Goal: Task Accomplishment & Management: Use online tool/utility

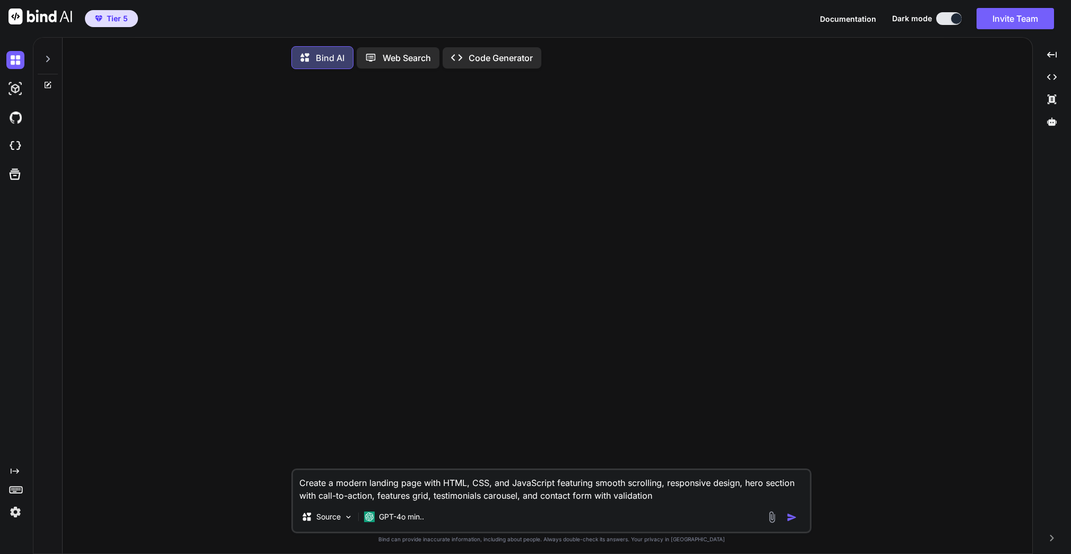
click at [794, 518] on img "button" at bounding box center [792, 517] width 11 height 11
type textarea "x"
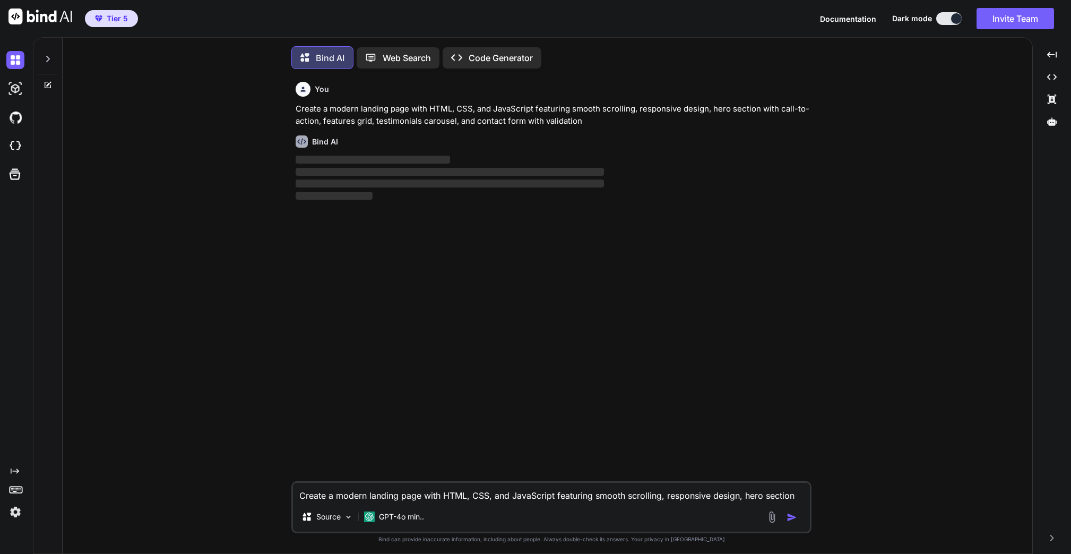
scroll to position [5, 0]
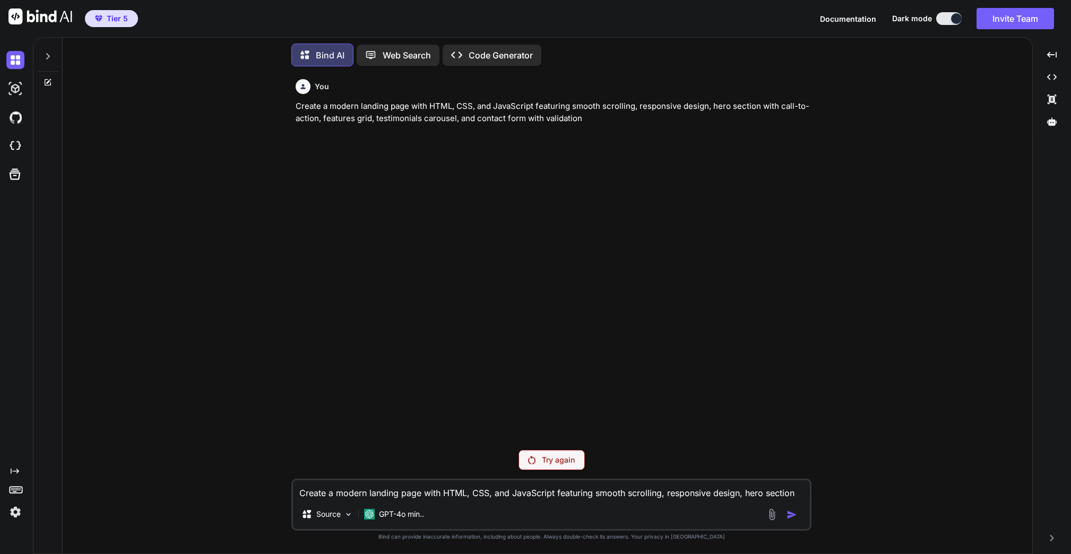
click at [19, 513] on img at bounding box center [15, 512] width 18 height 18
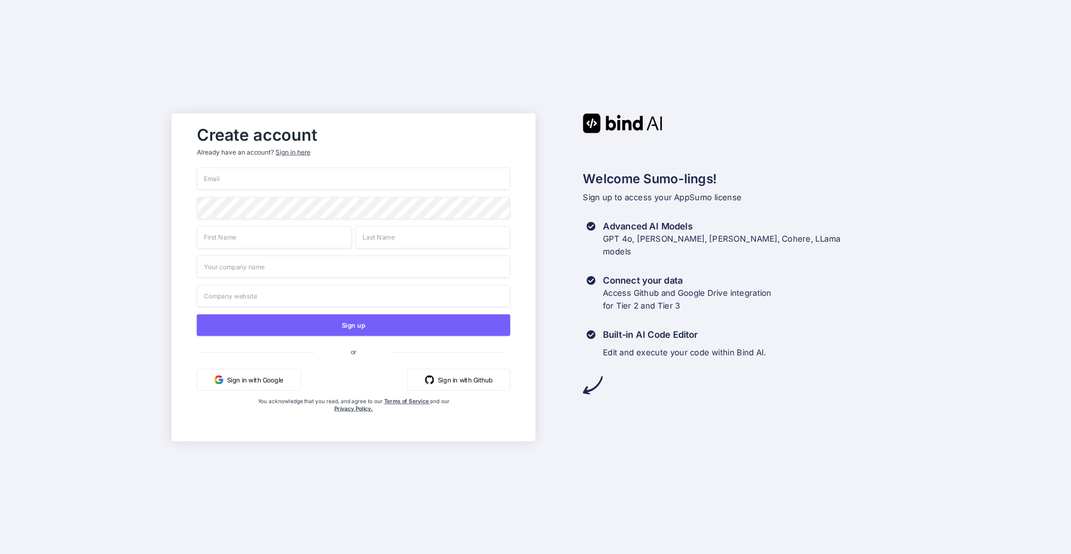
type input "mail@ross-sivertsen.com"
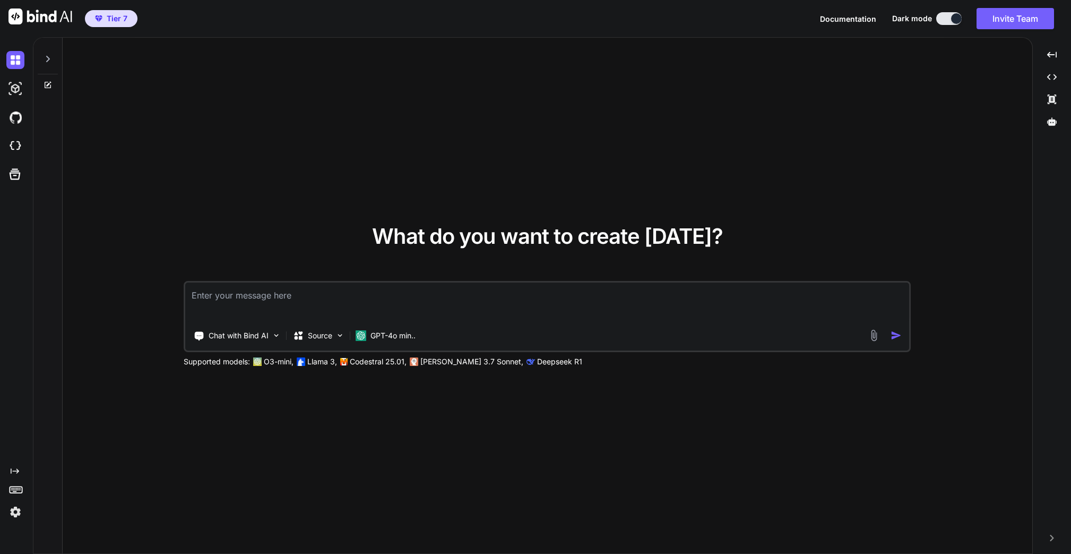
click at [19, 507] on img at bounding box center [15, 512] width 18 height 18
type textarea "x"
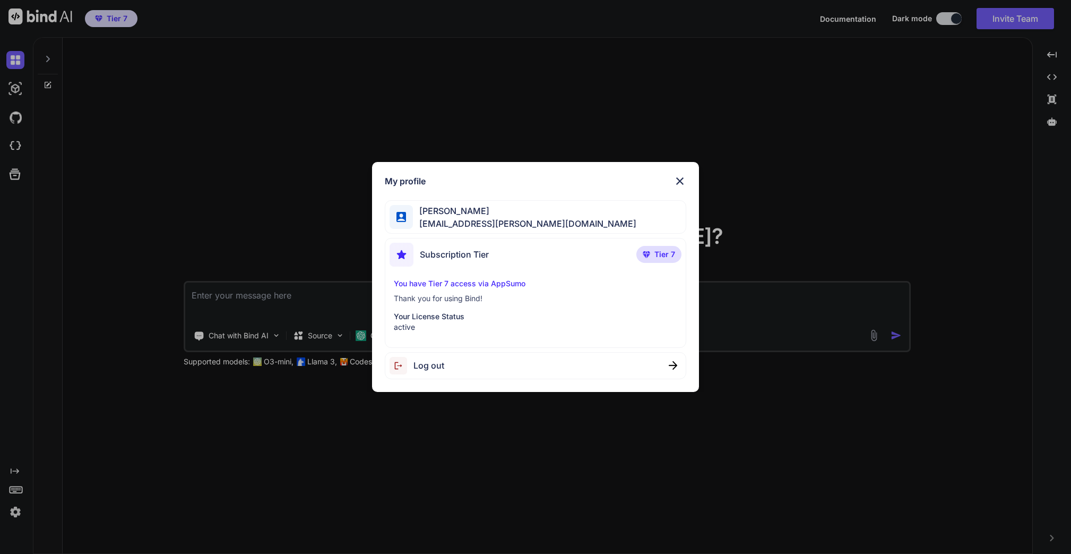
click at [684, 184] on img at bounding box center [680, 181] width 13 height 13
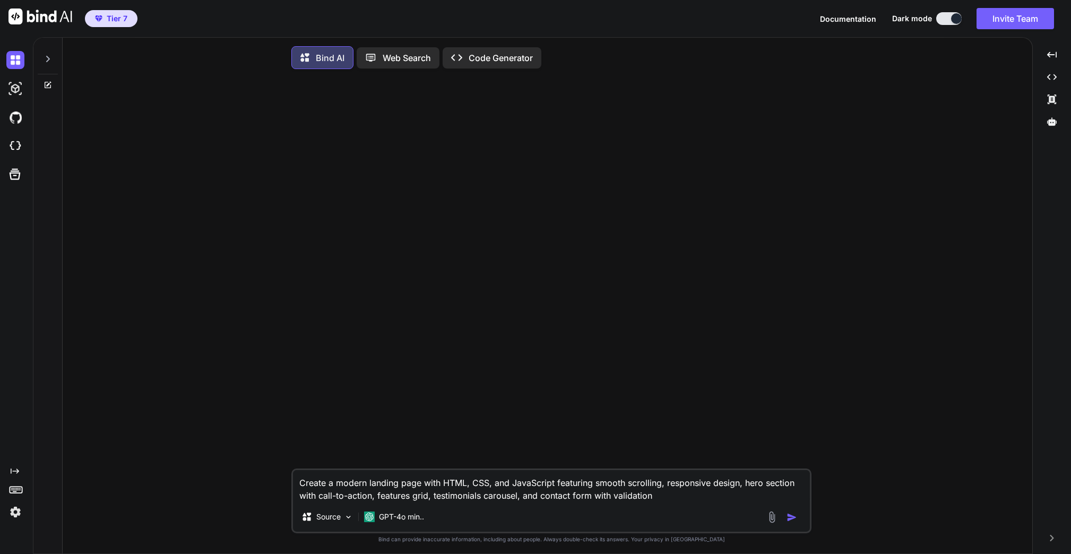
click at [791, 523] on div at bounding box center [784, 517] width 36 height 12
click at [790, 517] on img "button" at bounding box center [792, 517] width 11 height 11
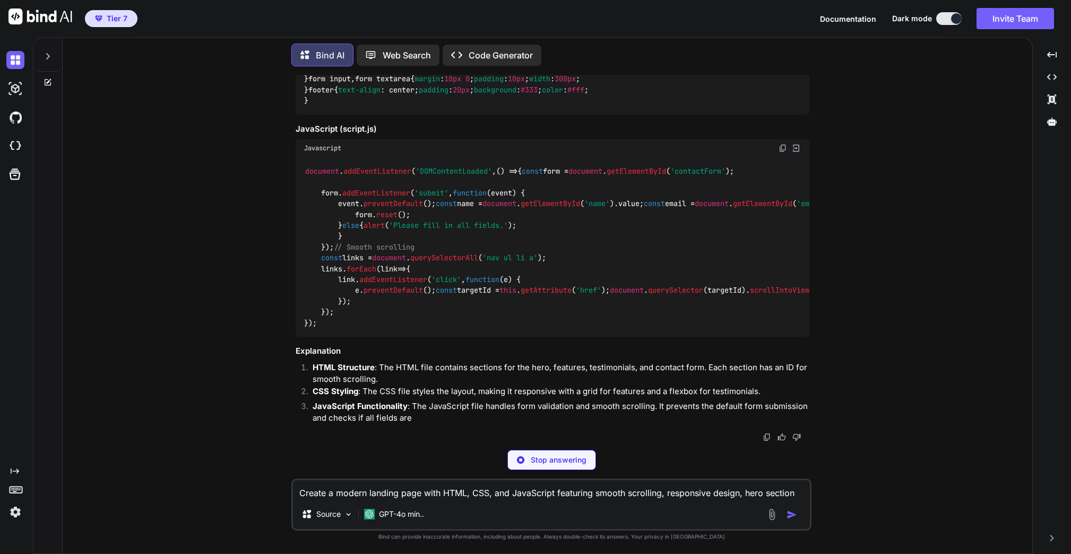
scroll to position [2215, 0]
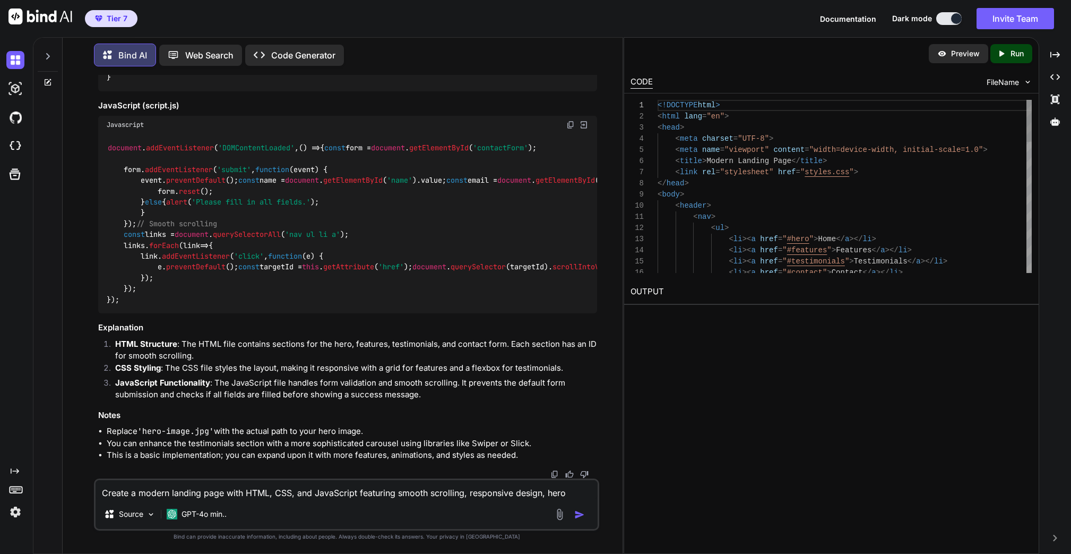
type textarea "x"
click at [946, 61] on div "Preview" at bounding box center [958, 53] width 59 height 19
click at [999, 55] on icon at bounding box center [1001, 53] width 5 height 6
click at [717, 316] on link "https://app.onecompiler.com/43vjjahjy_43vnhuqp7" at bounding box center [674, 317] width 86 height 10
click at [969, 55] on p "Preview" at bounding box center [965, 53] width 29 height 11
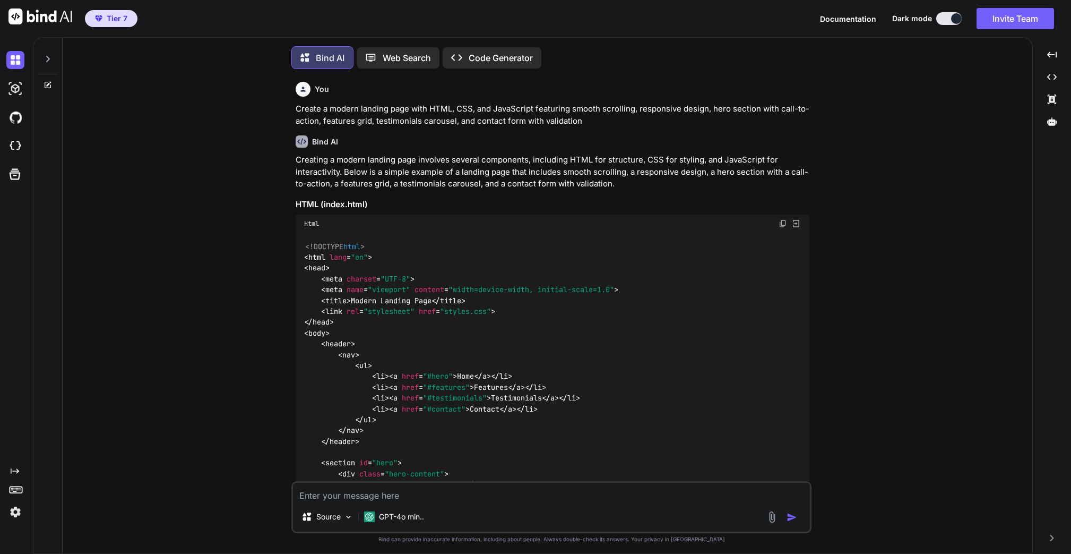
scroll to position [5, 0]
click at [330, 58] on div "Bind AI" at bounding box center [322, 55] width 62 height 23
click at [416, 59] on div "Web Search" at bounding box center [398, 55] width 83 height 21
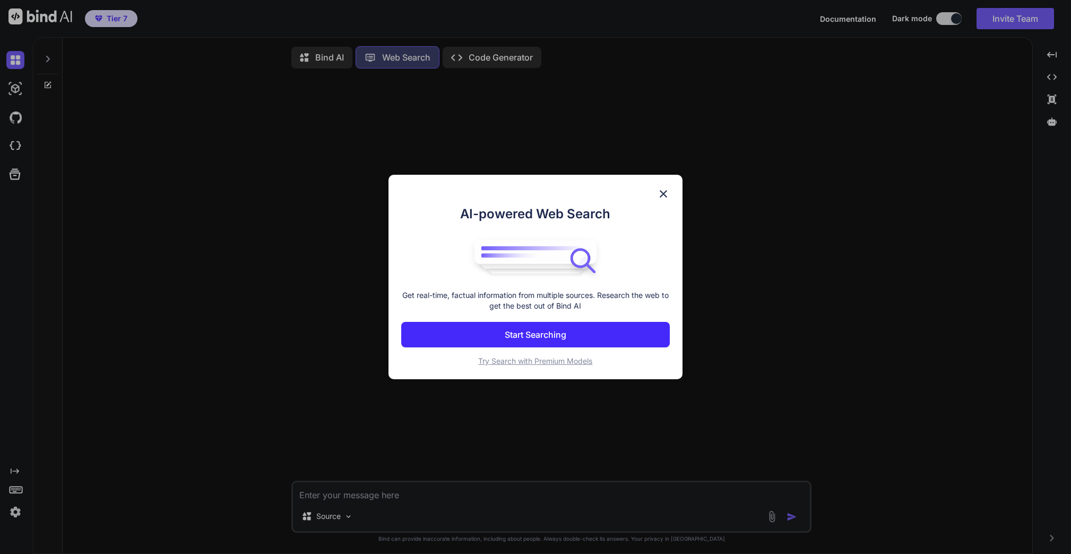
scroll to position [5, 0]
click at [558, 360] on span "Try Search with Premium Models" at bounding box center [535, 360] width 114 height 9
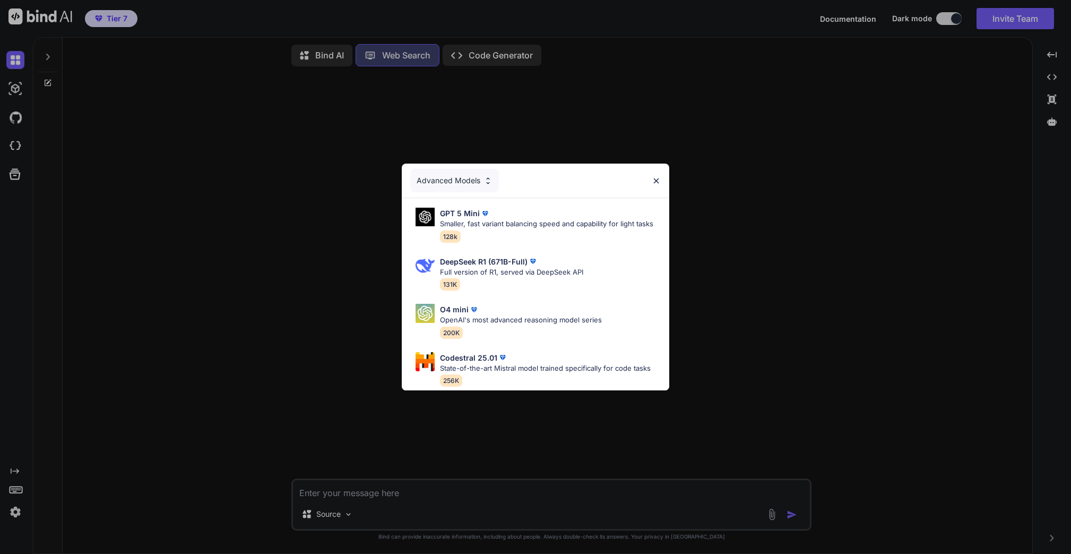
click at [658, 176] on img at bounding box center [656, 180] width 9 height 9
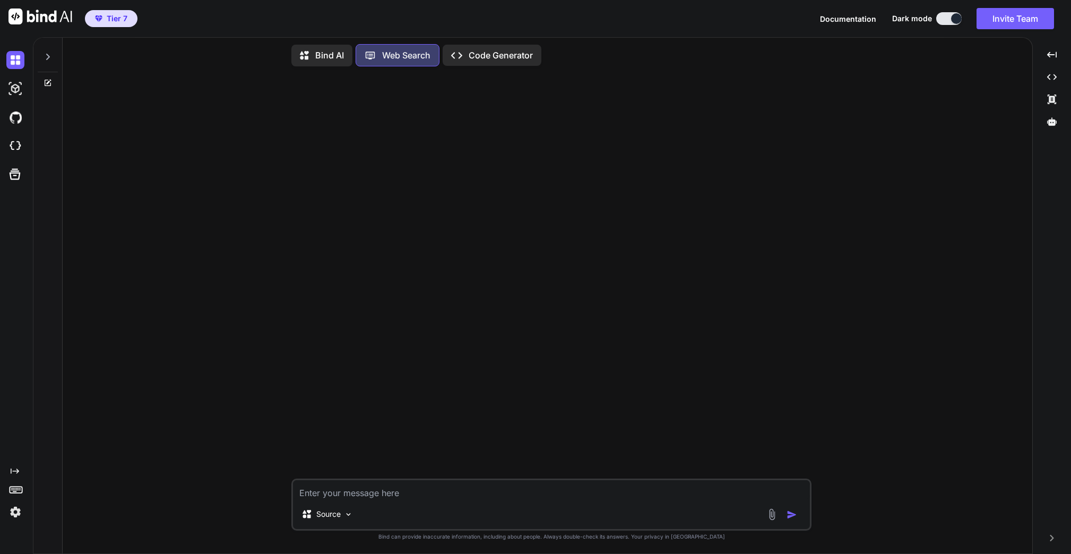
click at [507, 57] on p "Code Generator" at bounding box center [501, 55] width 64 height 13
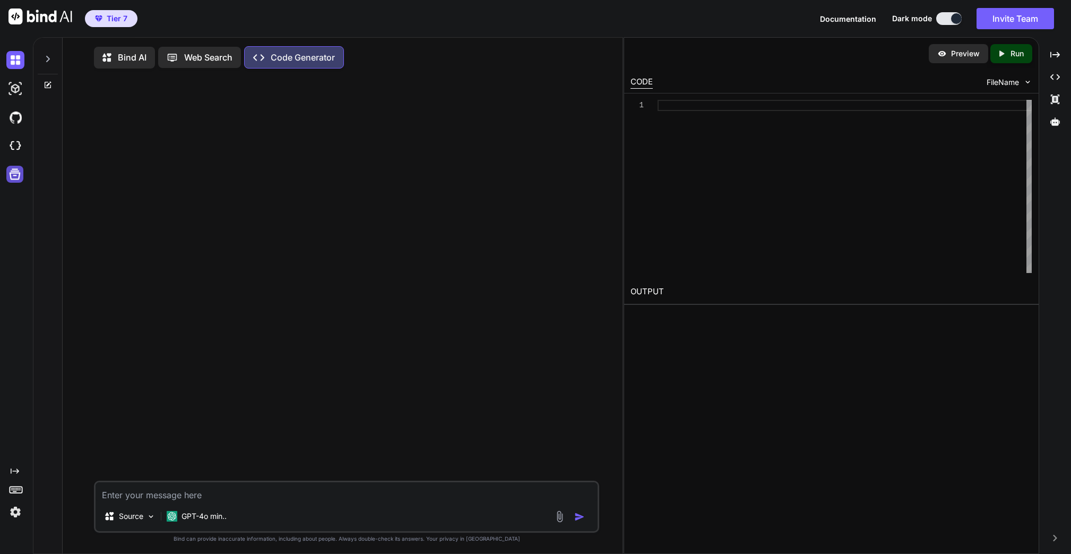
click at [16, 176] on icon at bounding box center [14, 174] width 15 height 15
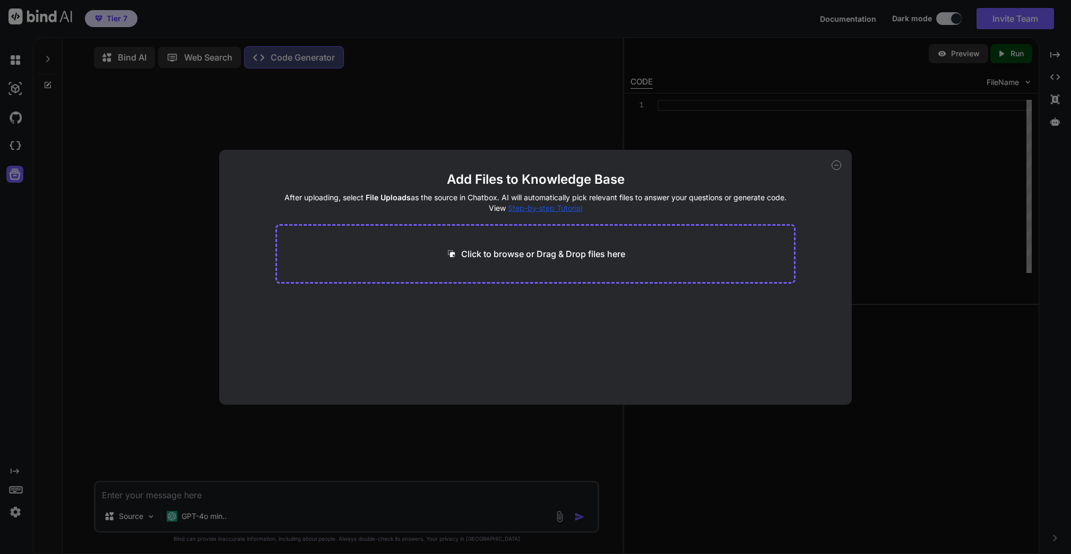
click at [838, 167] on icon at bounding box center [837, 165] width 10 height 10
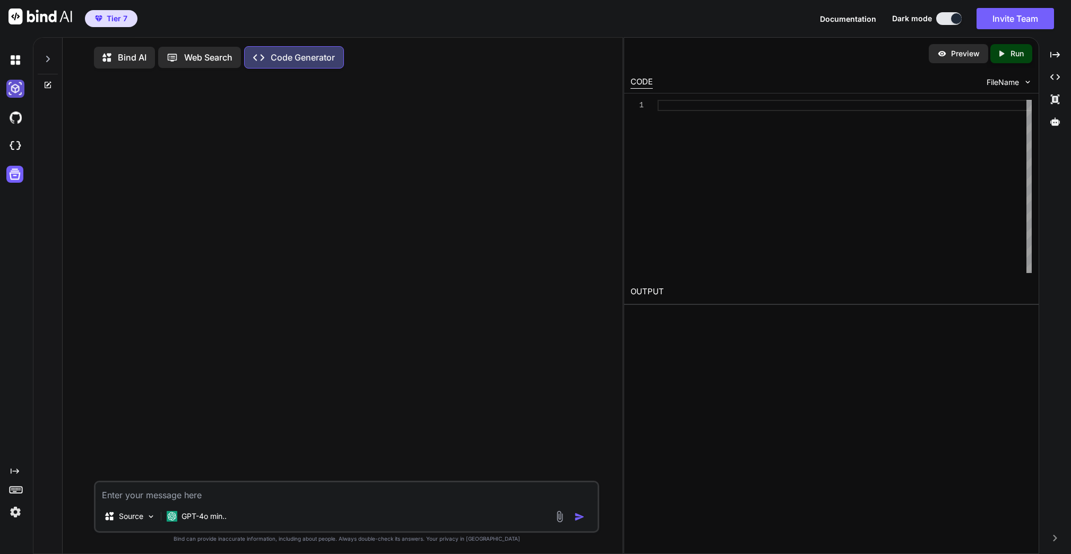
click at [14, 88] on img at bounding box center [15, 89] width 18 height 18
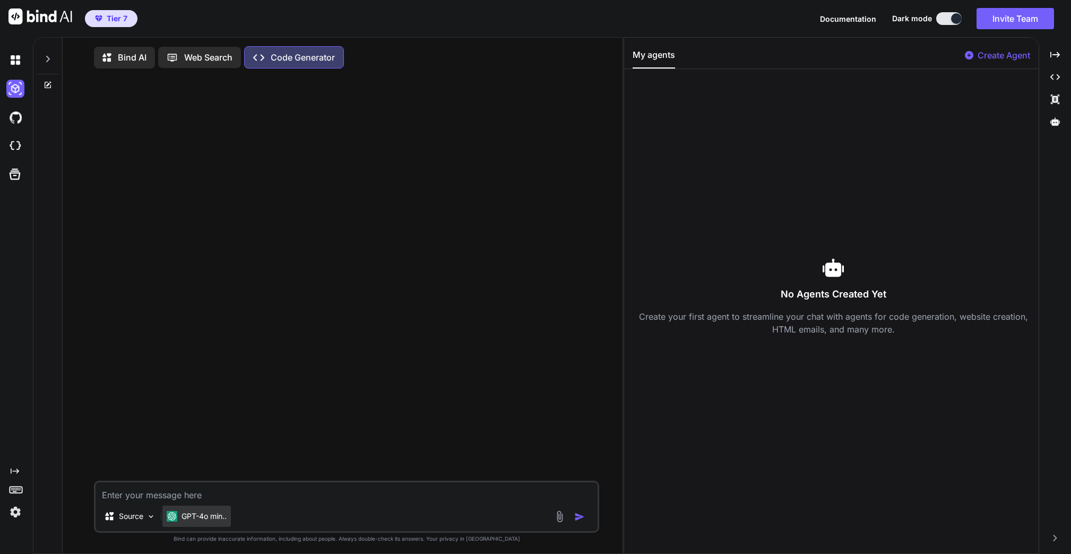
click at [204, 521] on p "GPT-4o min.." at bounding box center [204, 516] width 45 height 11
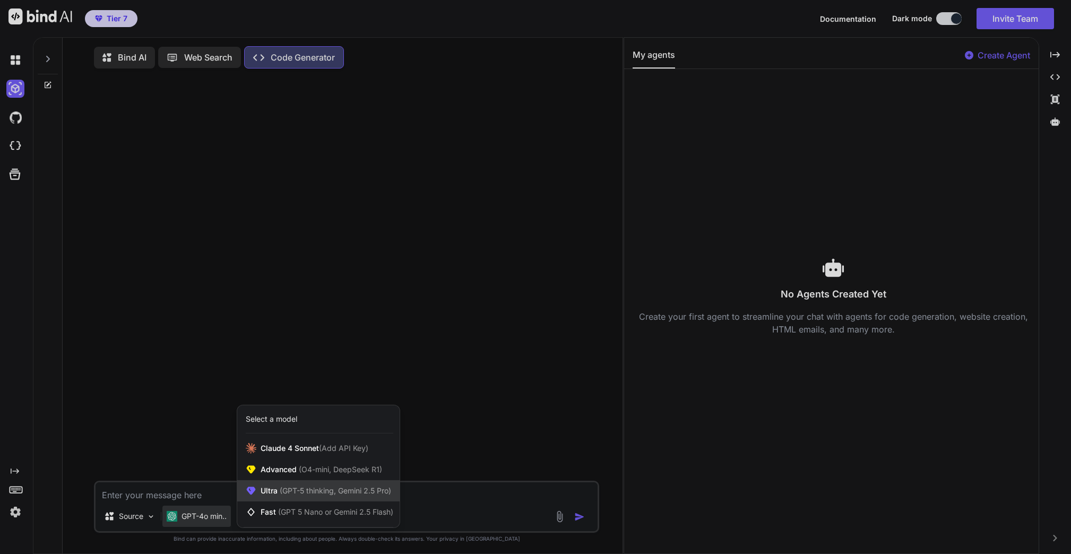
click at [320, 492] on span "(GPT-5 thinking, Gemini 2.5 Pro)" at bounding box center [335, 490] width 114 height 9
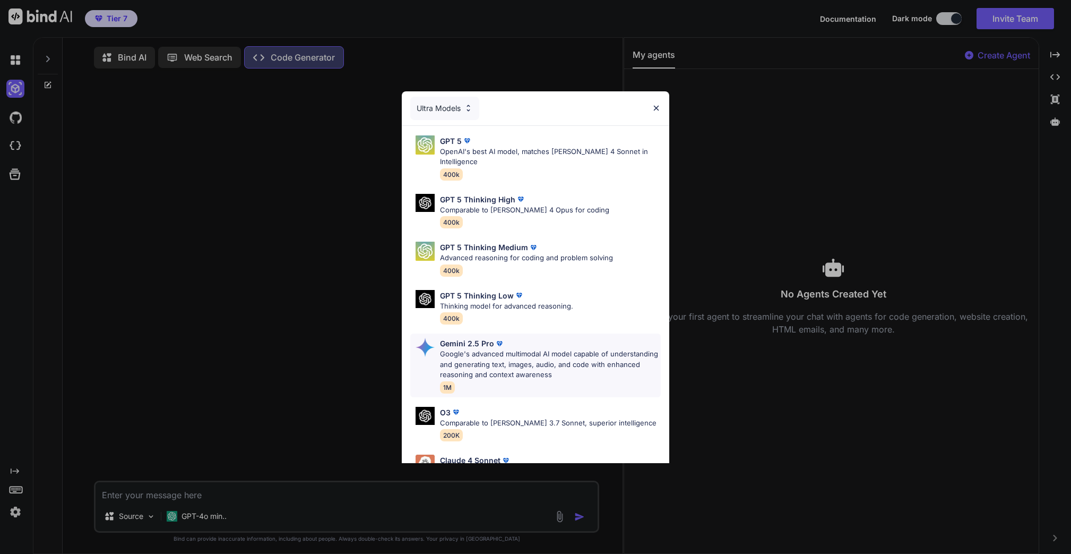
click at [479, 338] on p "Gemini 2.5 Pro" at bounding box center [467, 343] width 54 height 11
type textarea "x"
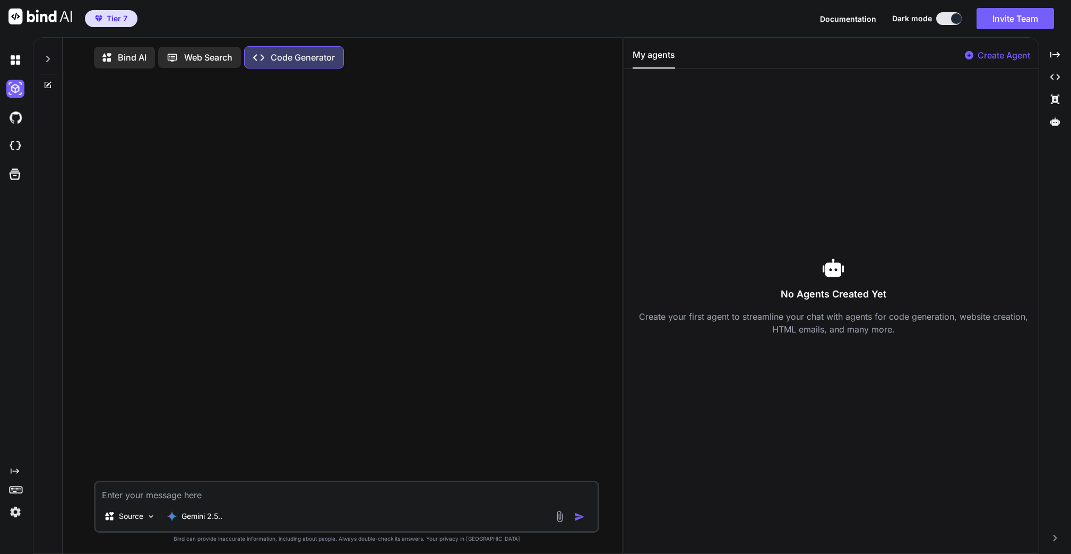
click at [266, 500] on textarea at bounding box center [347, 491] width 502 height 19
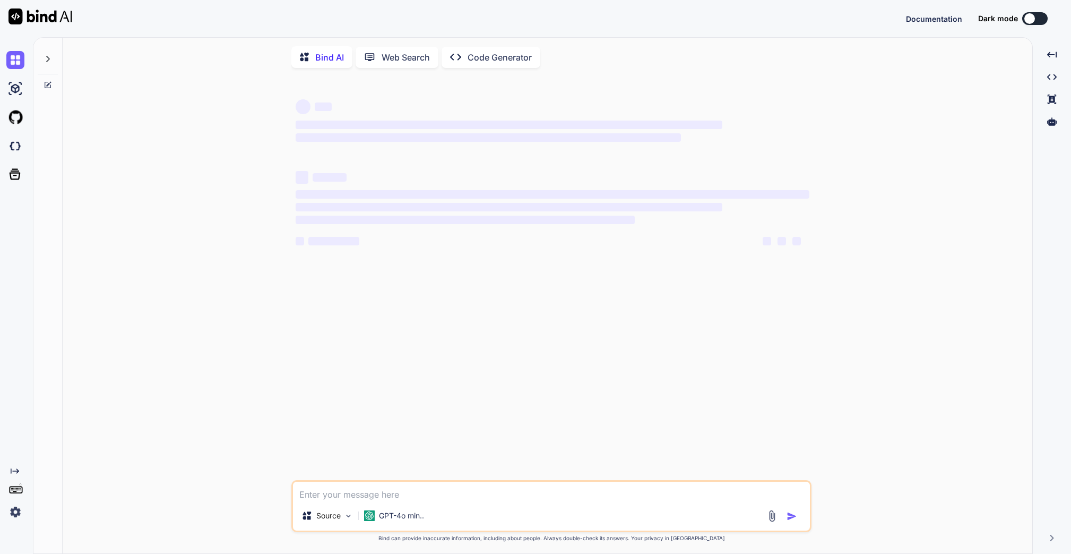
type textarea "x"
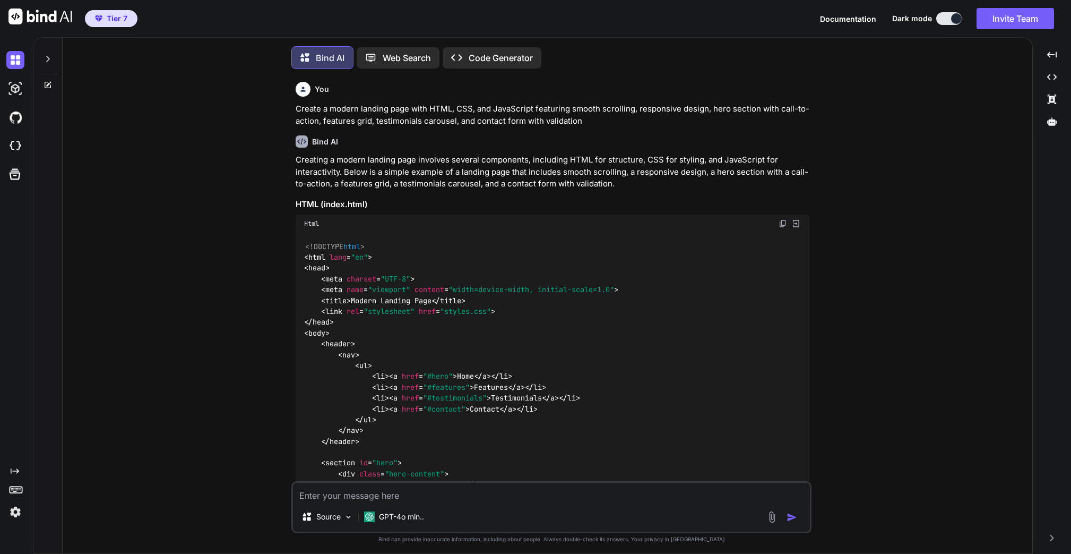
scroll to position [5, 0]
click at [13, 176] on icon at bounding box center [14, 174] width 15 height 15
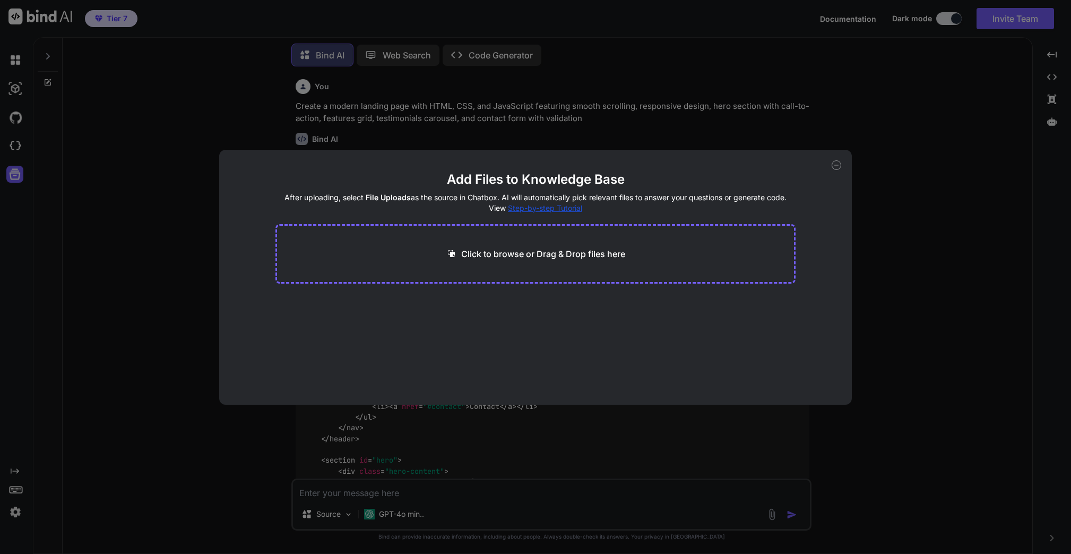
click at [22, 141] on div "Add Files to Knowledge Base After uploading, select File Uploads as the source …" at bounding box center [535, 277] width 1071 height 554
type textarea "x"
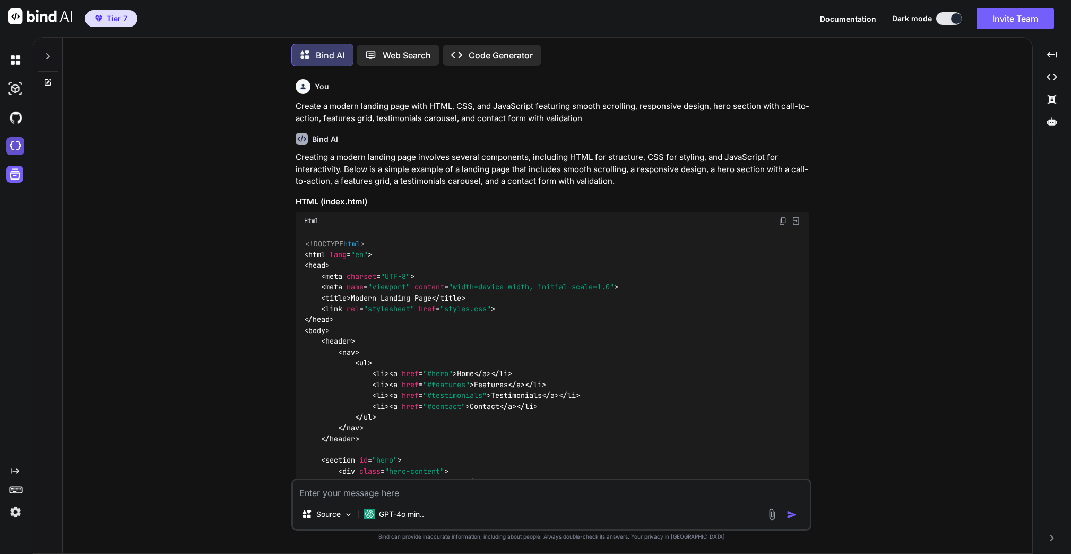
click at [19, 144] on img at bounding box center [15, 146] width 18 height 18
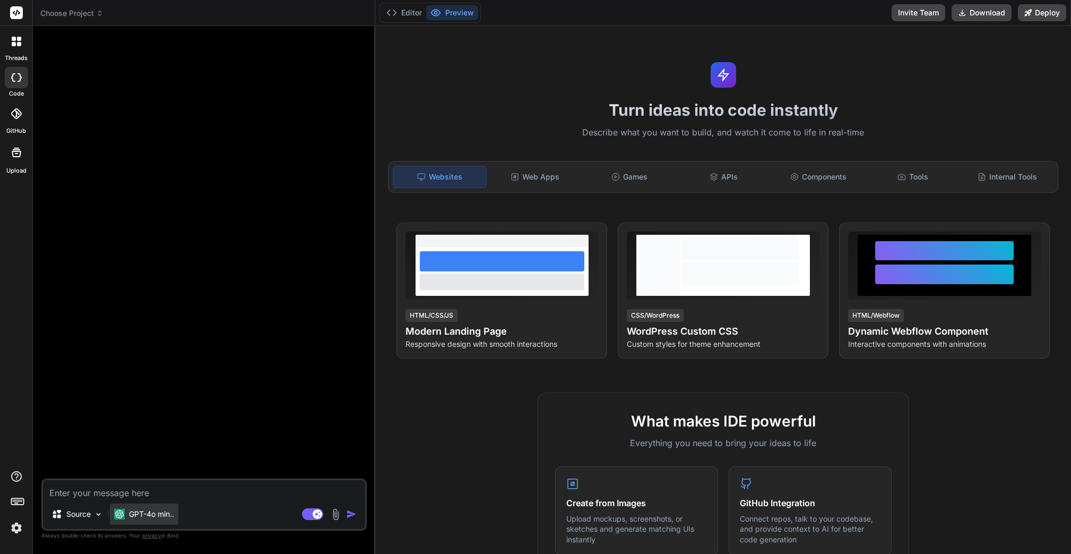
click at [128, 509] on div "GPT-4o min.." at bounding box center [144, 513] width 60 height 11
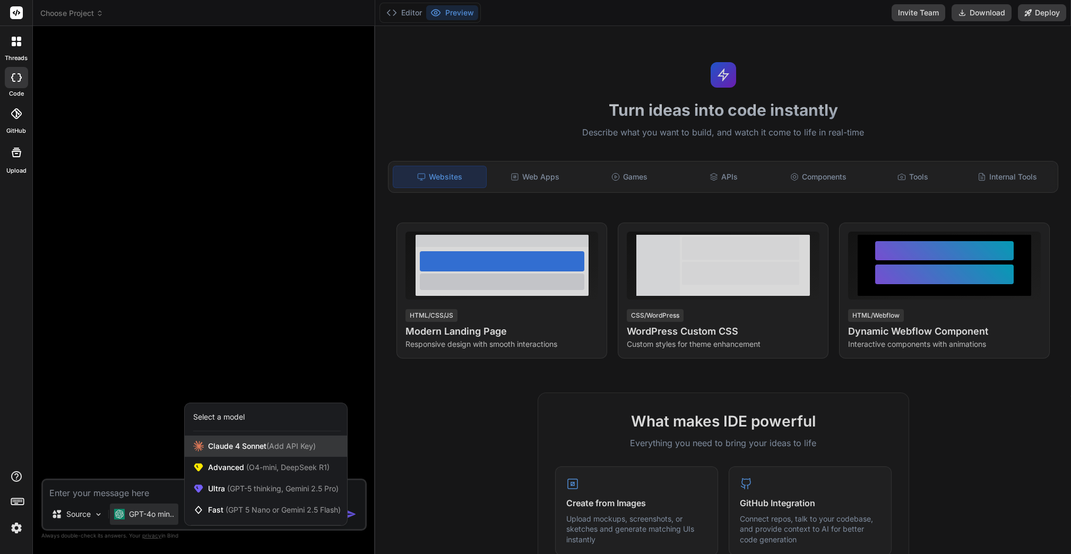
click at [269, 444] on span "[PERSON_NAME] 4 Sonnet (Add API Key)" at bounding box center [262, 446] width 108 height 11
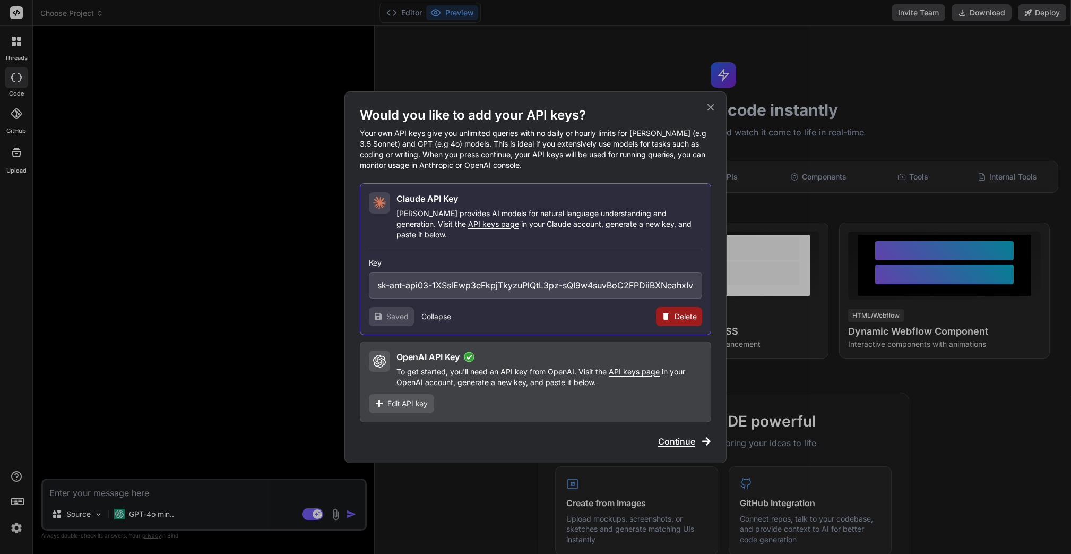
click at [708, 437] on icon at bounding box center [706, 441] width 8 height 8
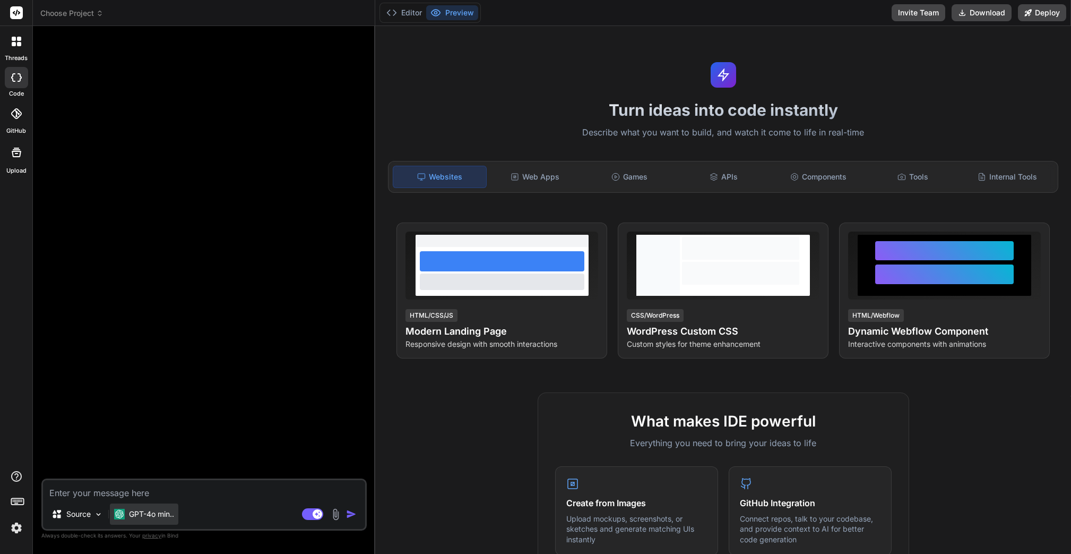
click at [151, 516] on p "GPT-4o min.." at bounding box center [151, 513] width 45 height 11
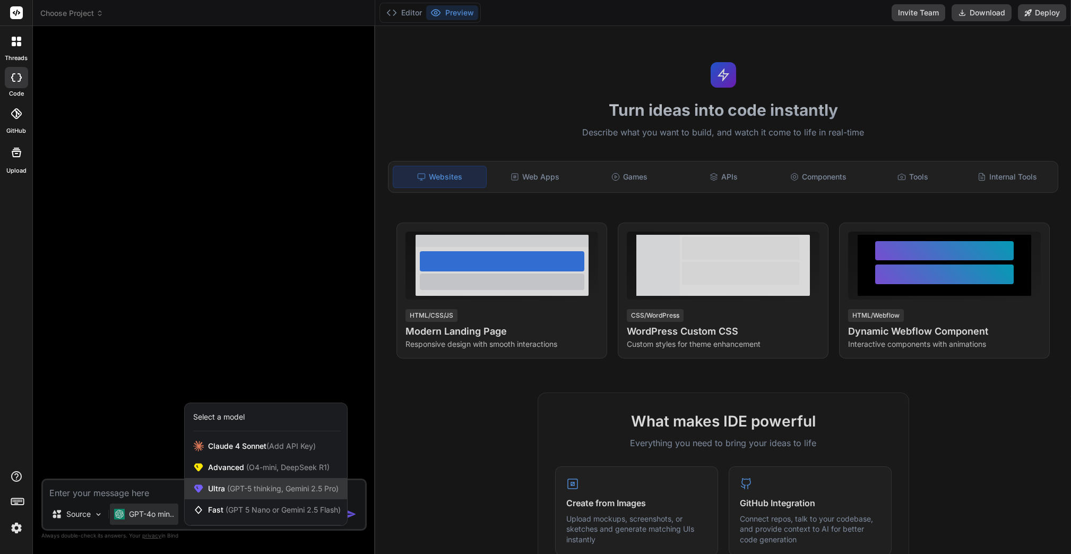
click at [278, 487] on span "(GPT-5 thinking, Gemini 2.5 Pro)" at bounding box center [282, 488] width 114 height 9
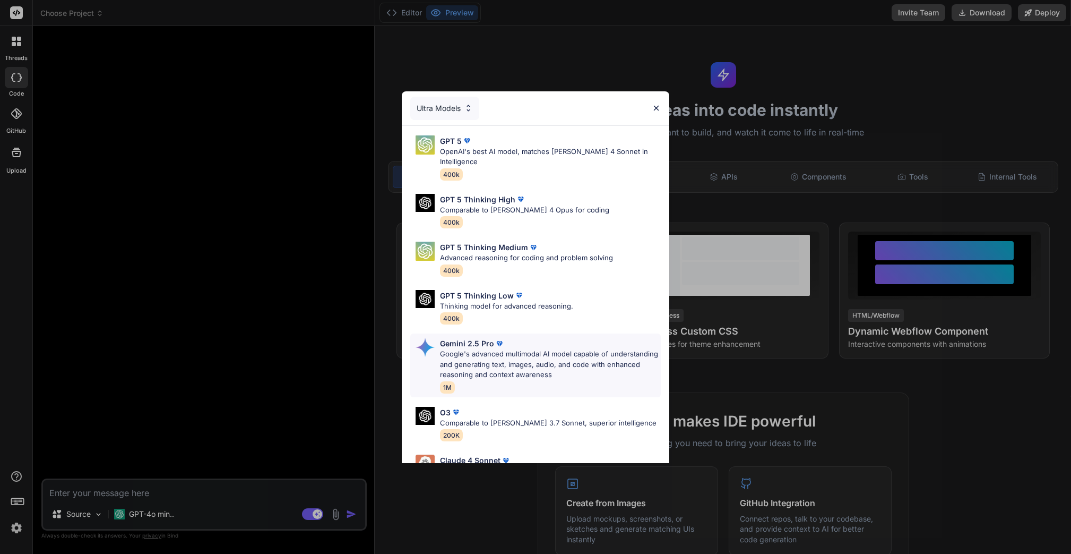
click at [507, 350] on p "Google's advanced multimodal AI model capable of understanding and generating t…" at bounding box center [550, 364] width 221 height 31
type textarea "x"
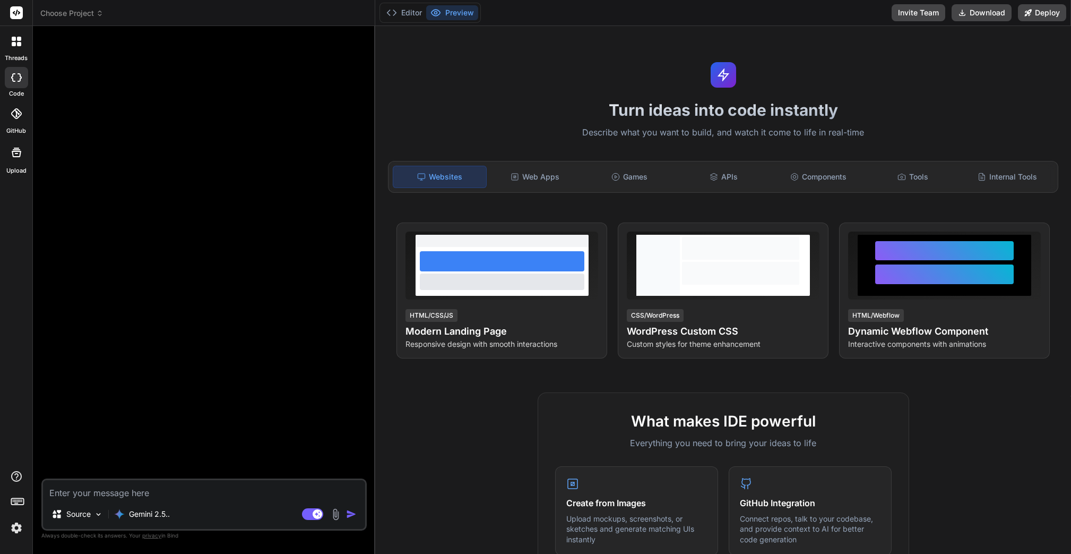
click at [138, 492] on textarea at bounding box center [204, 489] width 322 height 19
paste textarea "**Lor Ipsumdol:** 🗄️ **Sitametc Adipis** • Elit-sed-doei te inci utlabor etdolo…"
type textarea "**Lor Ipsumdol:** 🗄️ **Sitametc Adipis** • Elit-sed-doei te inci utlabor etdolo…"
type textarea "x"
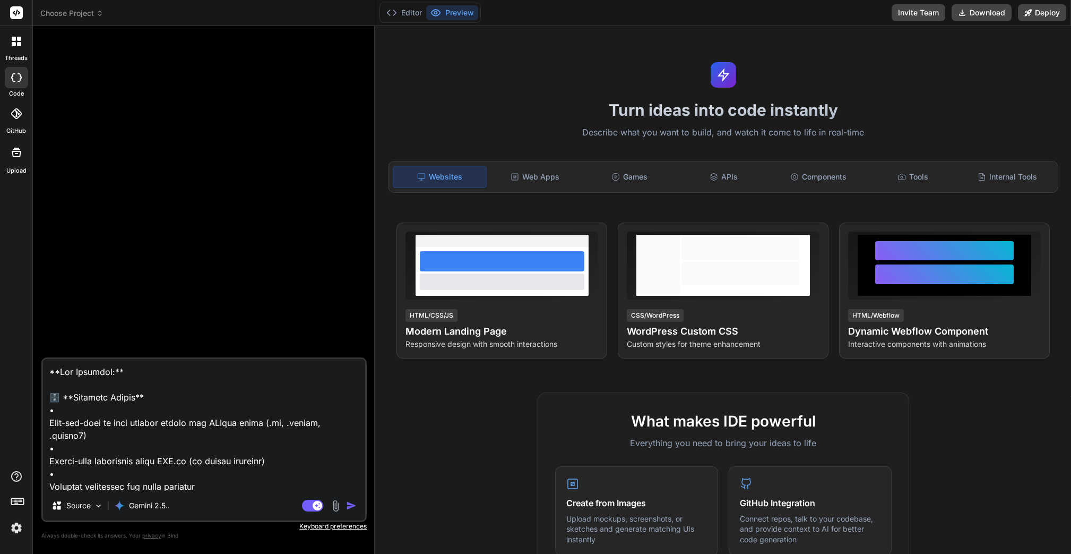
type textarea "**Lor Ipsumdol:** 🗄️ **Sitametc Adipis** • Elit-sed-doei te inci utlabor etdolo…"
click at [49, 370] on textarea at bounding box center [204, 425] width 322 height 132
type textarea "x"
type textarea "**Lor Ipsumdol:** 🗄️ **Sitametc Adipis** • Elit-sed-doei te inci utlabor etdolo…"
type textarea "x"
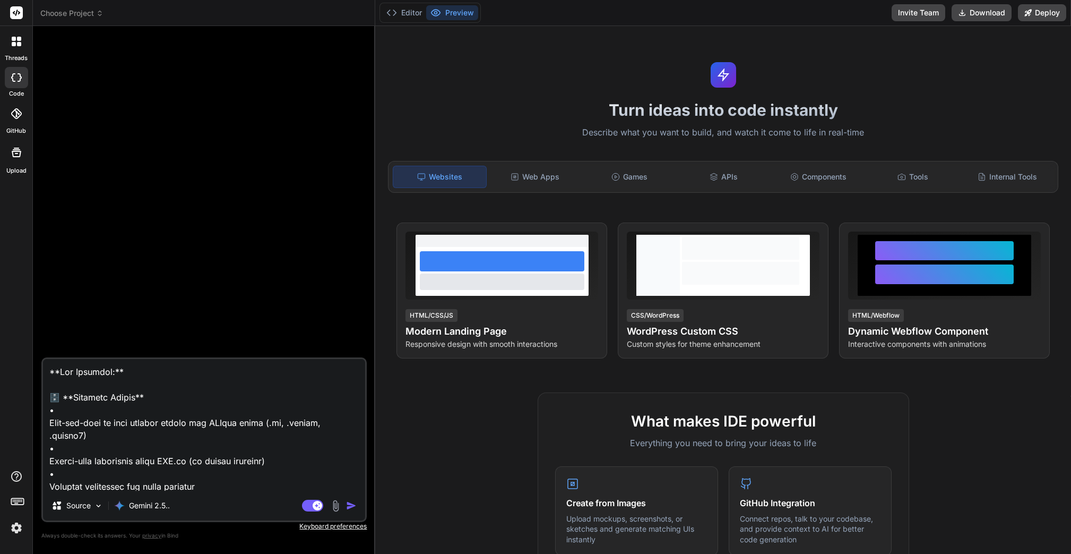
paste textarea "I would like to create an application that will allow me to select and read a s…"
type textarea "L ipsum dolo si ametco ad elitseddoei temp inci utlab et do magnaa eni admi v q…"
type textarea "x"
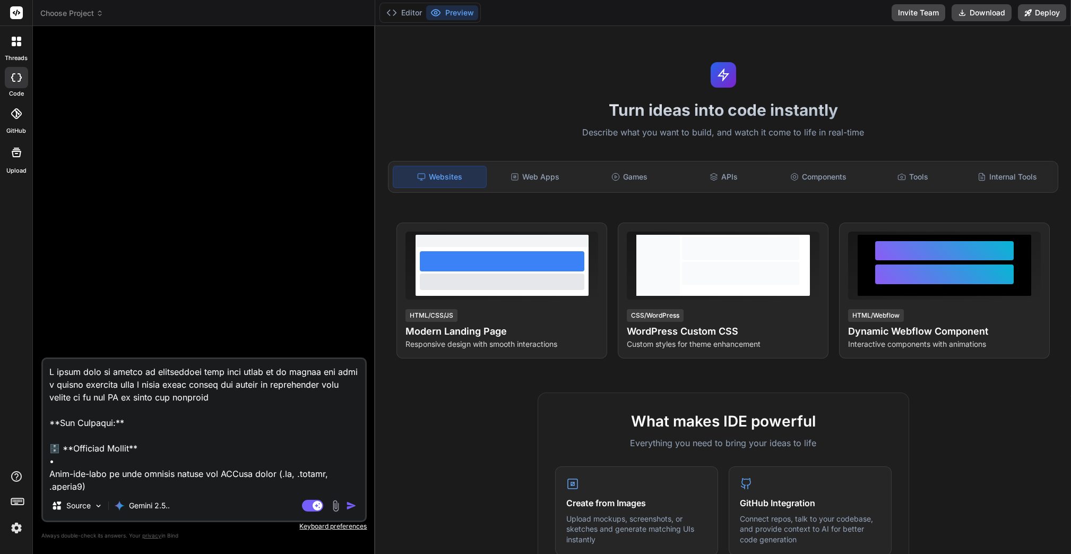
type textarea "L ipsum dolo si ametco ad elitseddoei temp inci utlab et do magnaa eni admi v q…"
click at [351, 504] on img "button" at bounding box center [351, 505] width 11 height 11
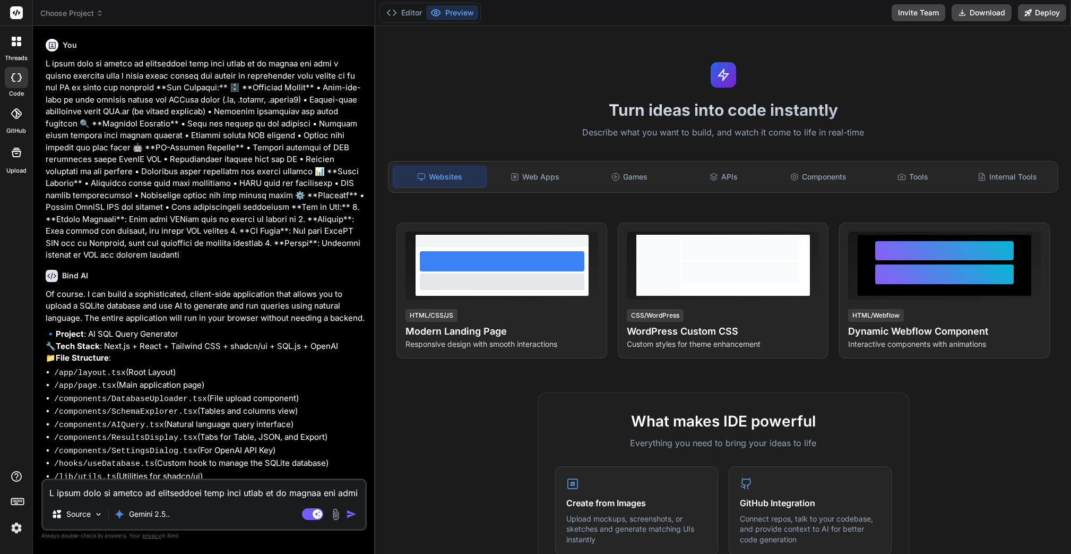
type textarea "x"
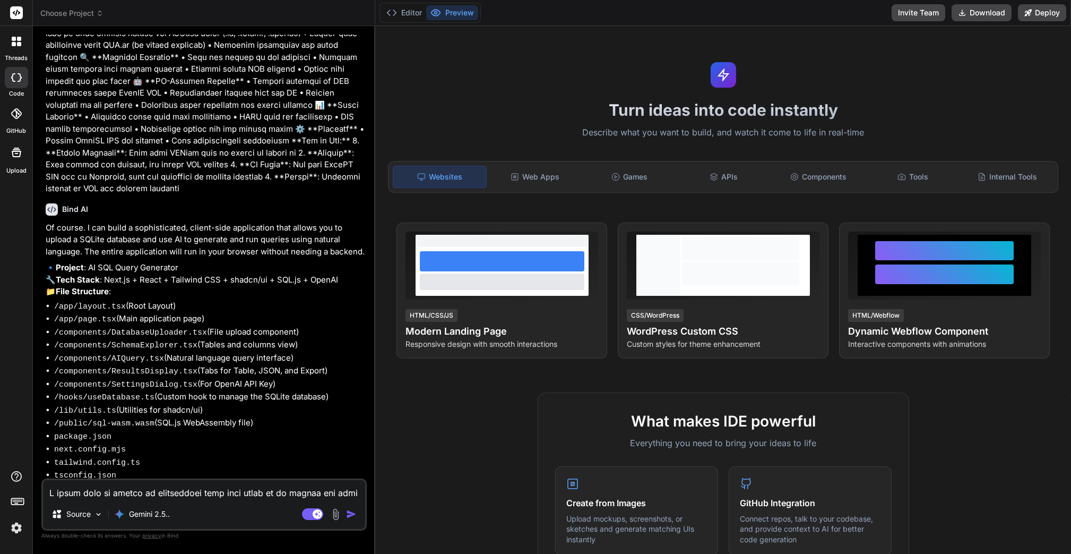
scroll to position [73, 0]
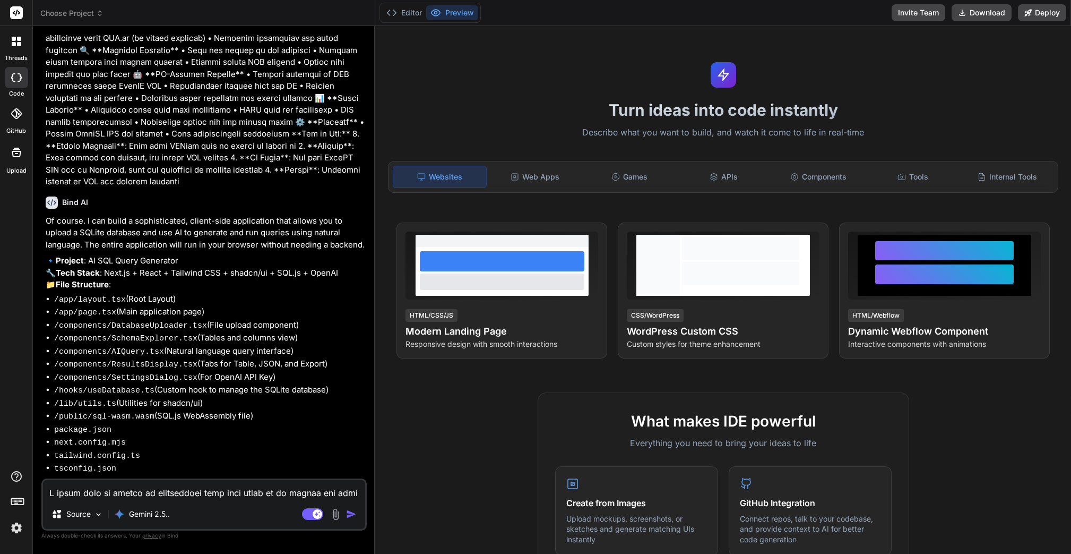
click at [159, 498] on textarea at bounding box center [204, 489] width 322 height 19
type textarea "y"
type textarea "x"
type textarea "ye"
type textarea "x"
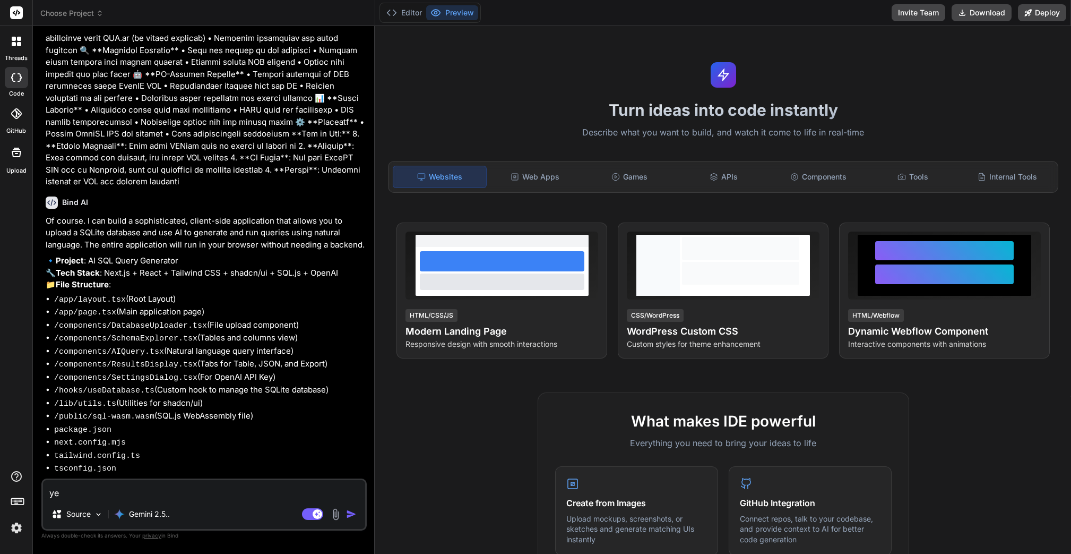
type textarea "yes"
type textarea "x"
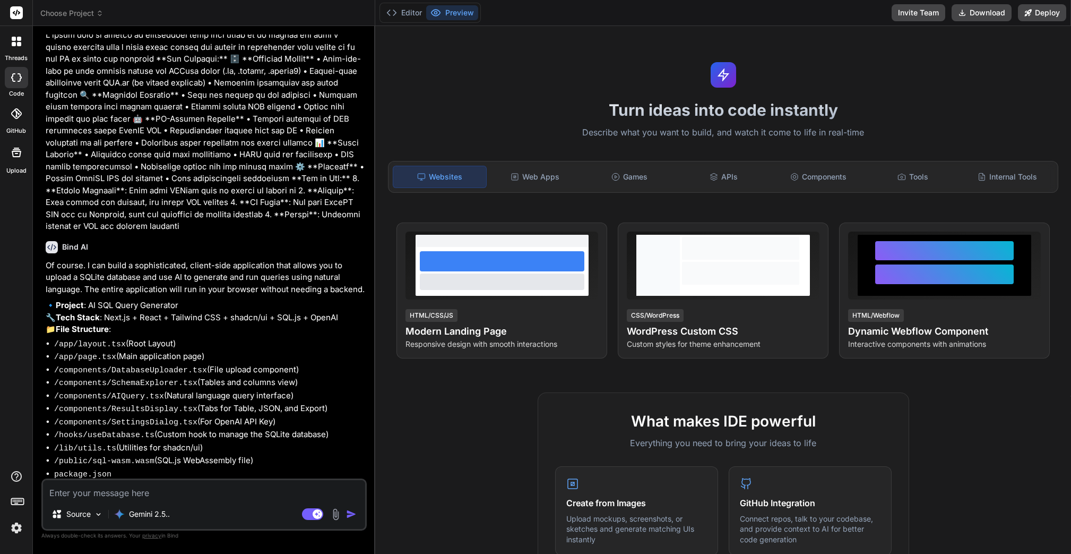
scroll to position [0, 0]
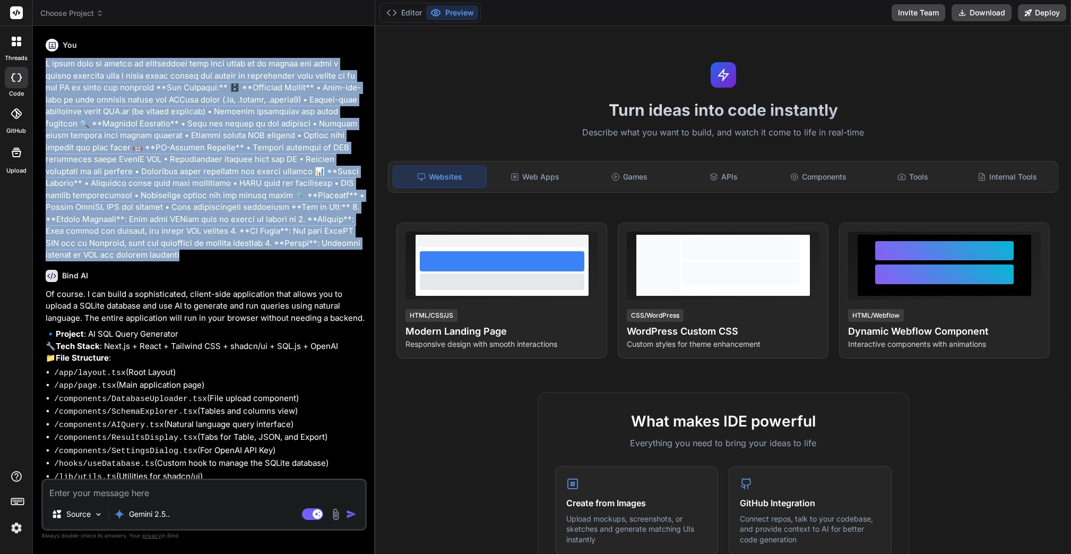
drag, startPoint x: 46, startPoint y: 63, endPoint x: 194, endPoint y: 260, distance: 246.4
click at [194, 260] on p at bounding box center [205, 159] width 319 height 203
copy p "L ipsum dolo si ametco ad elitseddoei temp inci utlab et do magnaa eni admi v q…"
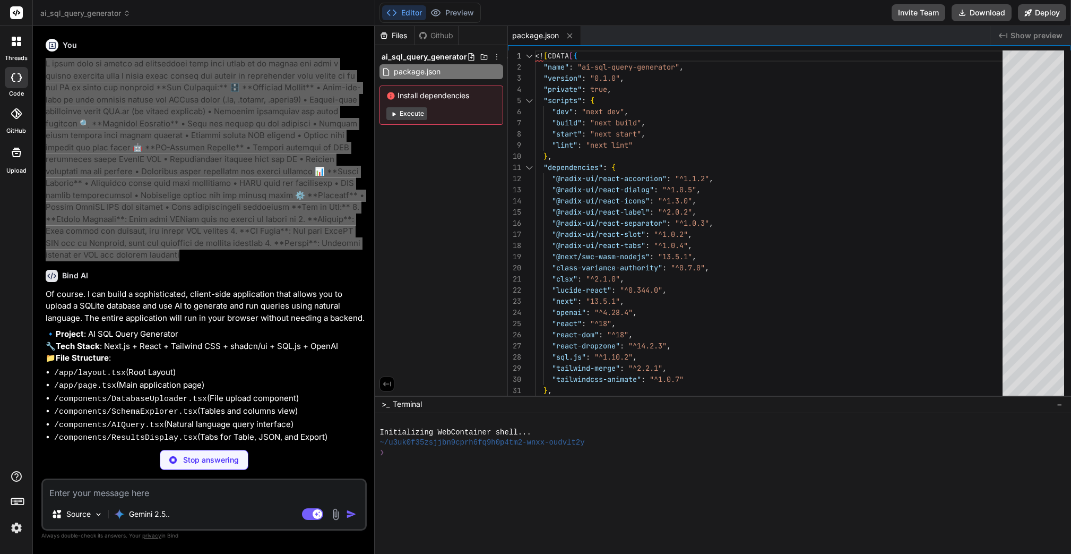
type textarea "x"
type textarea "export default nextConfig;]]>"
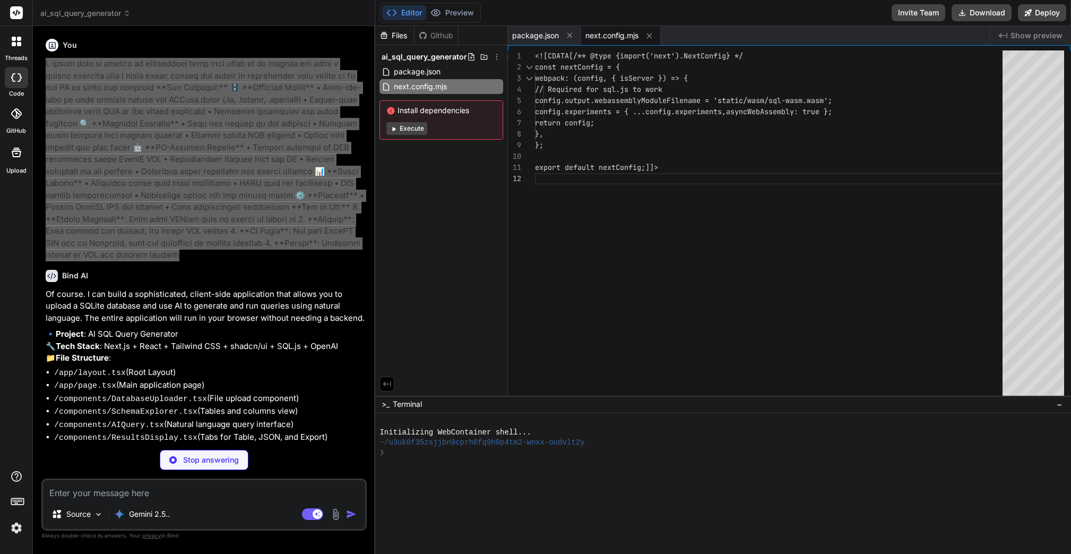
type textarea "x"
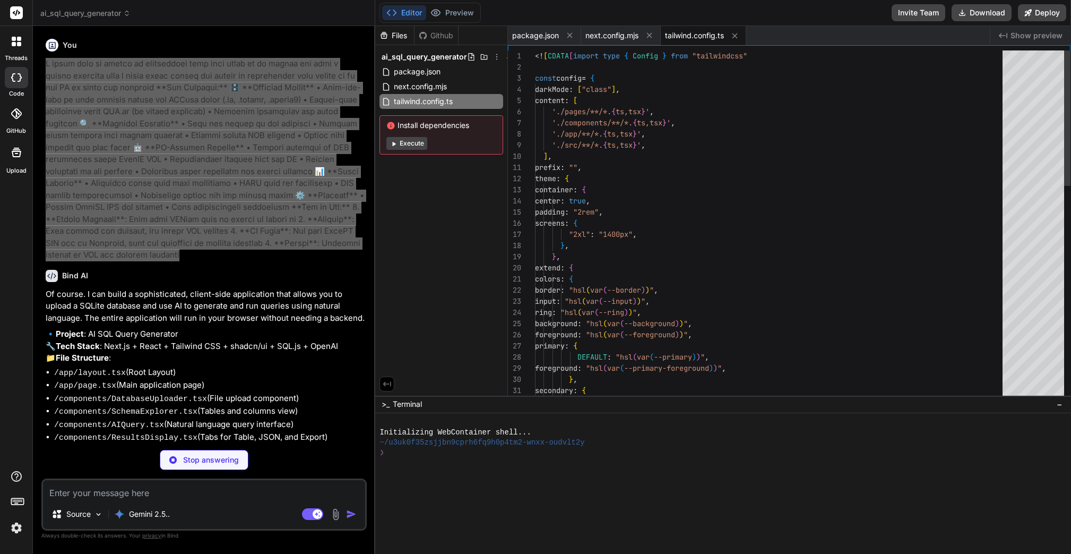
scroll to position [0, 0]
type textarea "x"
type textarea "<![CDATA[module.exports = { plugins: { tailwindcss: {}, autoprefixer: {}, }, }]…"
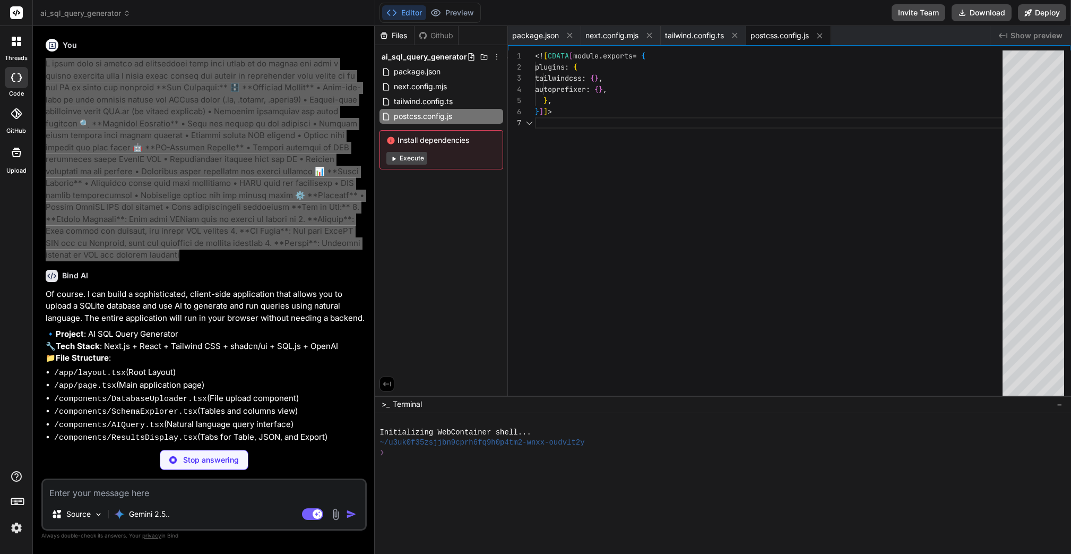
type textarea "x"
type textarea ""paths": { "@/*": ["./*"] } }, "include": ["next-env.d.ts", "**/*.ts", "**/*.ts…"
type textarea "x"
type textarea "<![CDATA[{ "extends": "next/core-web-vitals" }]]>"
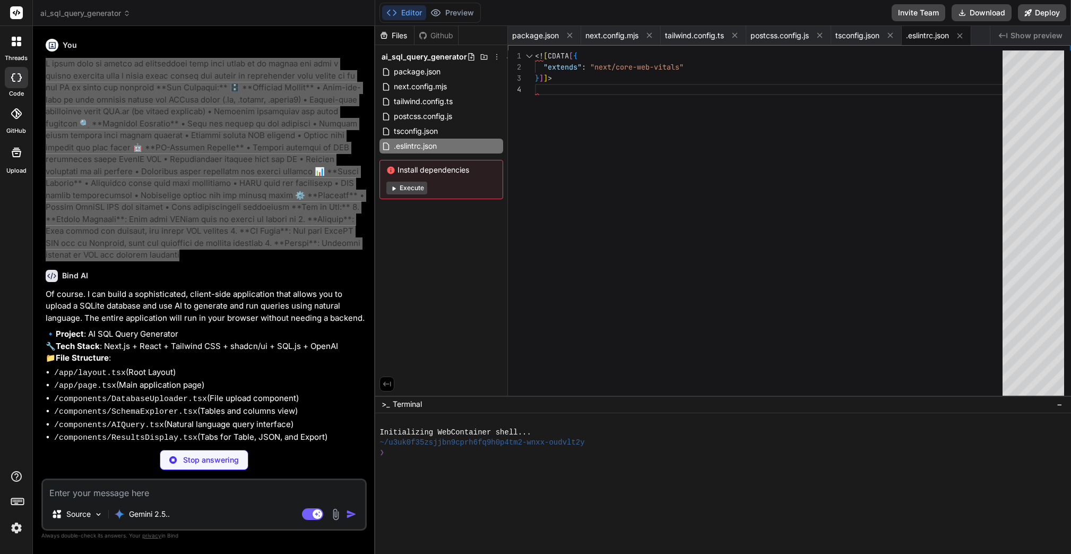
type textarea "x"
type textarea "@apply border-border; } body { @apply bg-background text-foreground; } }]]>"
type textarea "x"
type textarea "<![CDATA[import { type ClassValue, clsx } from "clsx" import { twMerge } from "…"
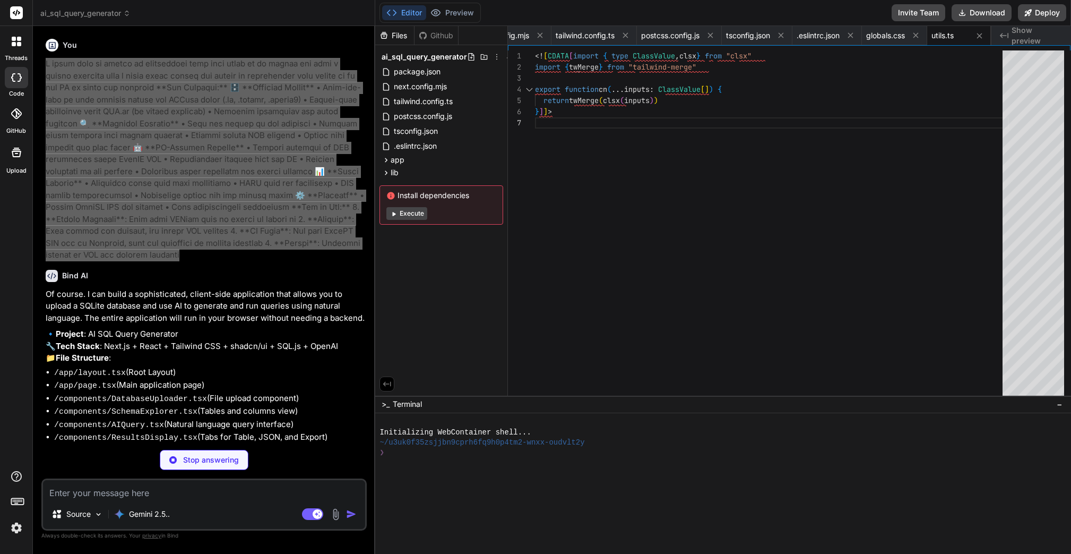
type textarea "x"
type textarea "{children} </body> </html> ); }]]>"
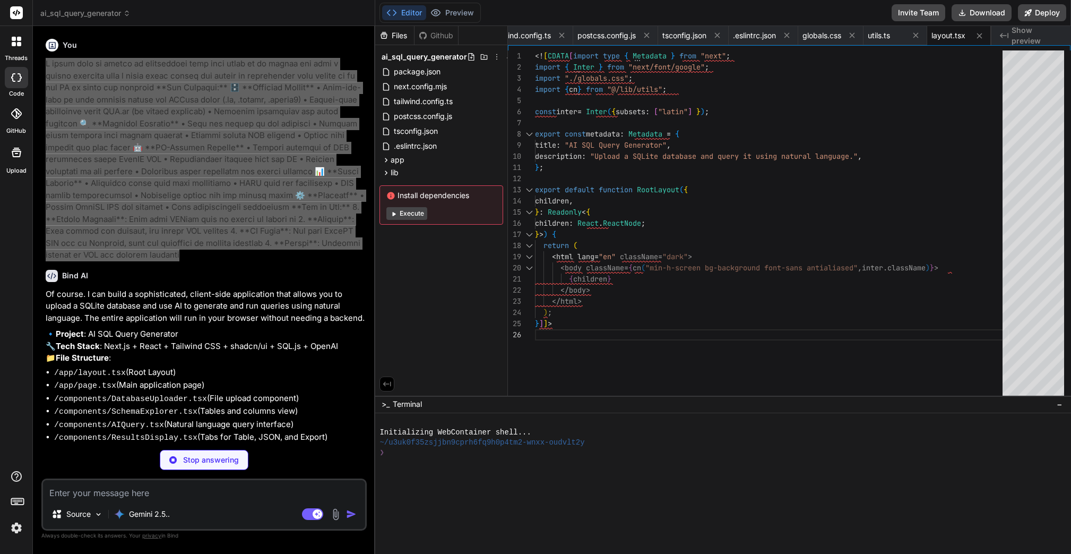
type textarea "x"
type textarea "const getFullSchema = (): TableSchema[] => { const tables = getTables(); return…"
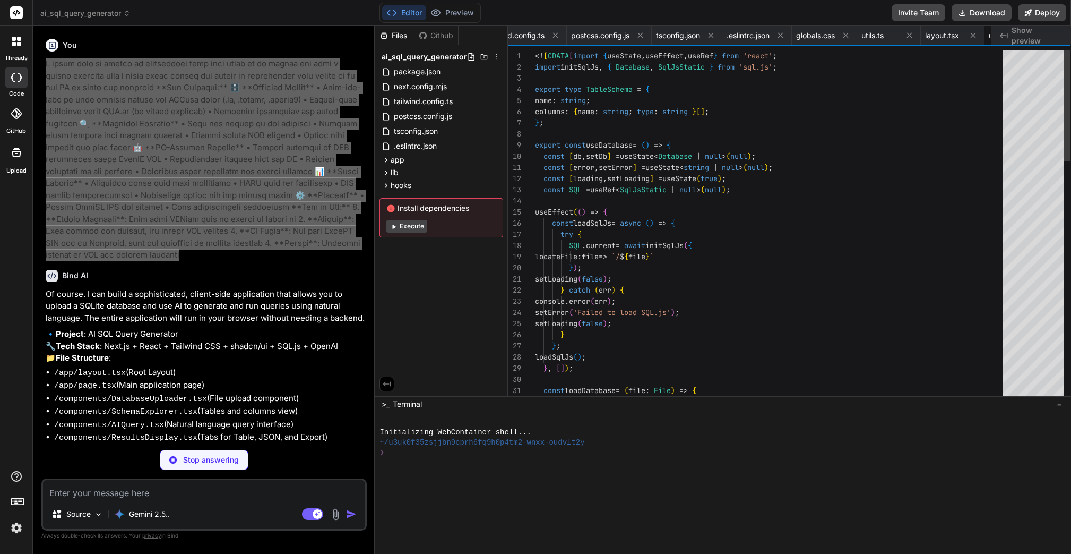
scroll to position [0, 261]
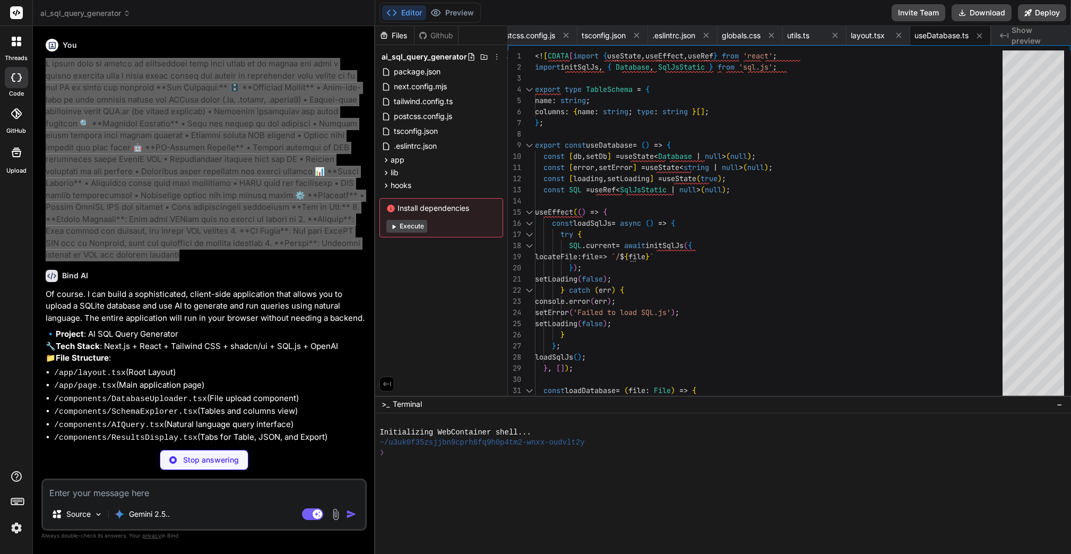
type textarea "x"
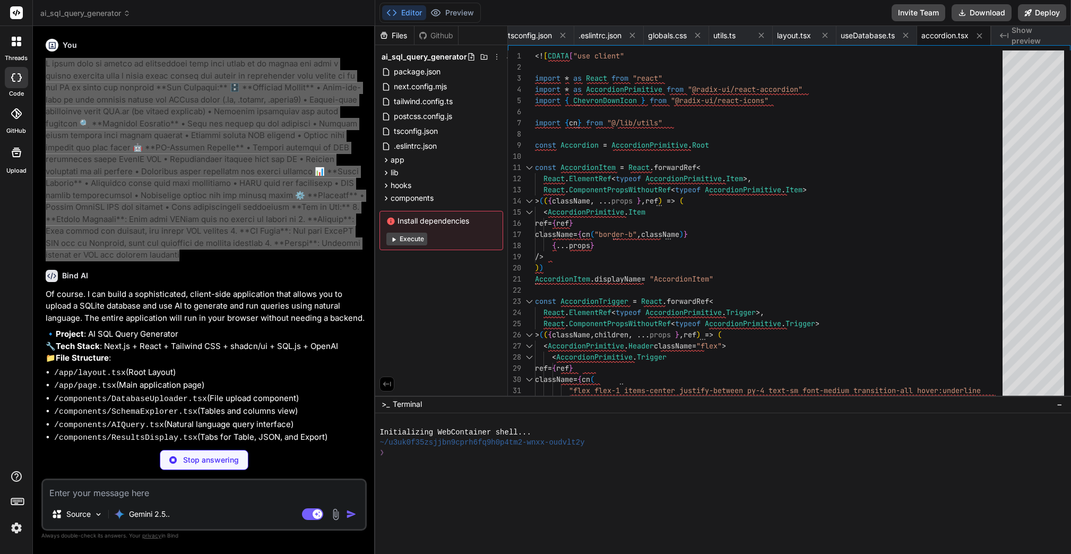
type textarea "x"
type textarea "export { Button, buttonVariants }]]>"
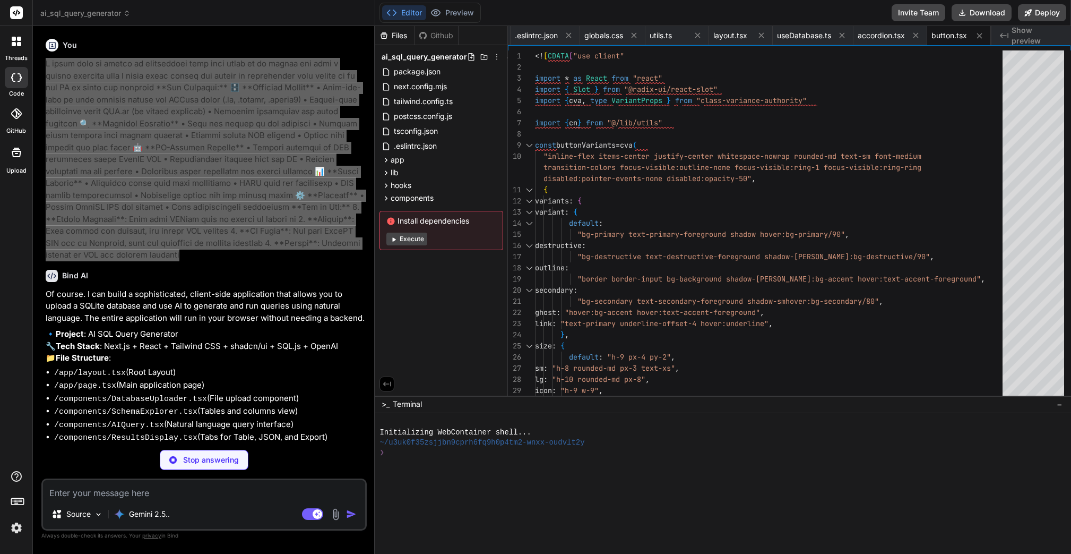
type textarea "x"
type textarea "<div ref={ref} className={cn("flex items-center p-6 pt-0", className)} {...prop…"
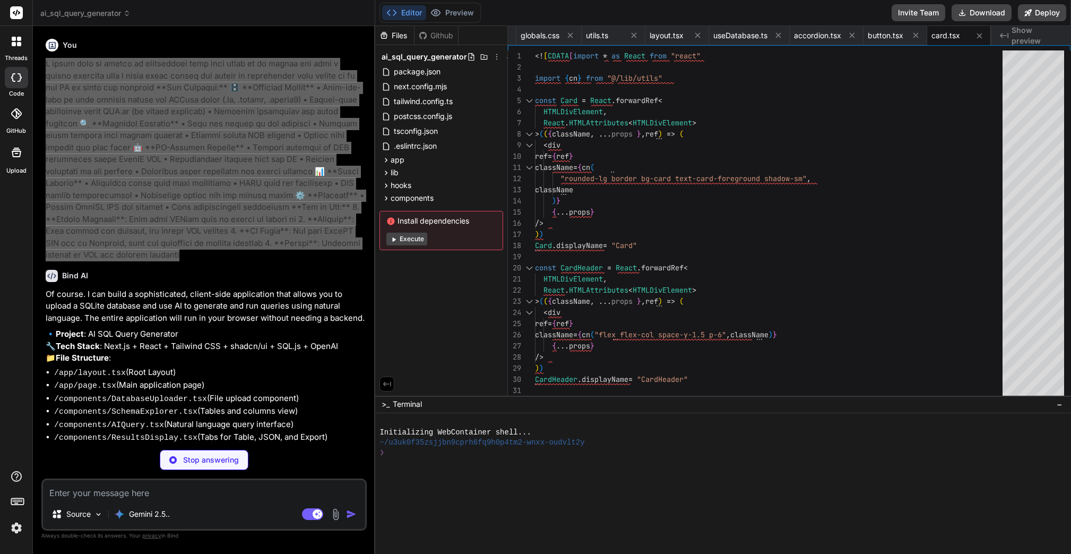
type textarea "x"
type textarea "}]]>"
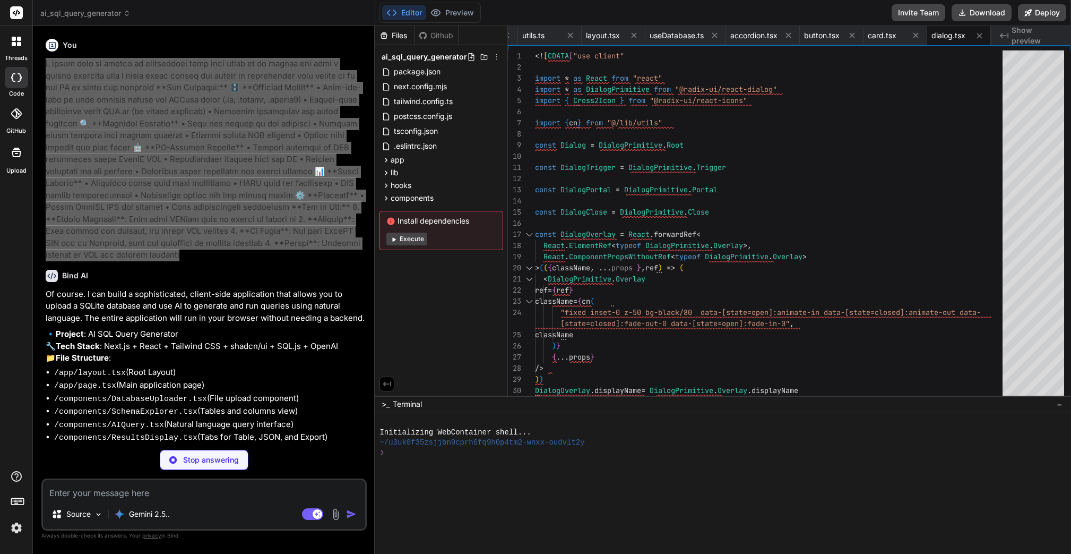
type textarea "x"
type textarea "{...props} /> ) } ) Input.displayName = "Input" export { Input }]]>"
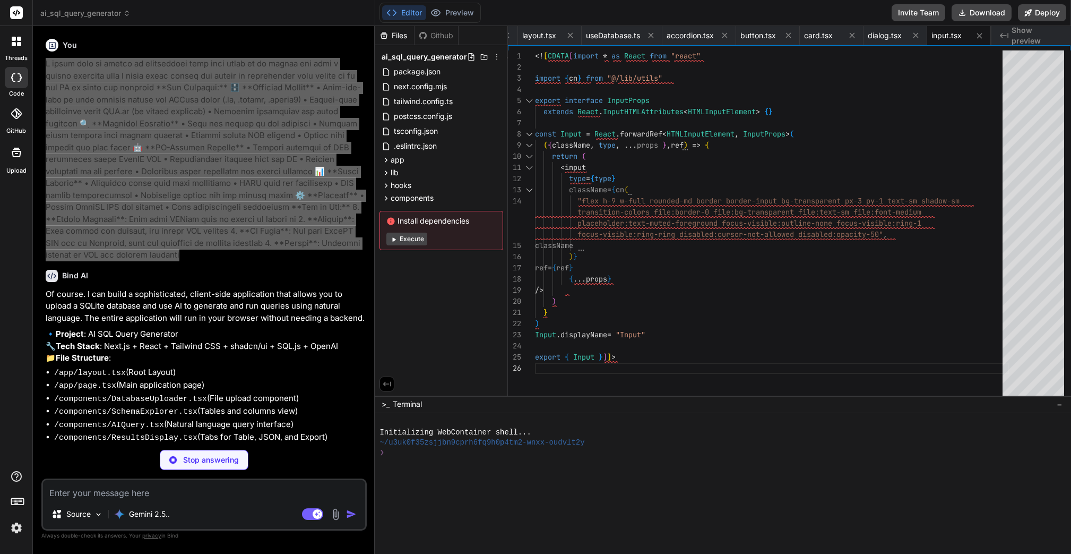
type textarea "x"
type textarea "{...props} /> )) Label.displayName = LabelPrimitive.Root.displayName export { L…"
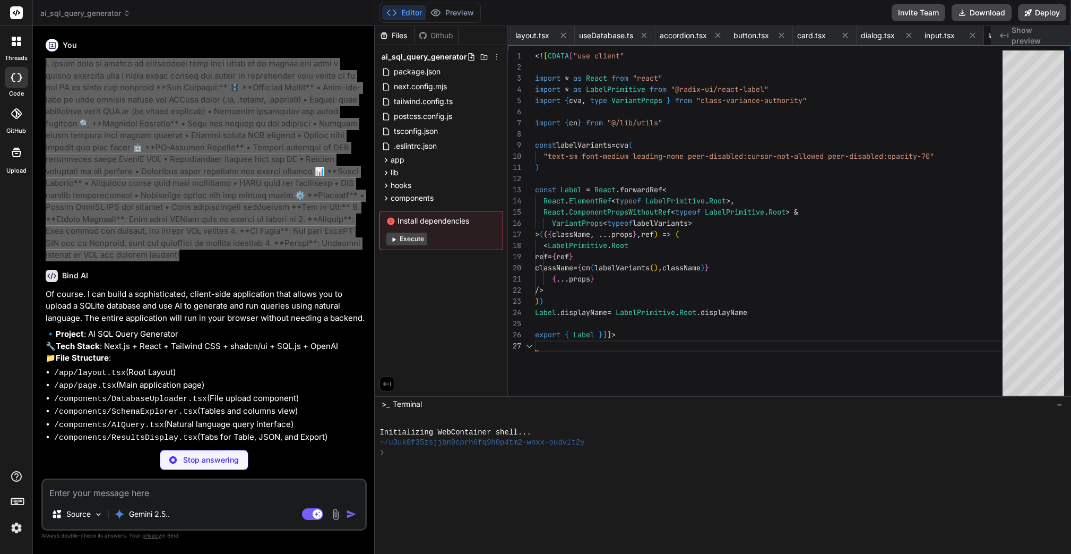
scroll to position [67, 0]
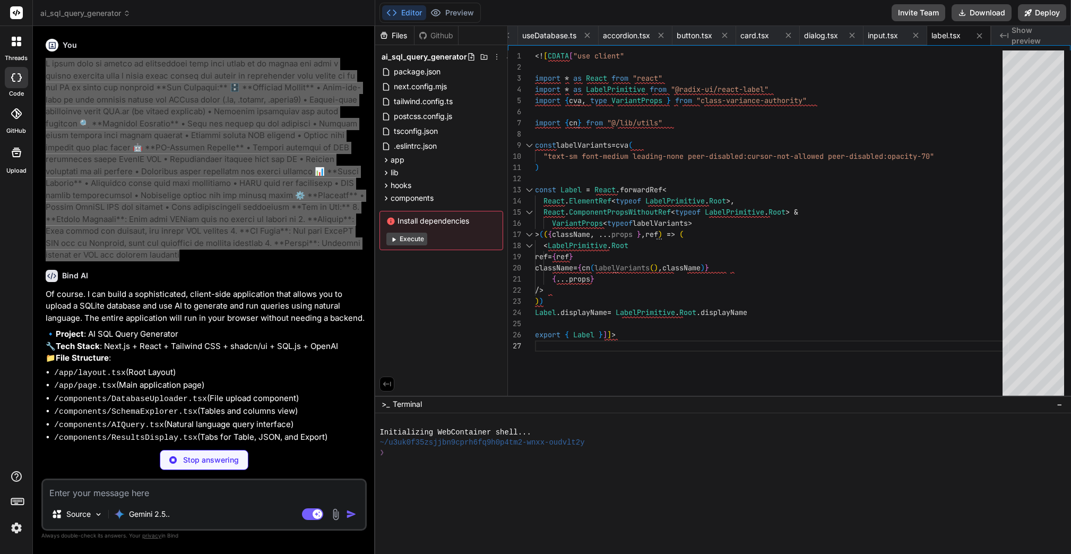
type textarea "x"
type textarea "export { Separator }]]>"
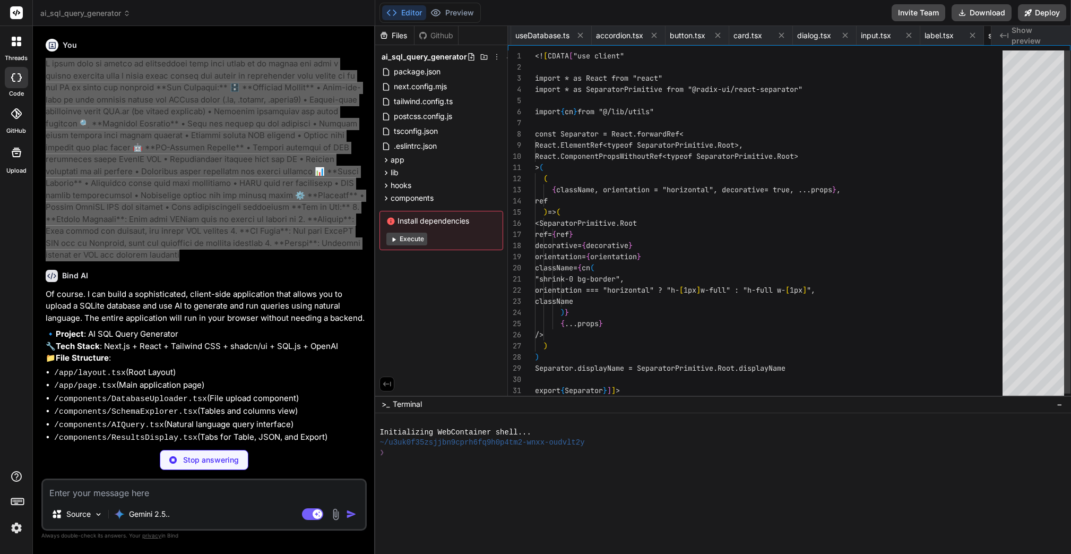
scroll to position [11, 0]
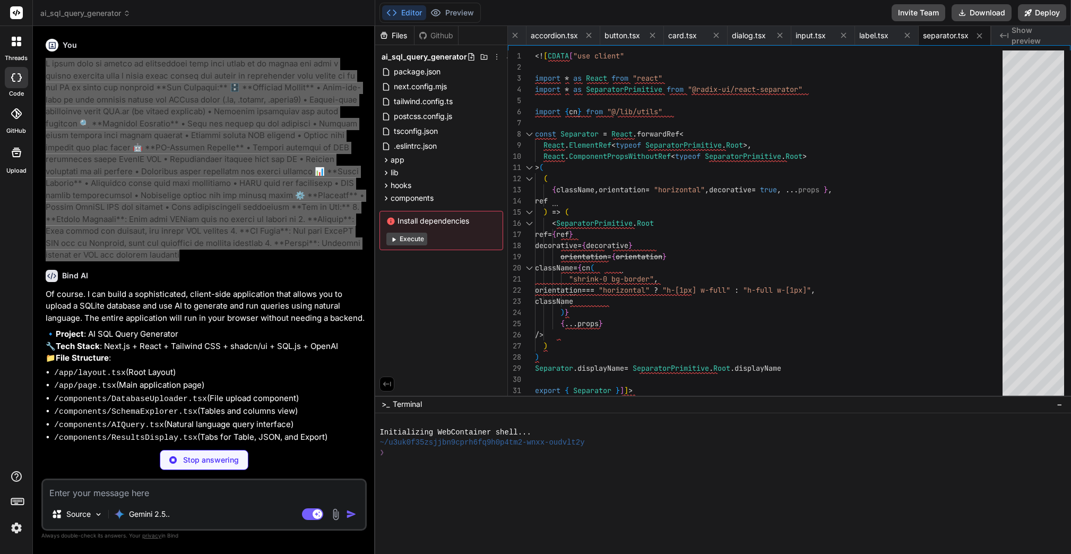
type textarea "x"
type textarea "}]]>"
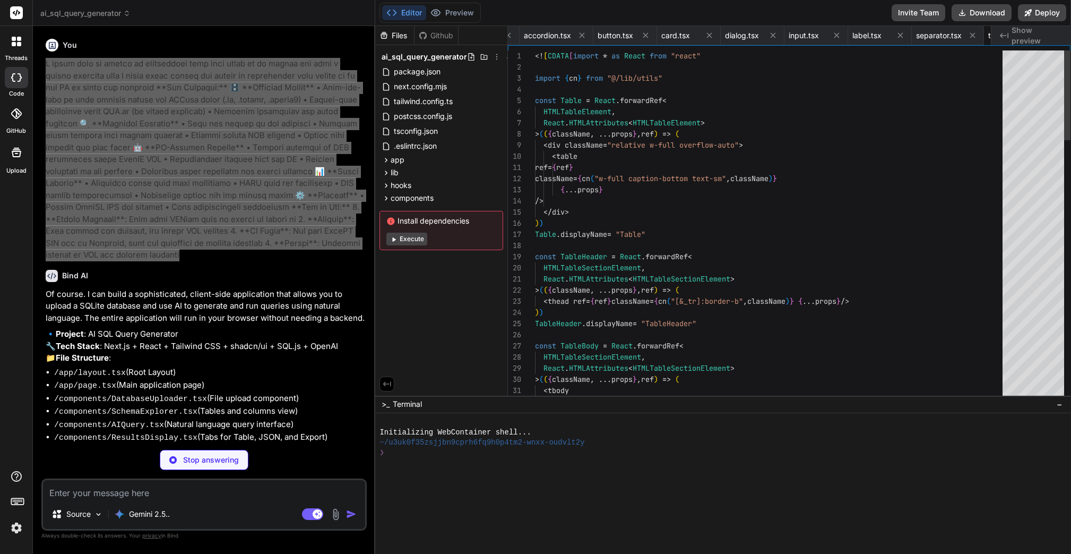
scroll to position [0, 789]
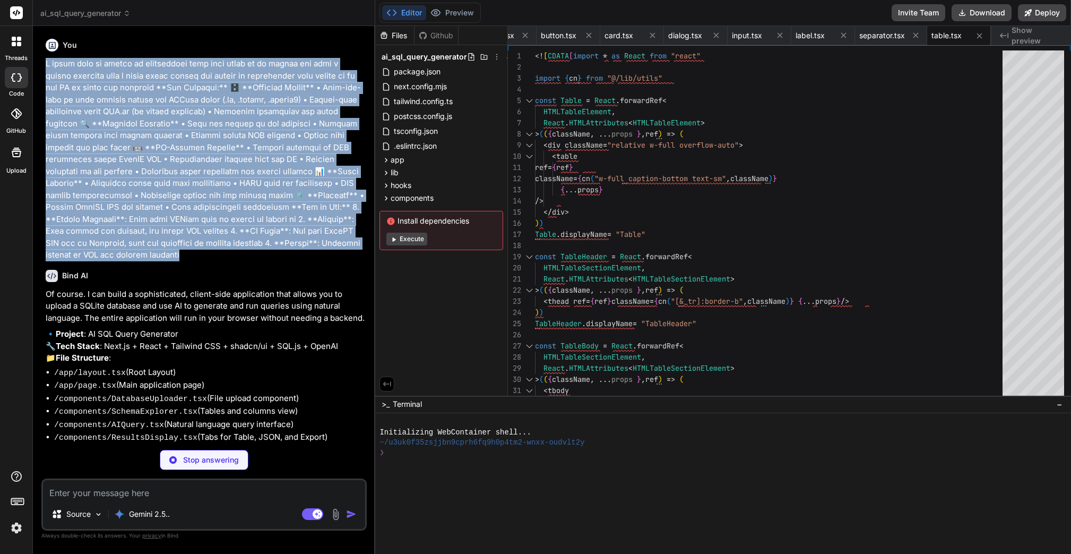
type textarea "x"
type textarea "focus-visible:ring-offset-2", className )} {...props} /> )) TabsContent.display…"
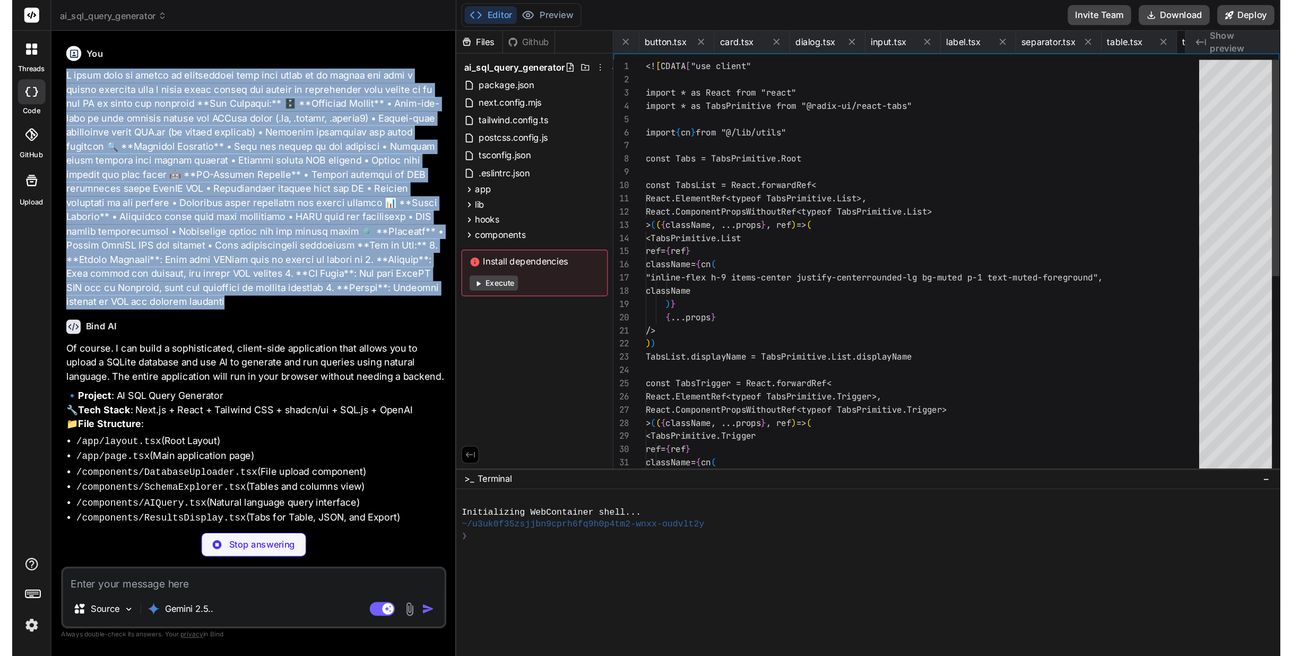
scroll to position [0, 852]
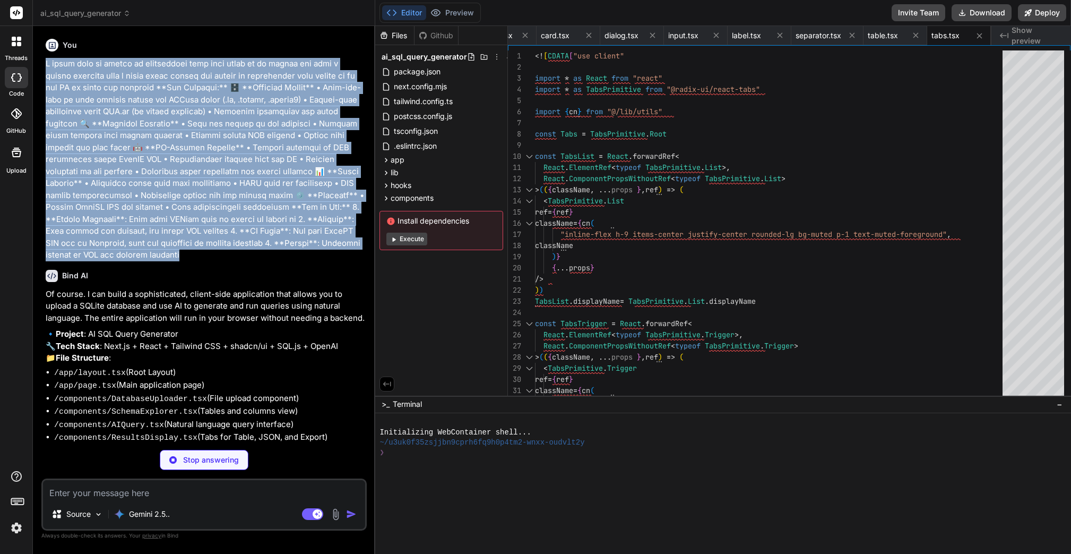
type textarea "x"
type textarea "className )} {...props} /> )) TabsContent.displayName = TabsPrimitive.Content.d…"
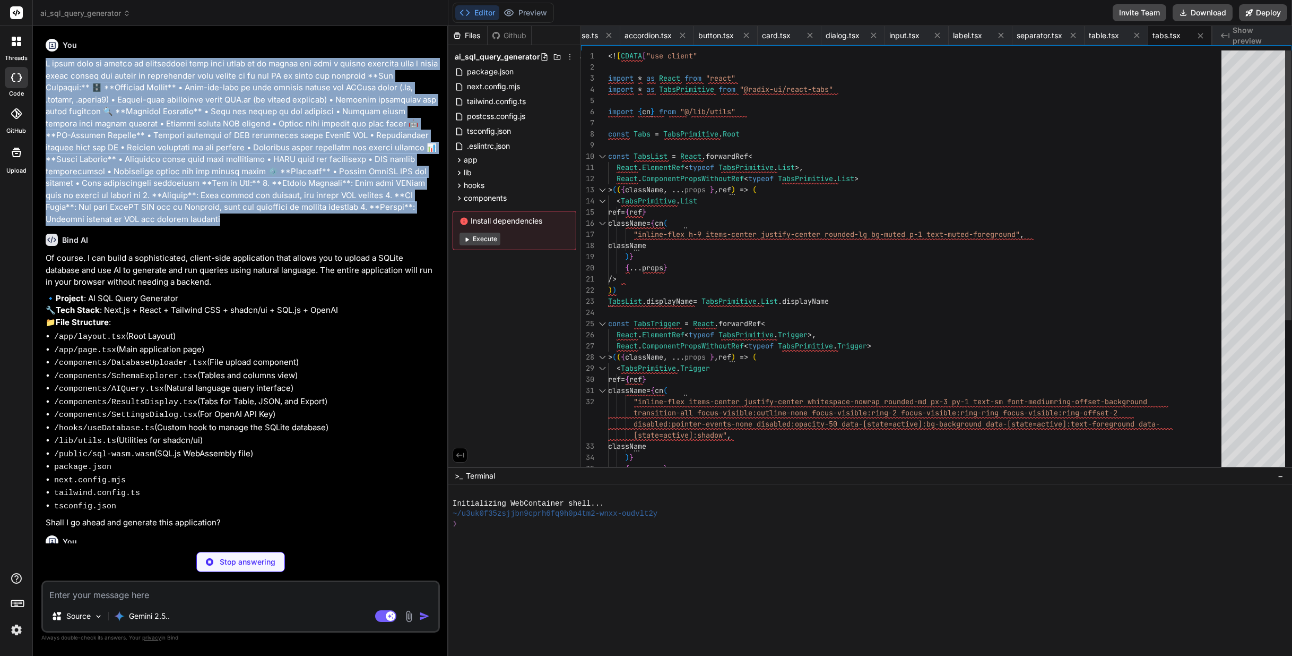
type textarea "x"
type textarea ")} {...props} /> )) TabsContent.displayName = TabsPrimitive.Content.displayName…"
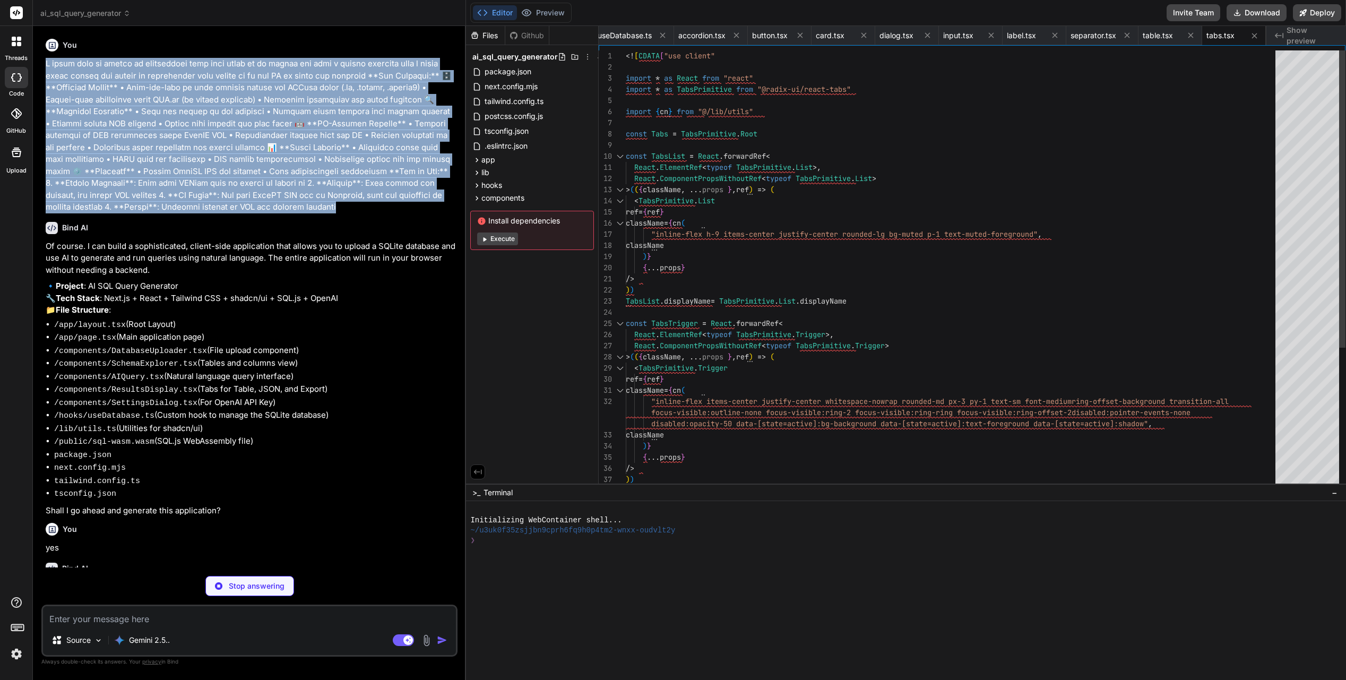
type textarea "x"
type textarea "} ) Textarea.displayName = "Textarea" export { Textarea }]]>"
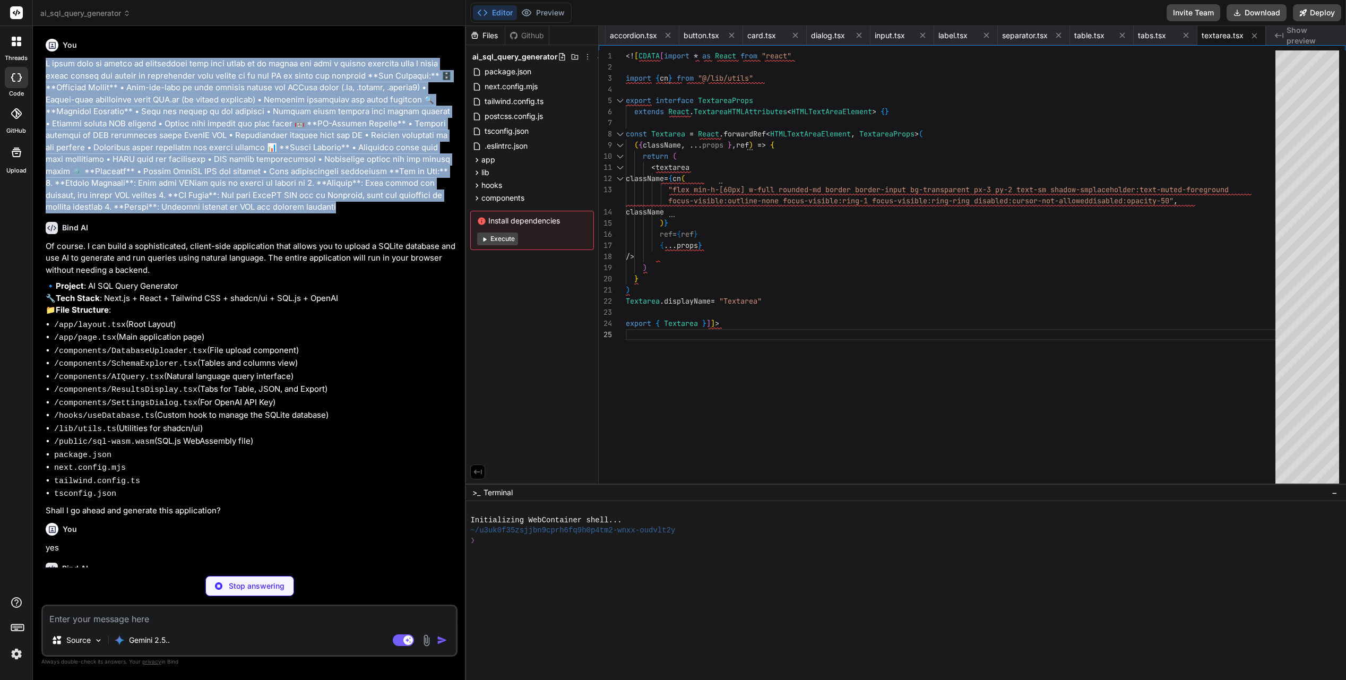
type textarea "x"
type textarea "</div> <DialogFooter> <Button onClick={handleSave}>Save changes</Button> </Dial…"
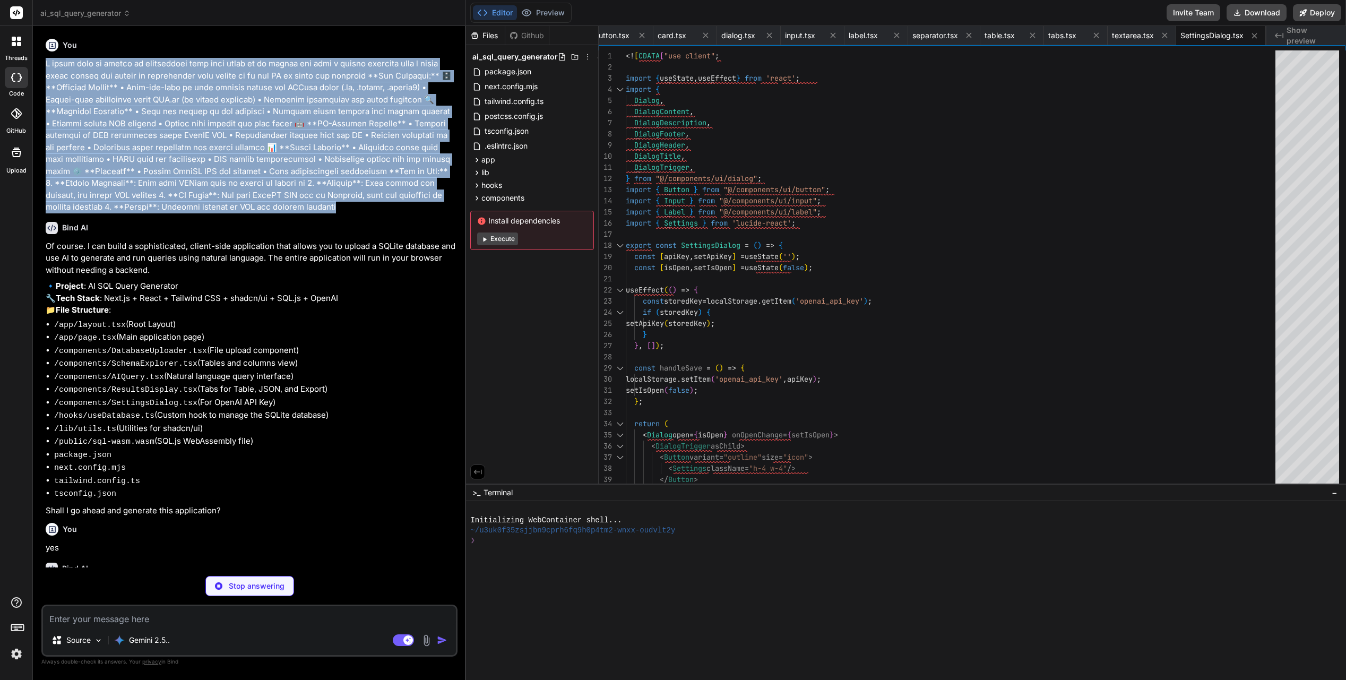
type textarea "x"
type textarea "); };]]>"
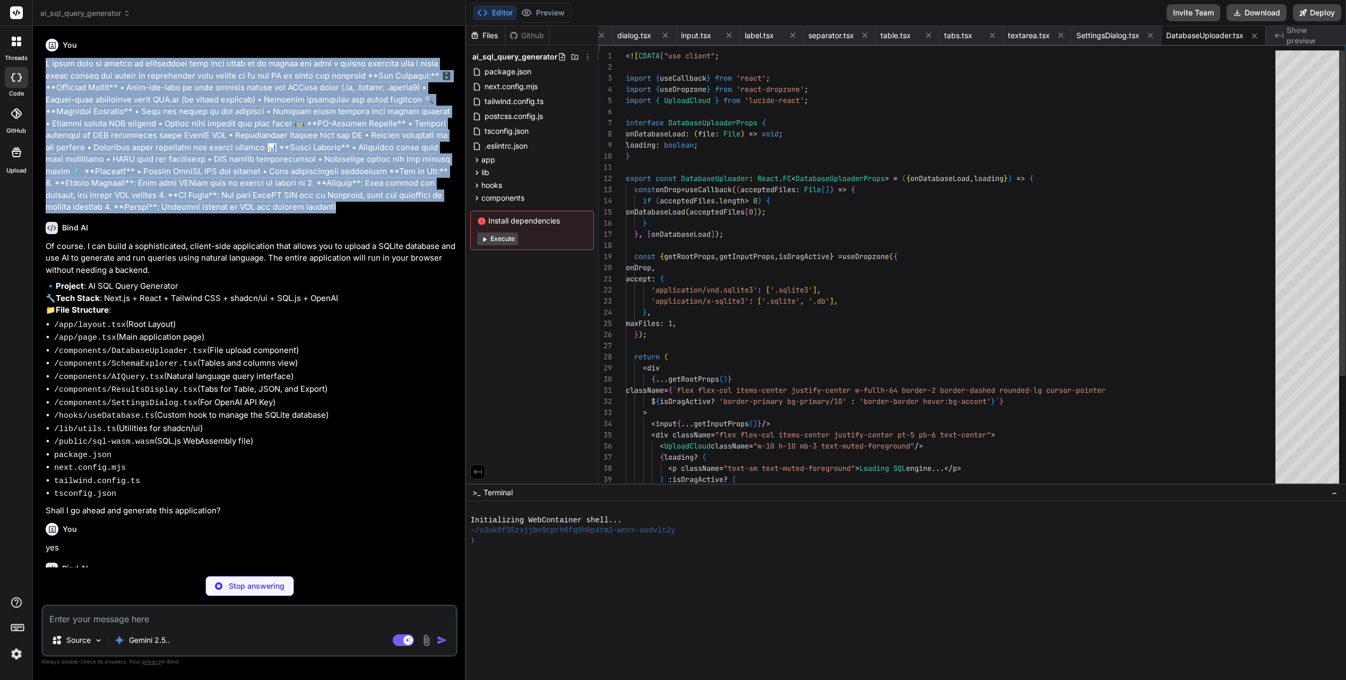
scroll to position [33, 0]
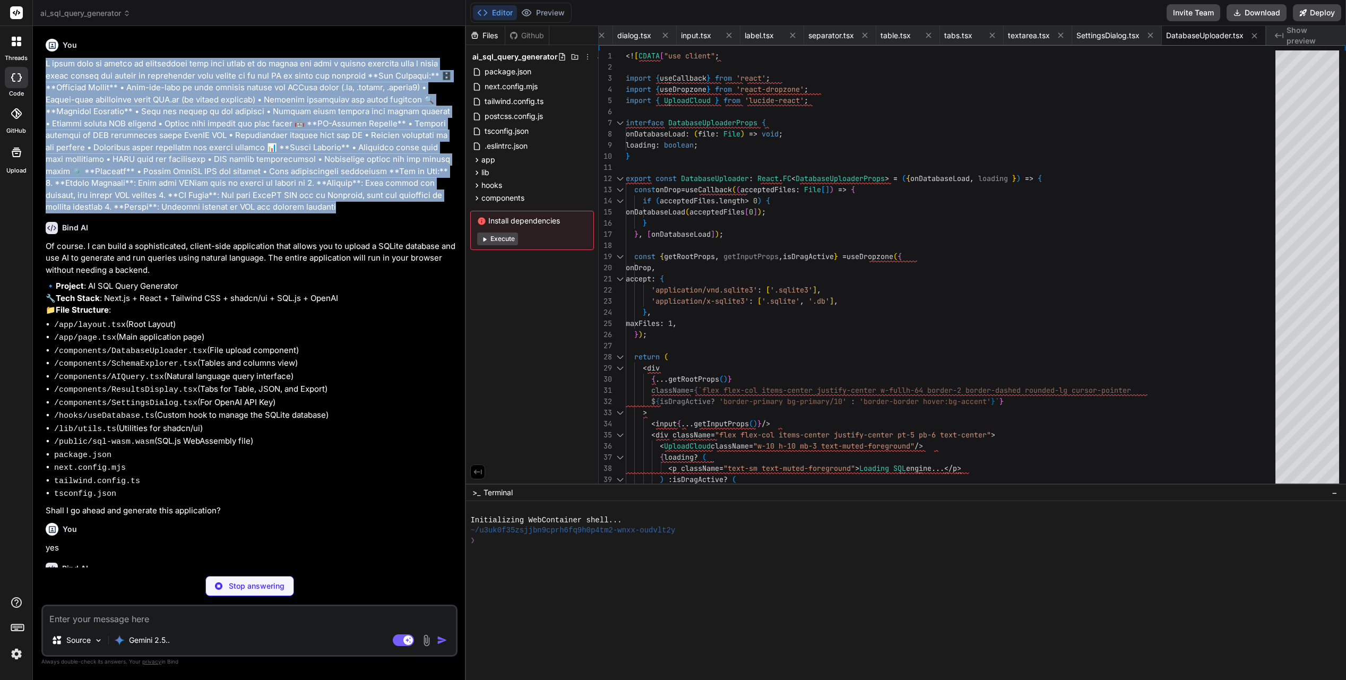
type textarea "x"
type textarea "</AccordionItem> ))} </Accordion> </div> </div> ); };]]>"
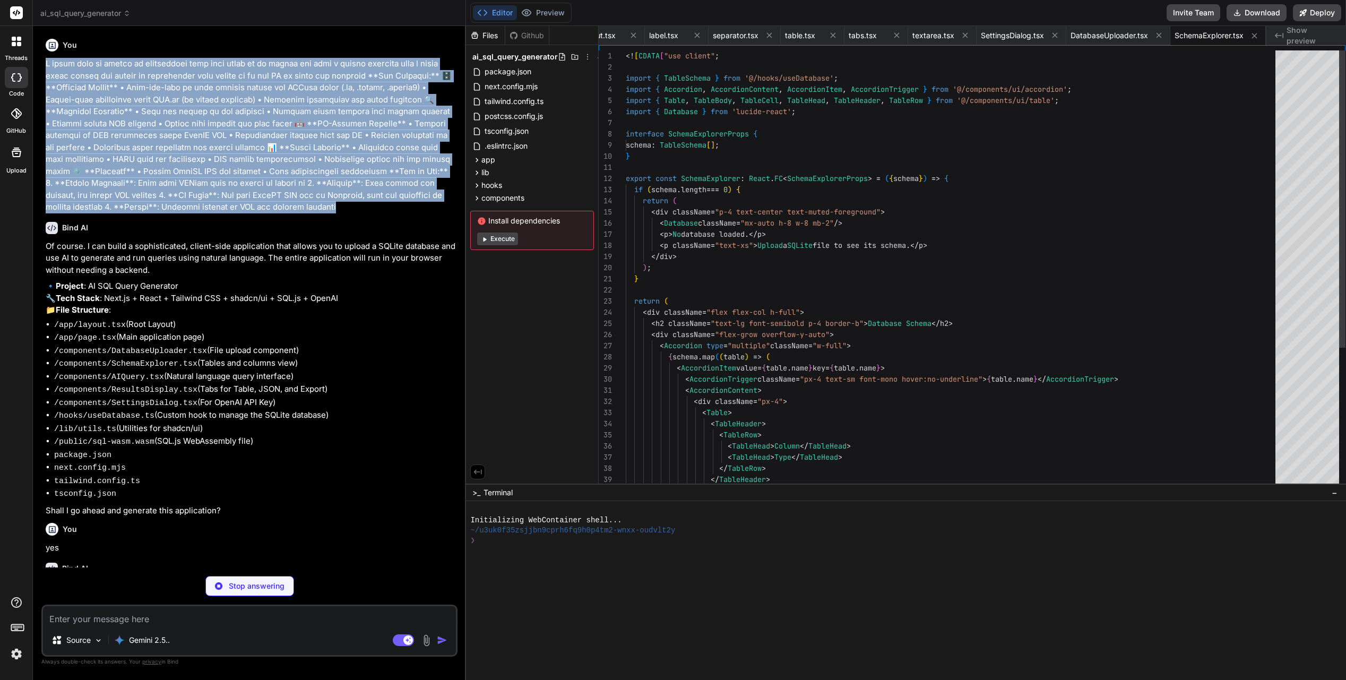
scroll to position [56, 0]
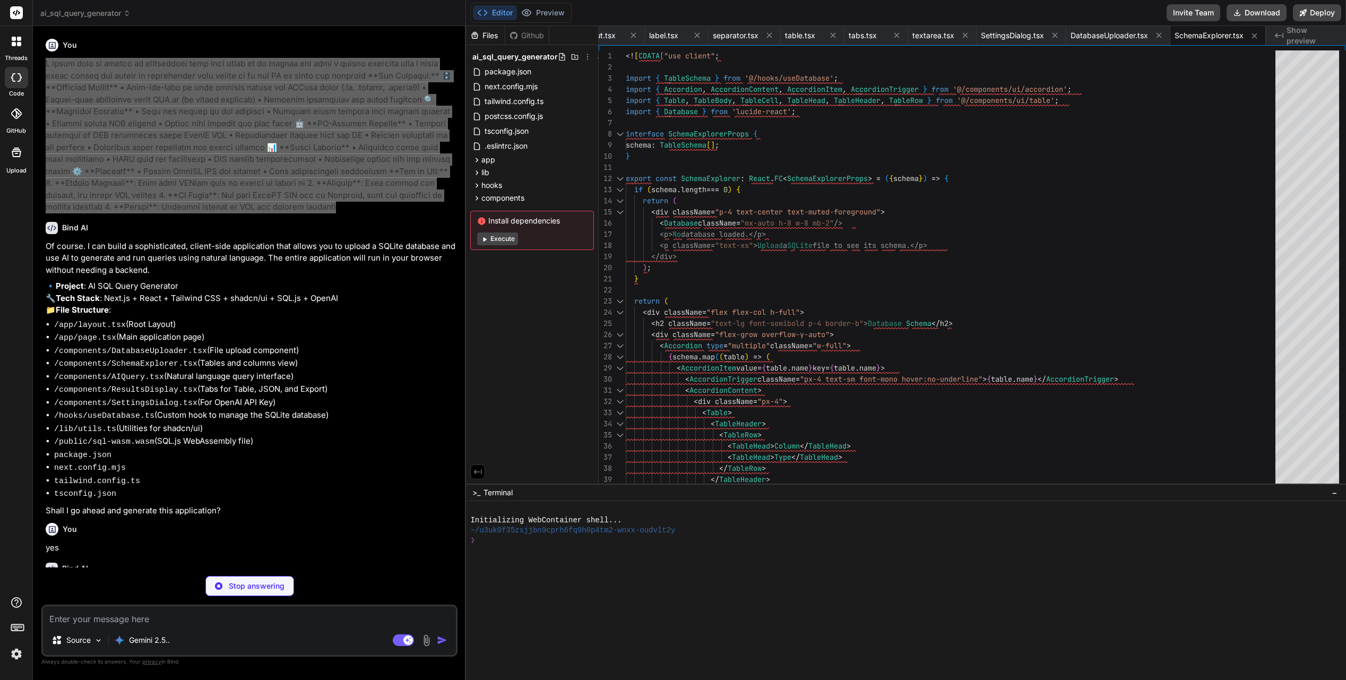
type textarea "x"
type textarea "2 )} </pre> </TabsContent> </div> </Tabs> ); };]]>"
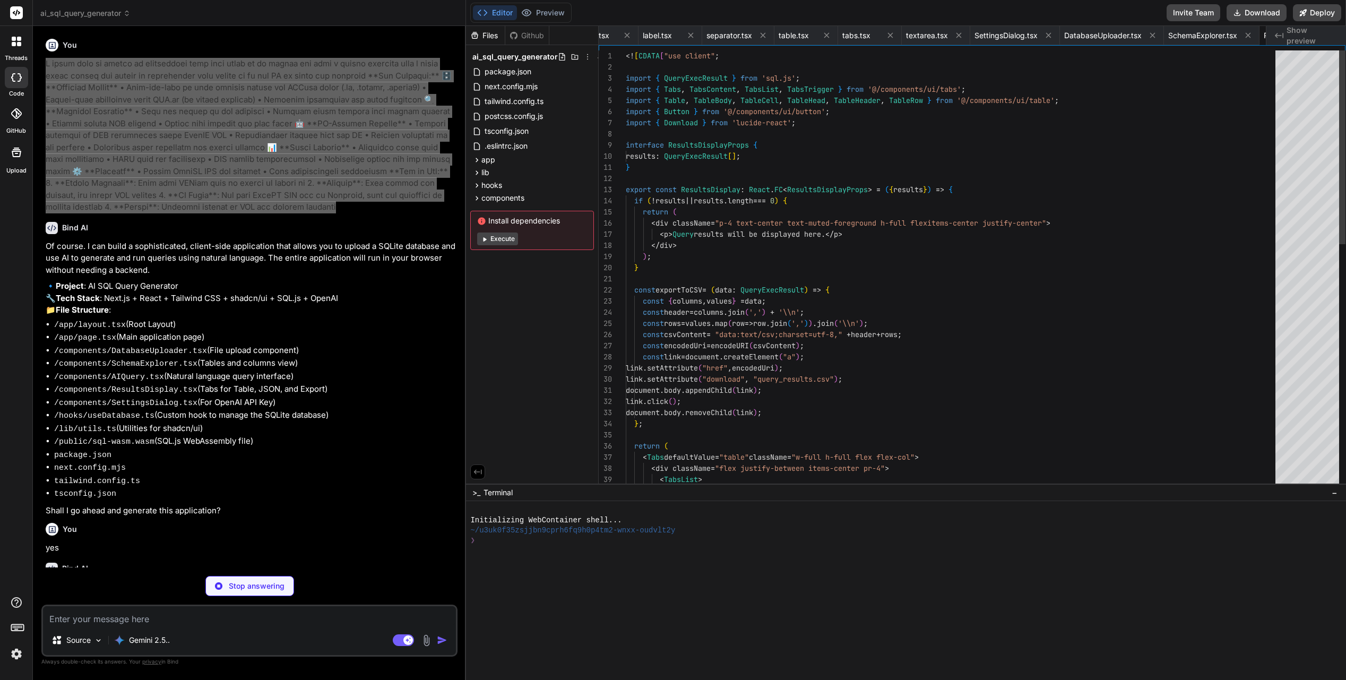
scroll to position [0, 1116]
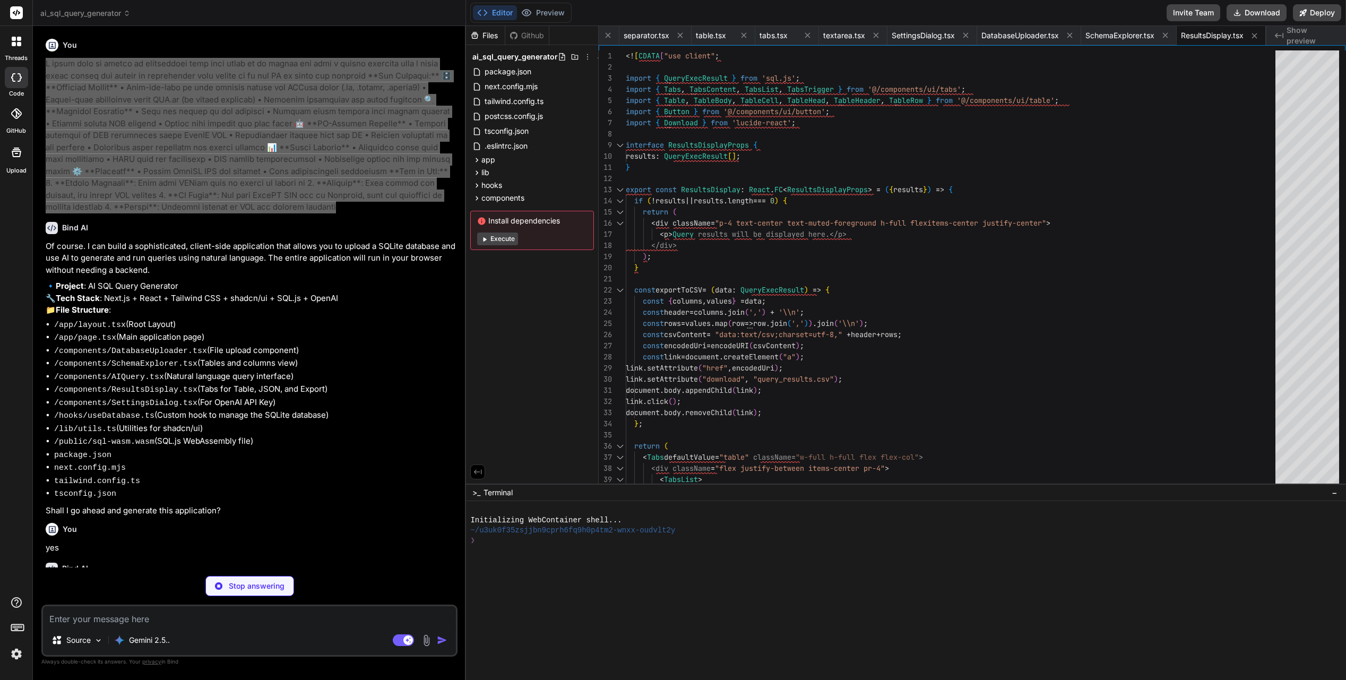
type textarea "x"
type textarea "</form> </CardFooter> </Card> ); };]]>"
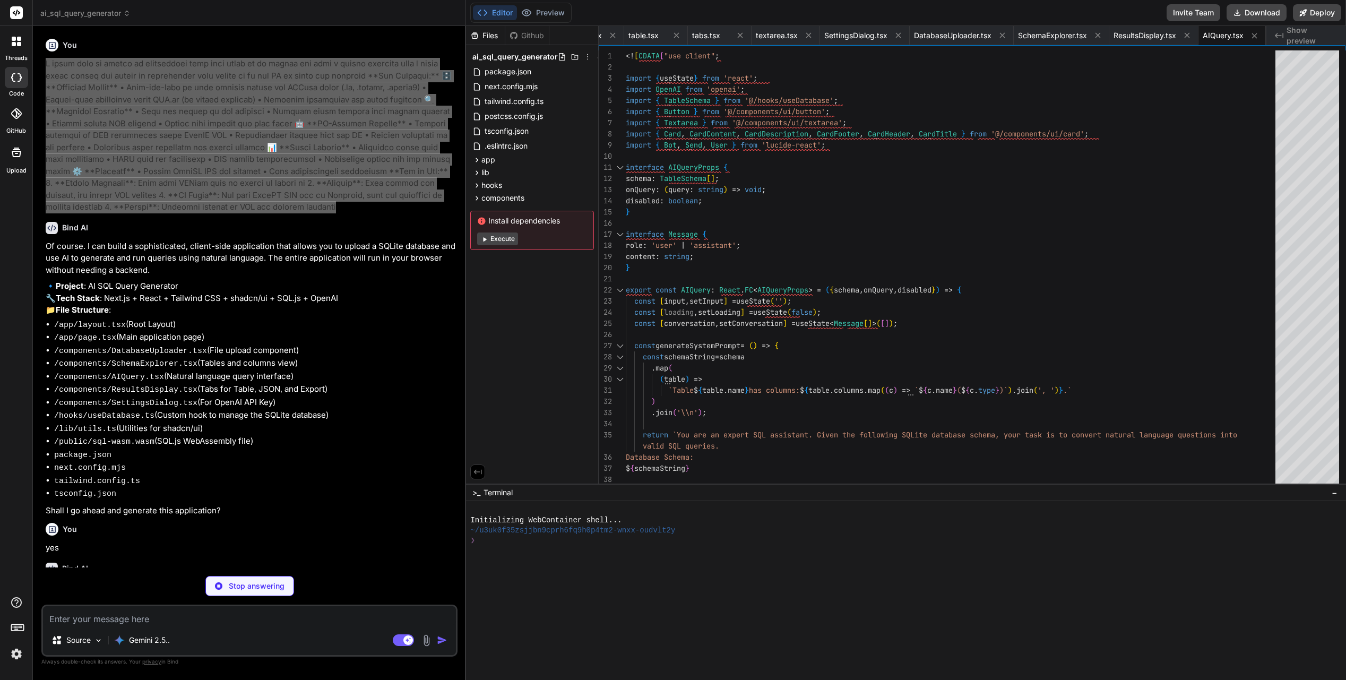
type textarea "x"
type textarea "<h5 {...props}>{children}</h5> ); const AlertDescription = ({ children, ...prop…"
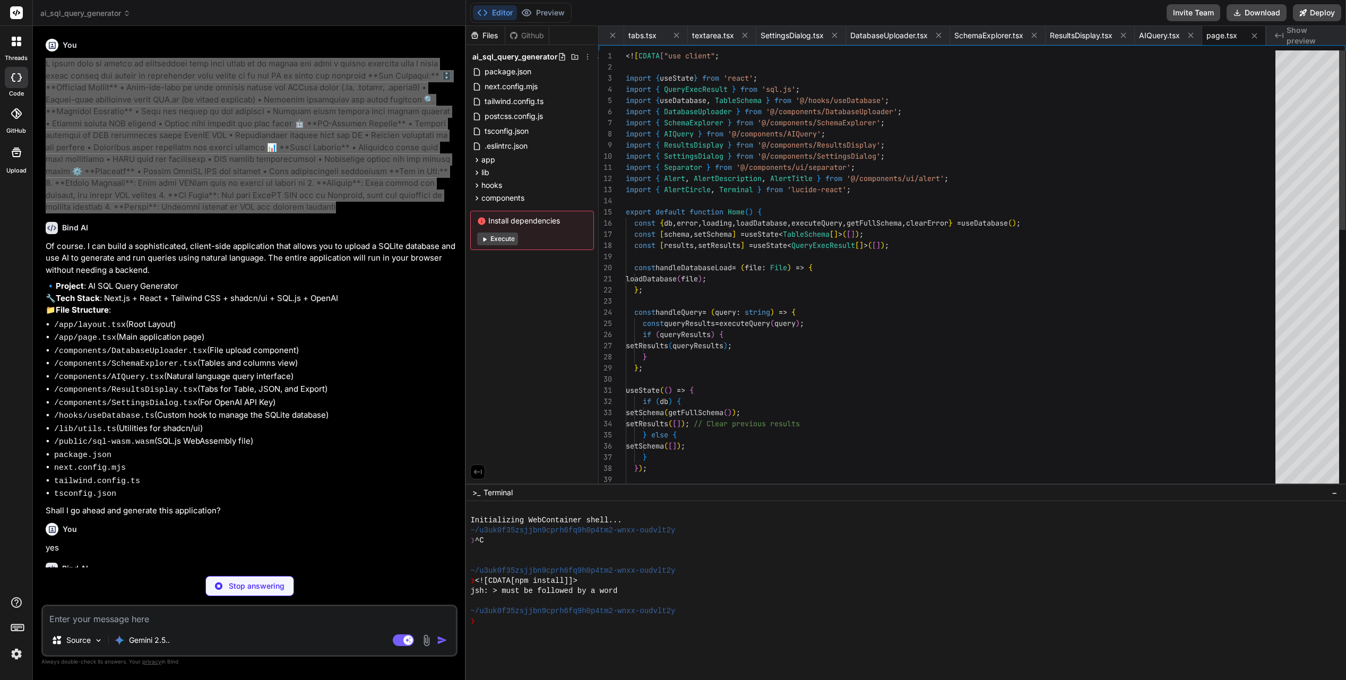
scroll to position [121, 0]
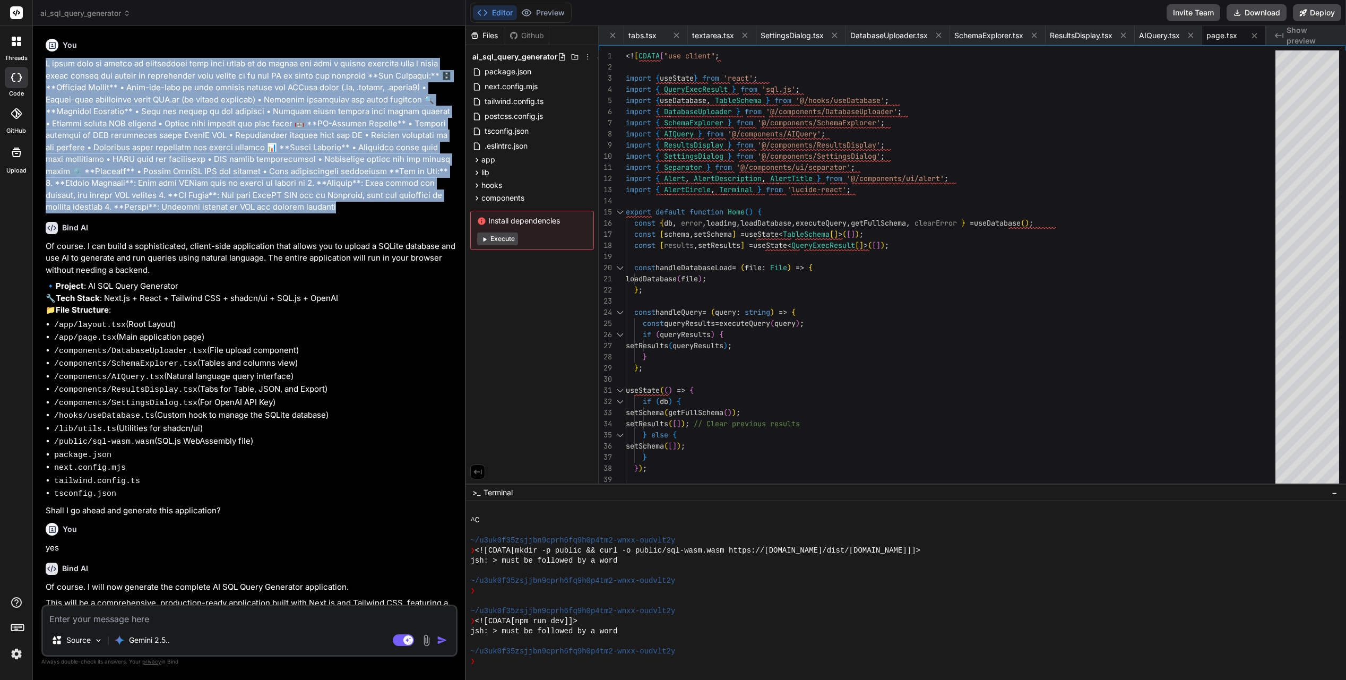
click at [504, 240] on button "Execute" at bounding box center [497, 238] width 41 height 13
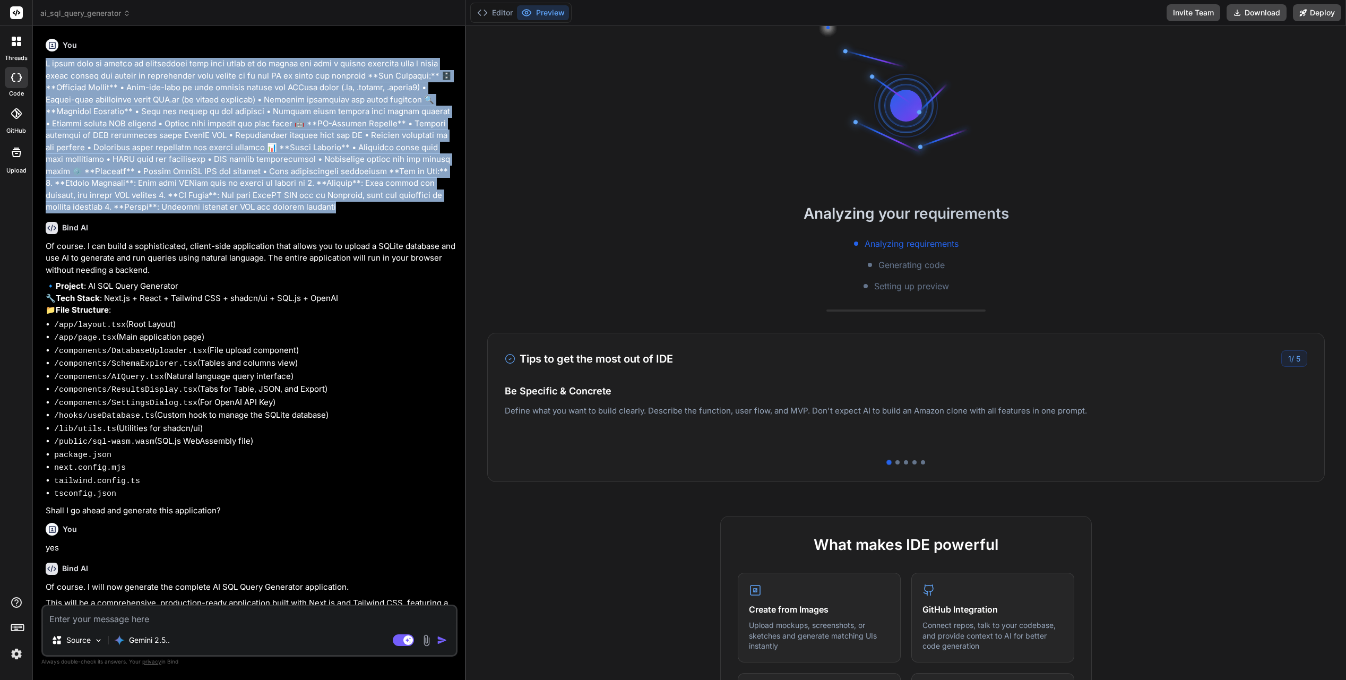
type textarea "x"
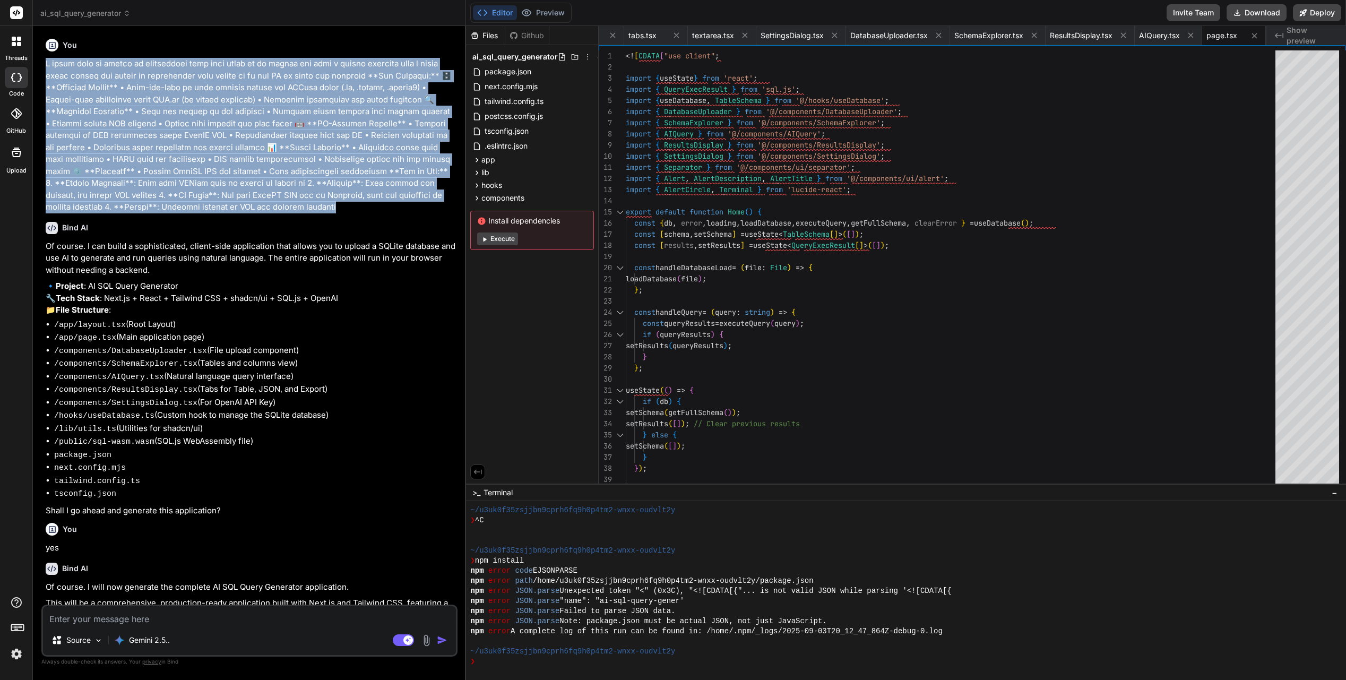
scroll to position [588, 0]
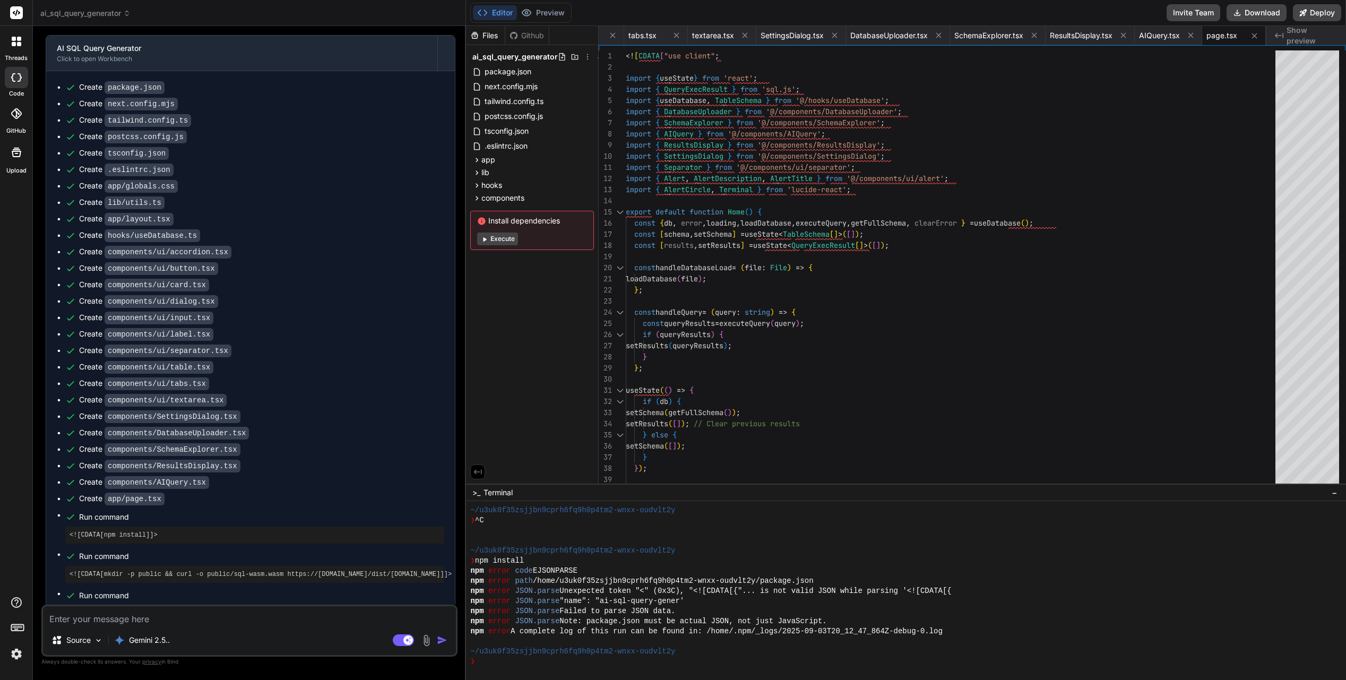
click at [1071, 33] on icon "Created with Pixso." at bounding box center [1279, 35] width 8 height 8
click at [1071, 35] on span "Show preview" at bounding box center [1312, 35] width 51 height 21
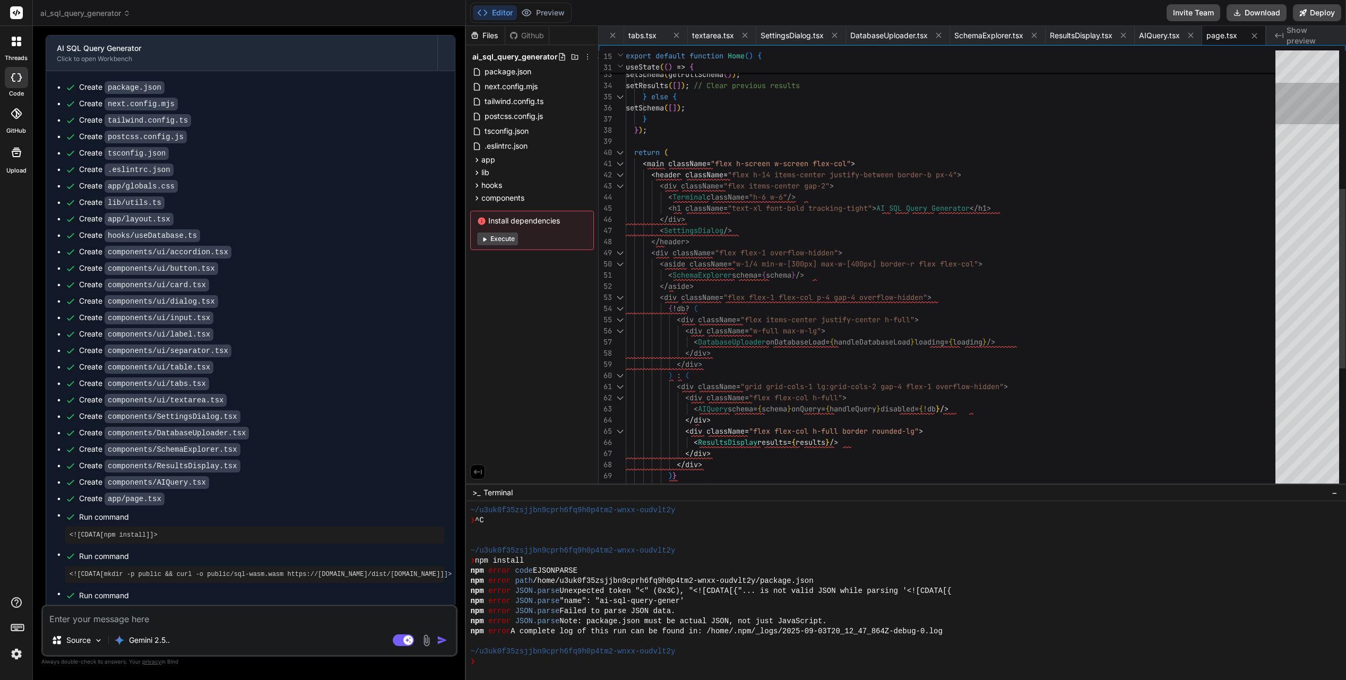
click at [1071, 104] on div at bounding box center [1307, 269] width 64 height 438
click at [363, 553] on textarea at bounding box center [249, 615] width 413 height 19
type textarea "c"
type textarea "x"
type textarea "ca"
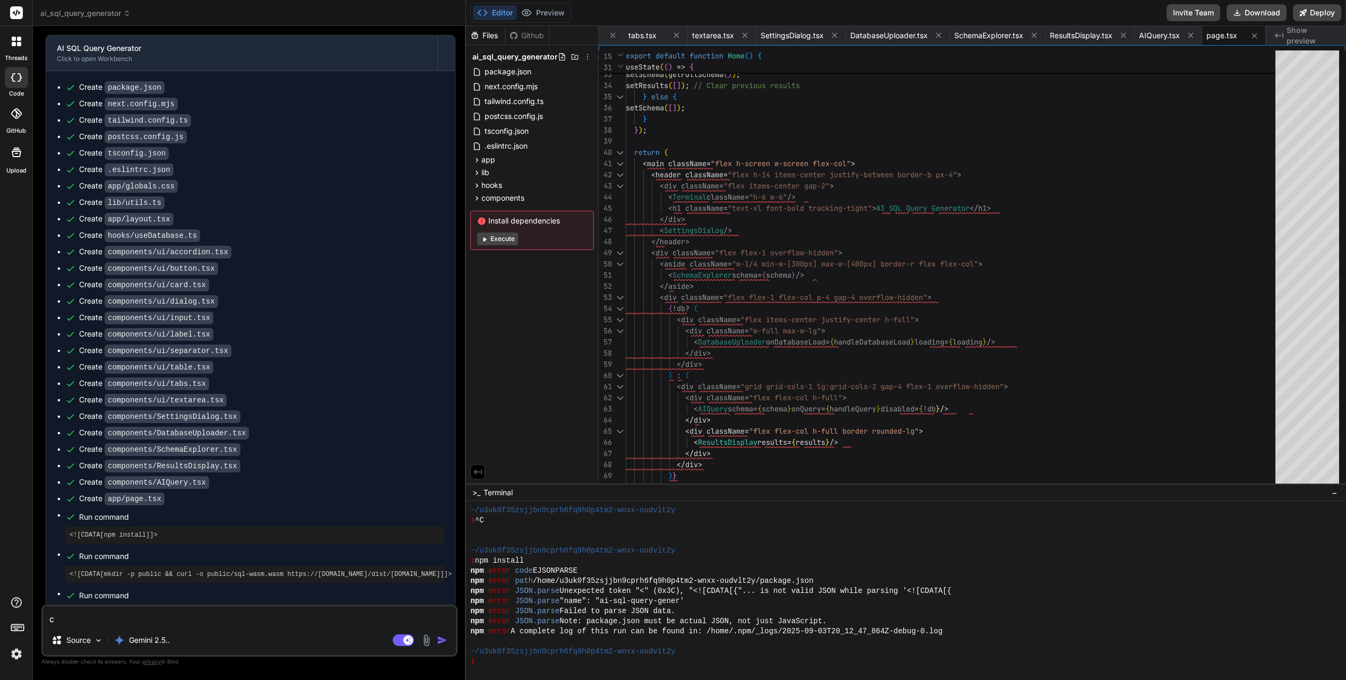
type textarea "x"
type textarea "can"
type textarea "x"
type textarea "can"
type textarea "x"
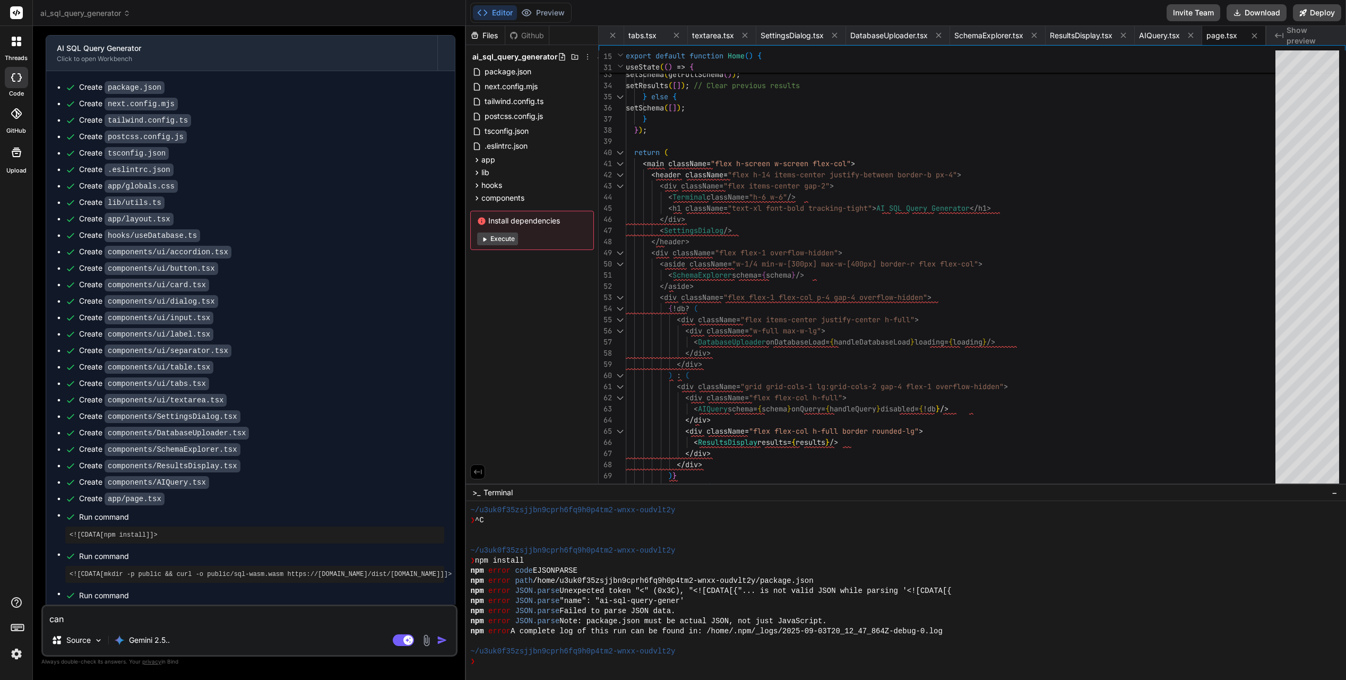
type textarea "can y"
type textarea "x"
type textarea "can yo"
type textarea "x"
type textarea "can you"
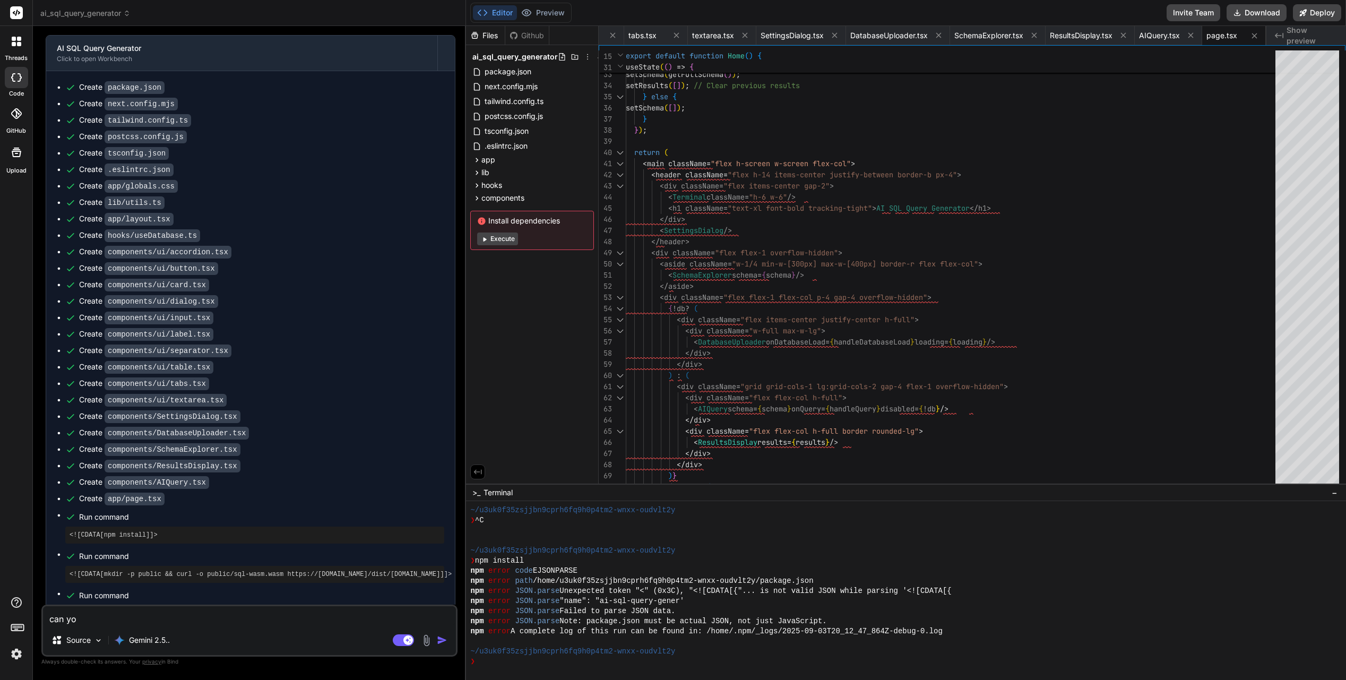
type textarea "x"
type textarea "can you"
type textarea "x"
type textarea "can you f"
type textarea "x"
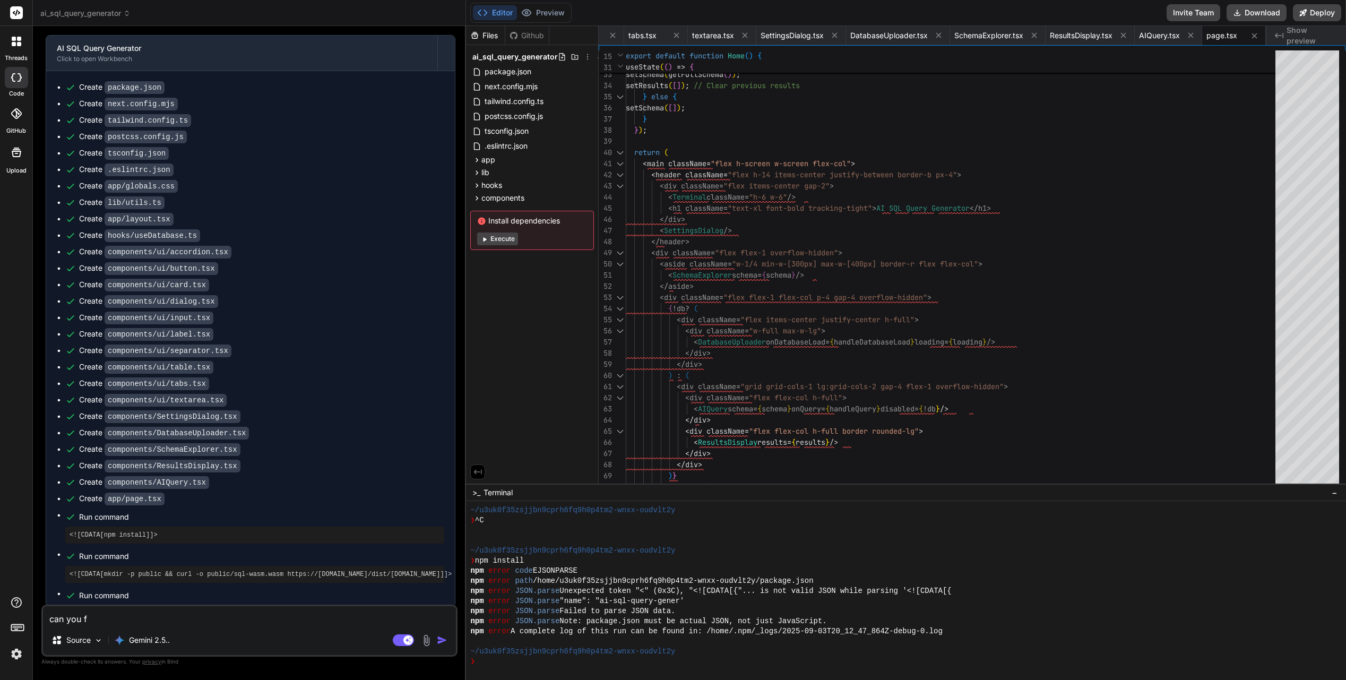
type textarea "can you fi"
type textarea "x"
type textarea "can you fix"
type textarea "x"
type textarea "can you fix"
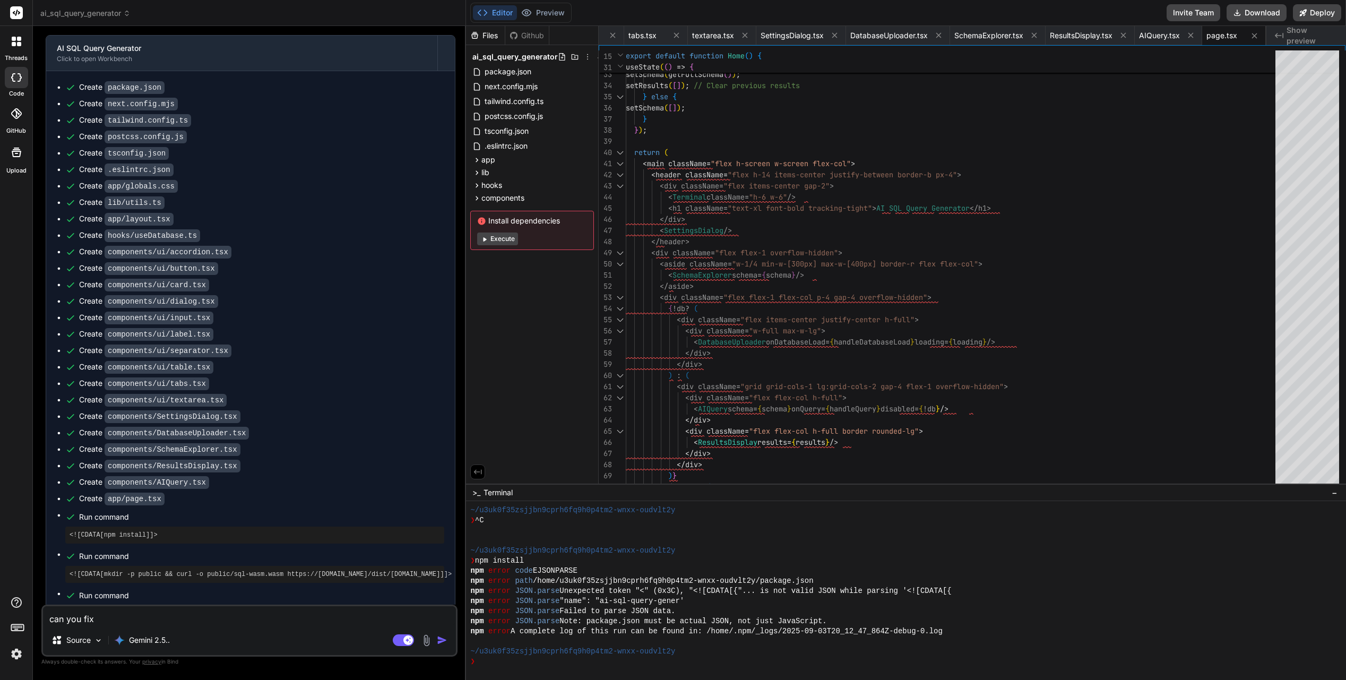
type textarea "x"
type textarea "can you fix t"
type textarea "x"
type textarea "can you fix th"
type textarea "x"
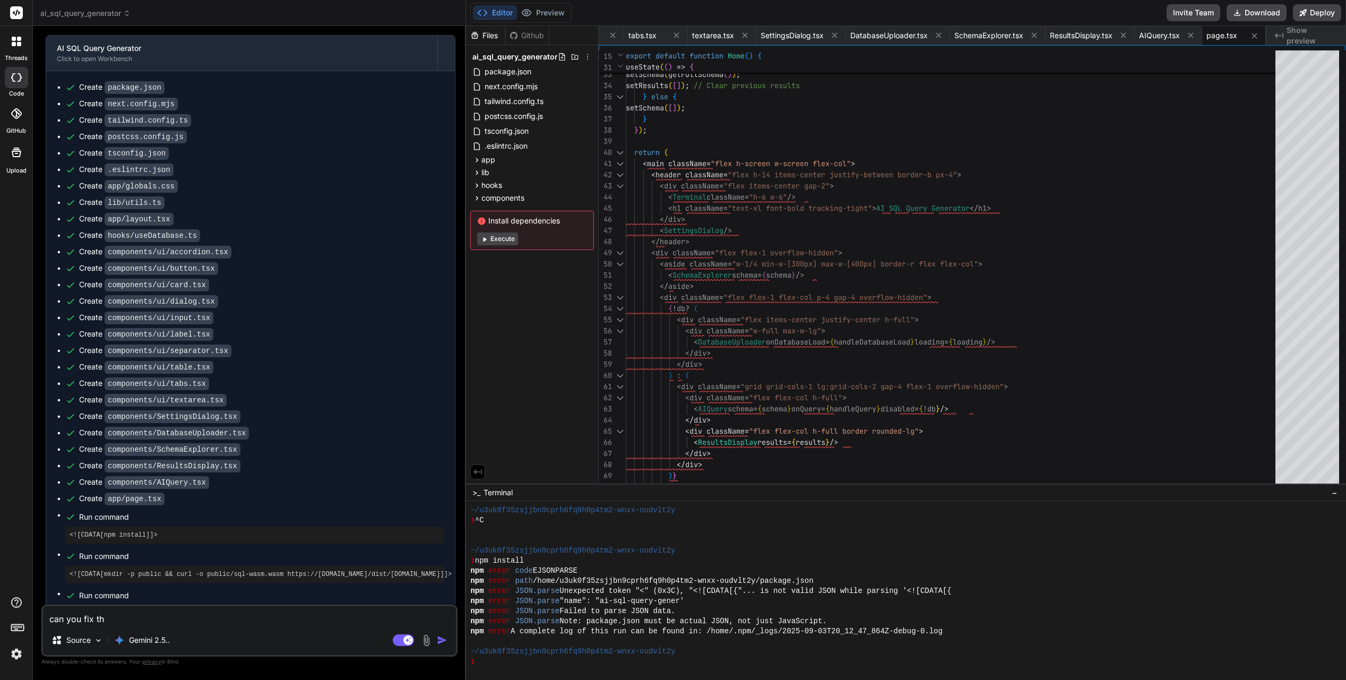
type textarea "can you fix the"
type textarea "x"
type textarea "can you fix the"
type textarea "x"
type textarea "can you fix the e"
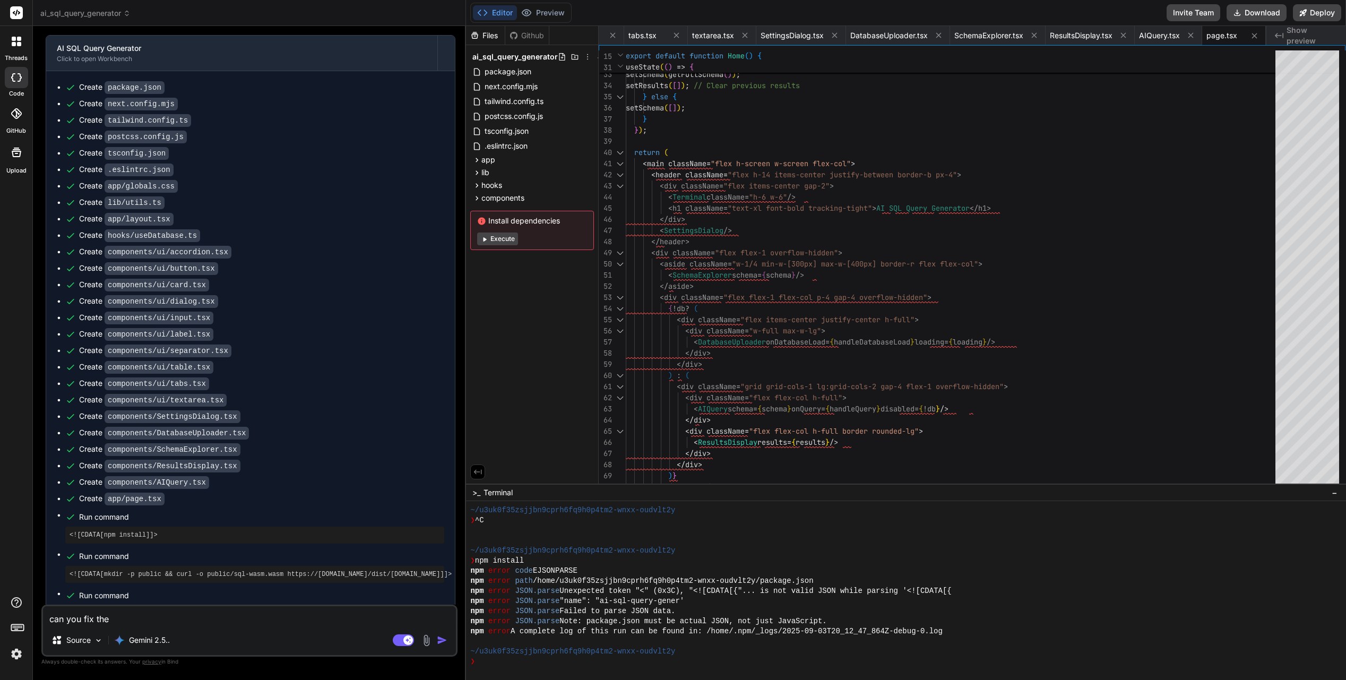
type textarea "x"
type textarea "can you fix the er"
type textarea "x"
type textarea "can you fix the err"
type textarea "x"
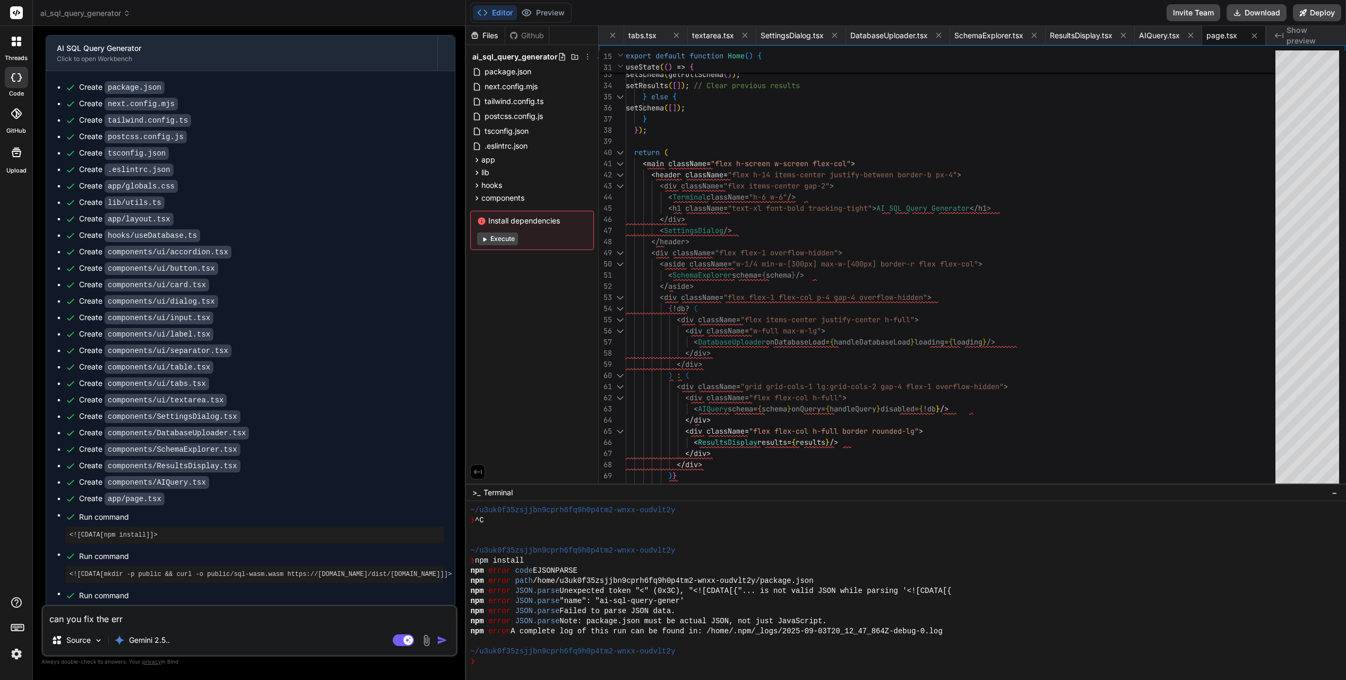
type textarea "can you fix the erro"
type textarea "x"
type textarea "can you fix the error"
type textarea "x"
type textarea "can you fix the error"
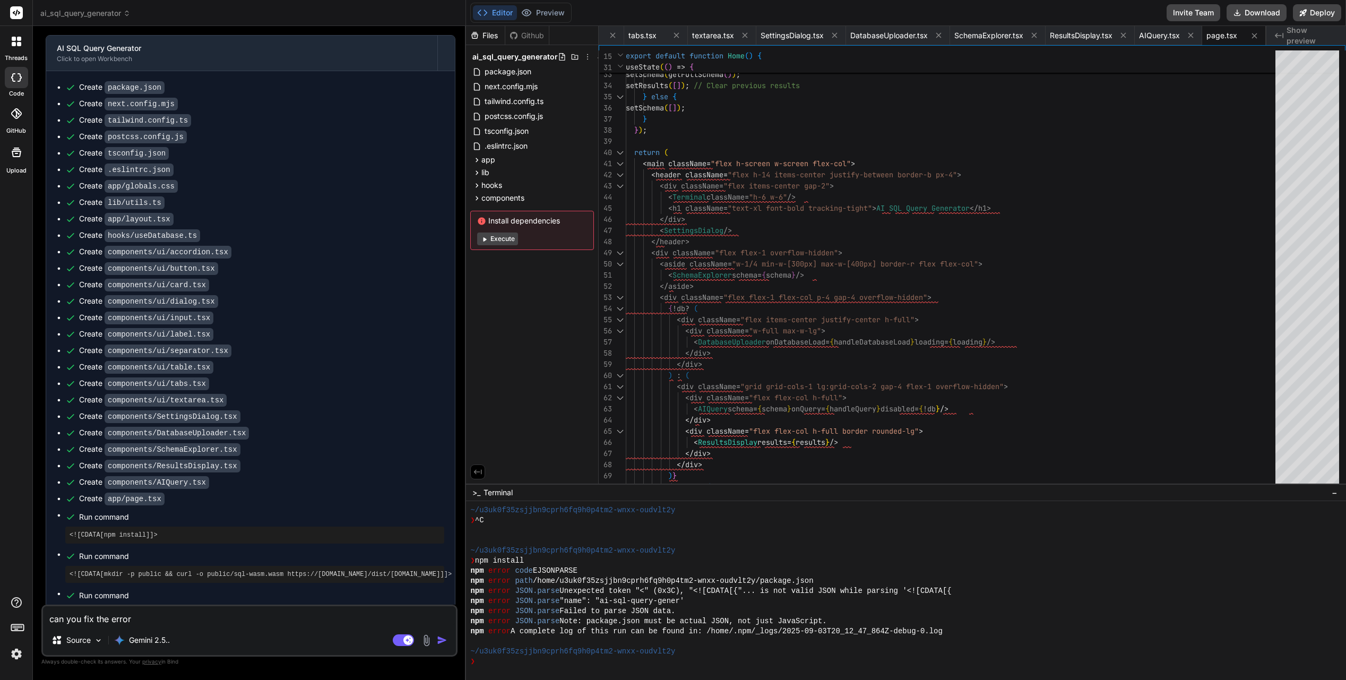
type textarea "x"
type textarea "can you fix the error m"
type textarea "x"
type textarea "can you fix the error me"
type textarea "x"
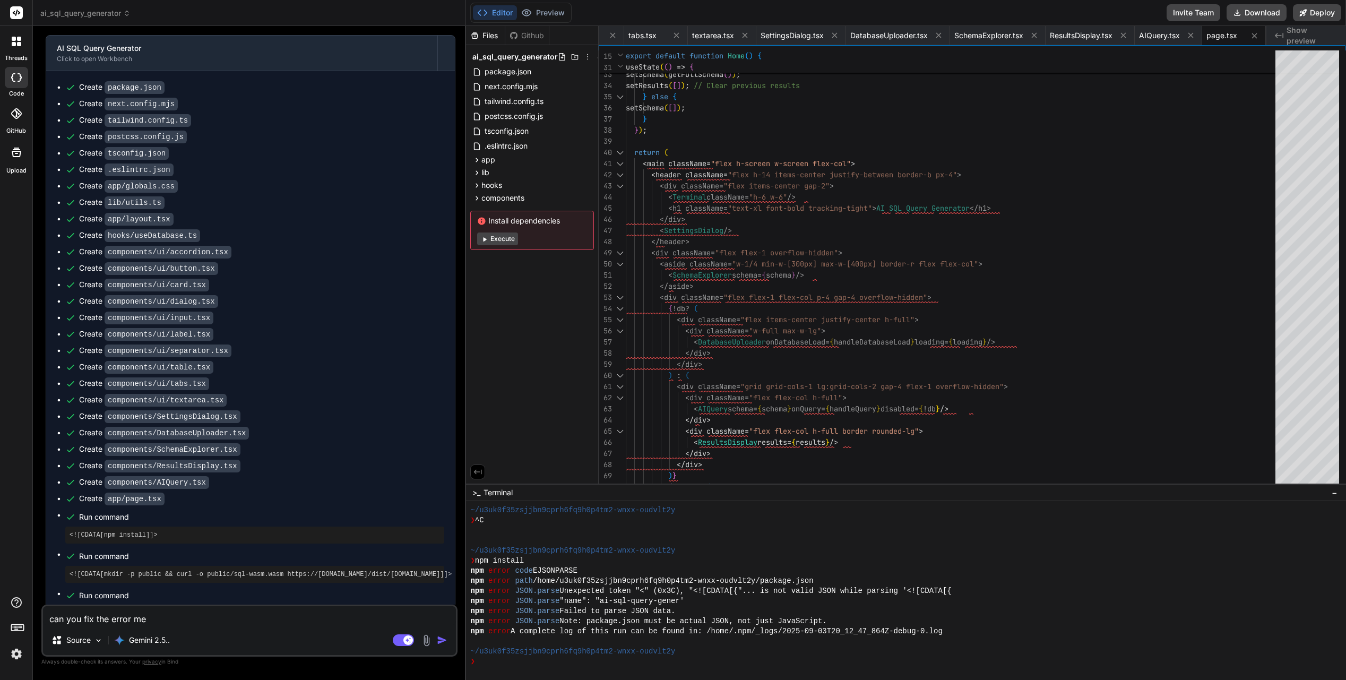
type textarea "can you fix the error message"
type textarea "x"
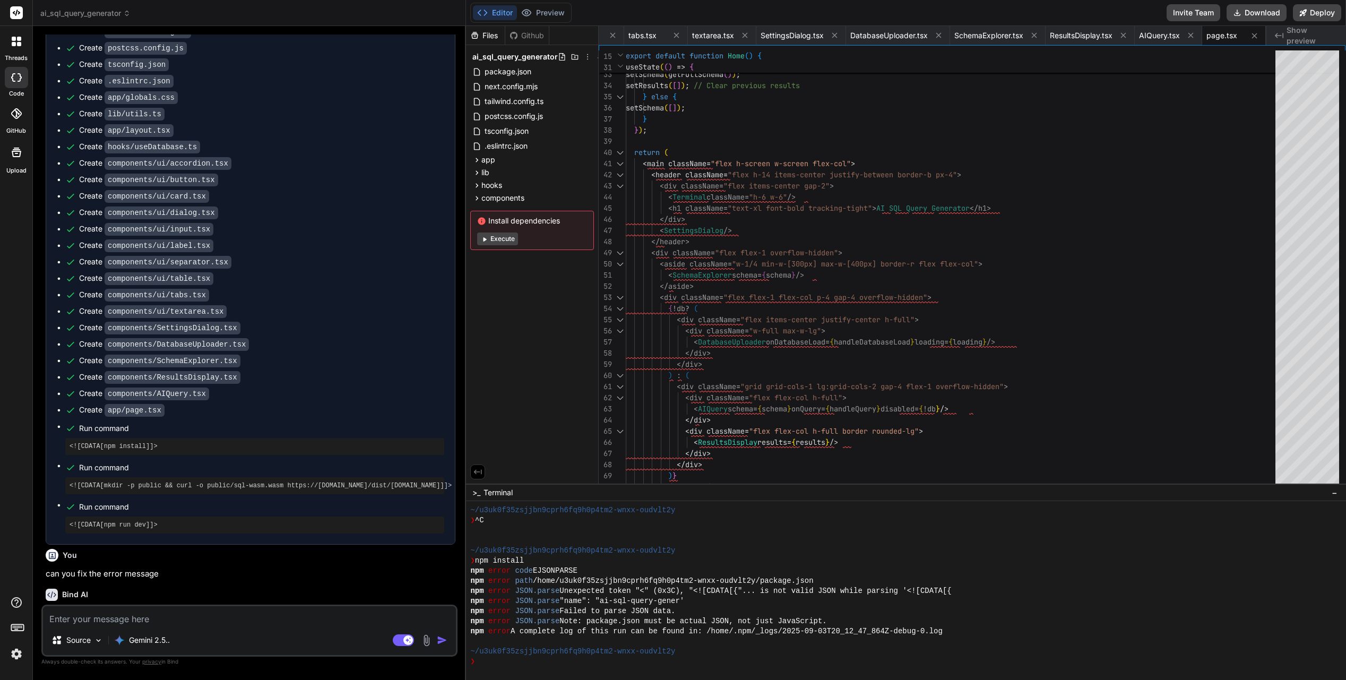
scroll to position [698, 0]
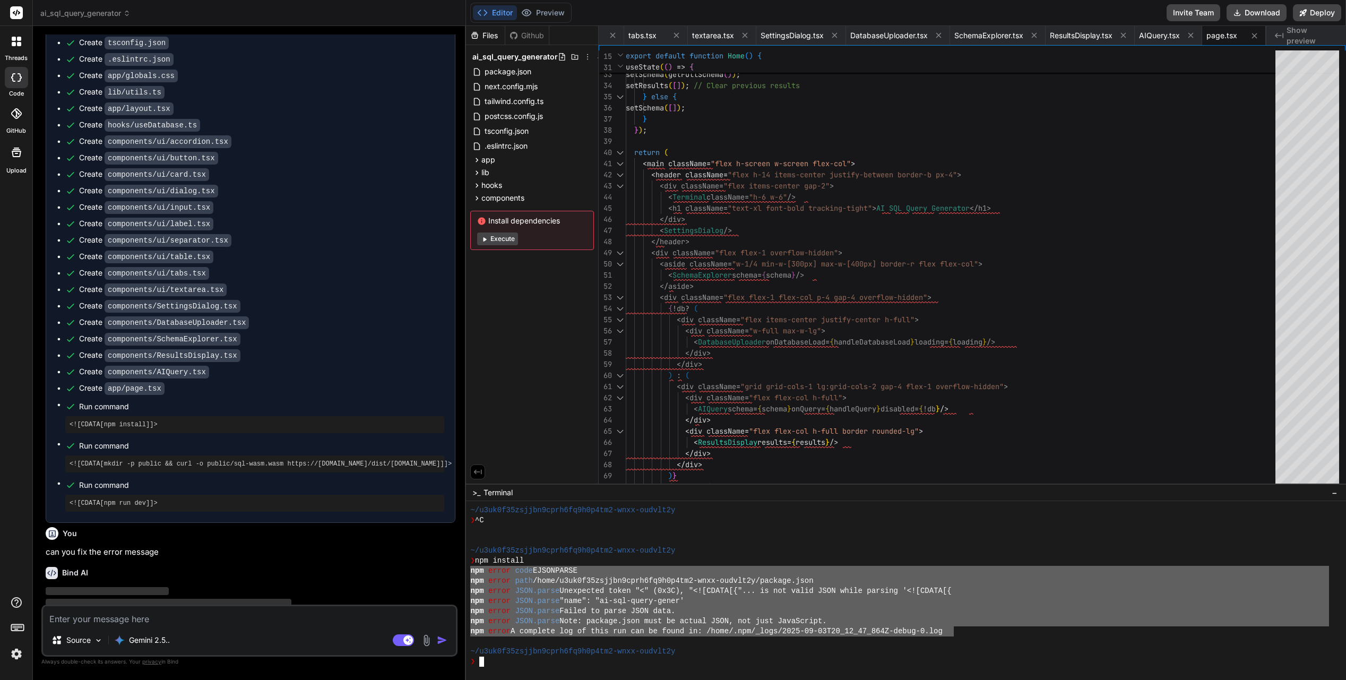
drag, startPoint x: 471, startPoint y: 571, endPoint x: 955, endPoint y: 631, distance: 488.3
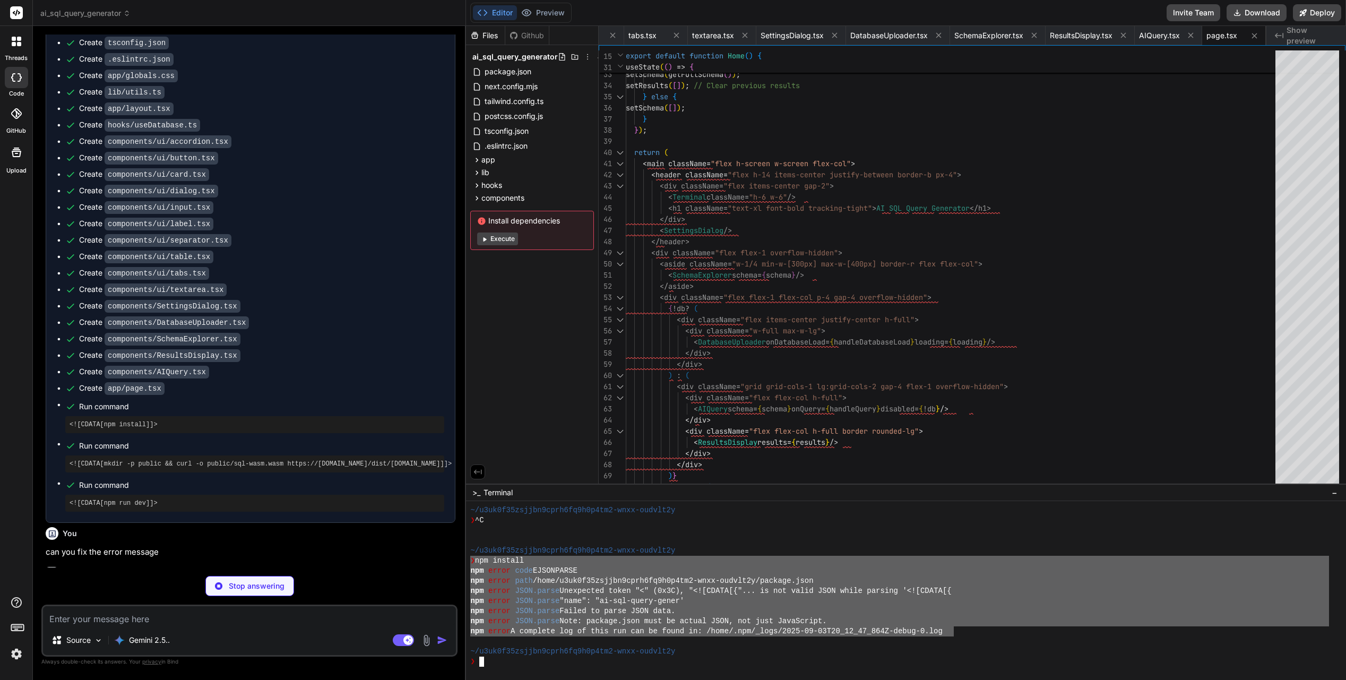
drag, startPoint x: 471, startPoint y: 561, endPoint x: 952, endPoint y: 630, distance: 485.3
type textarea "x"
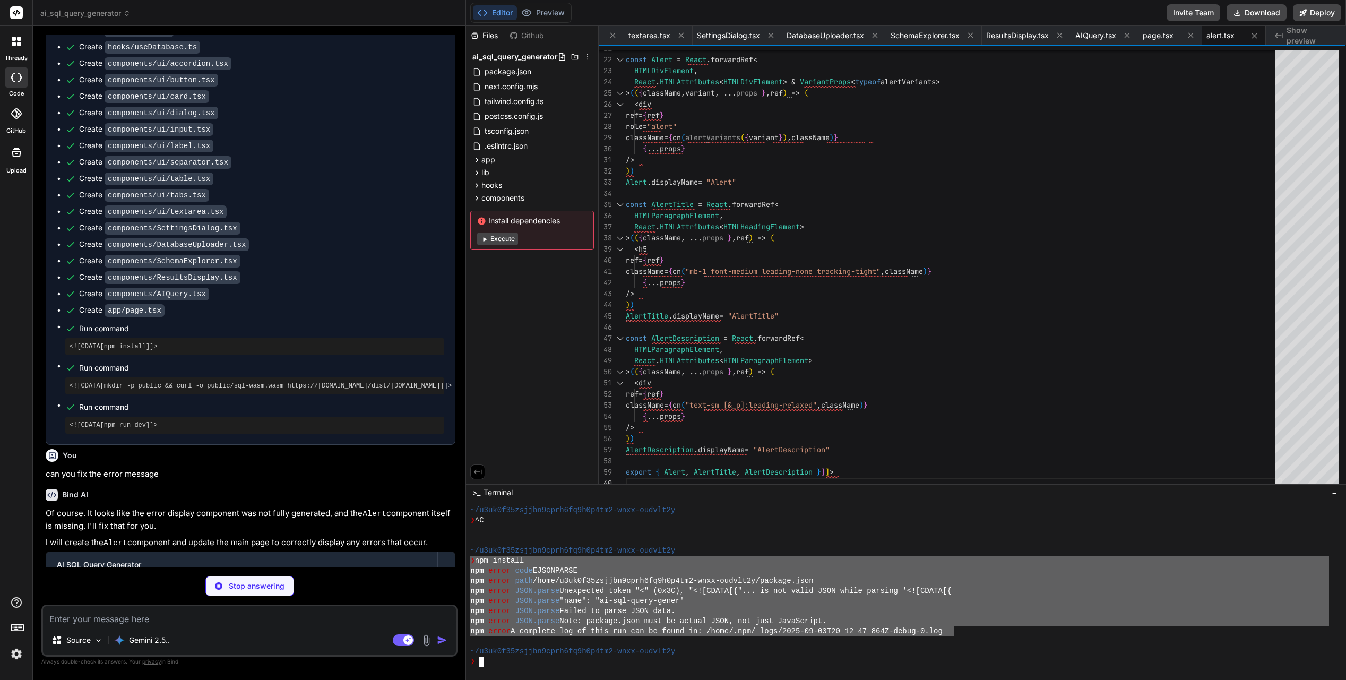
scroll to position [814, 0]
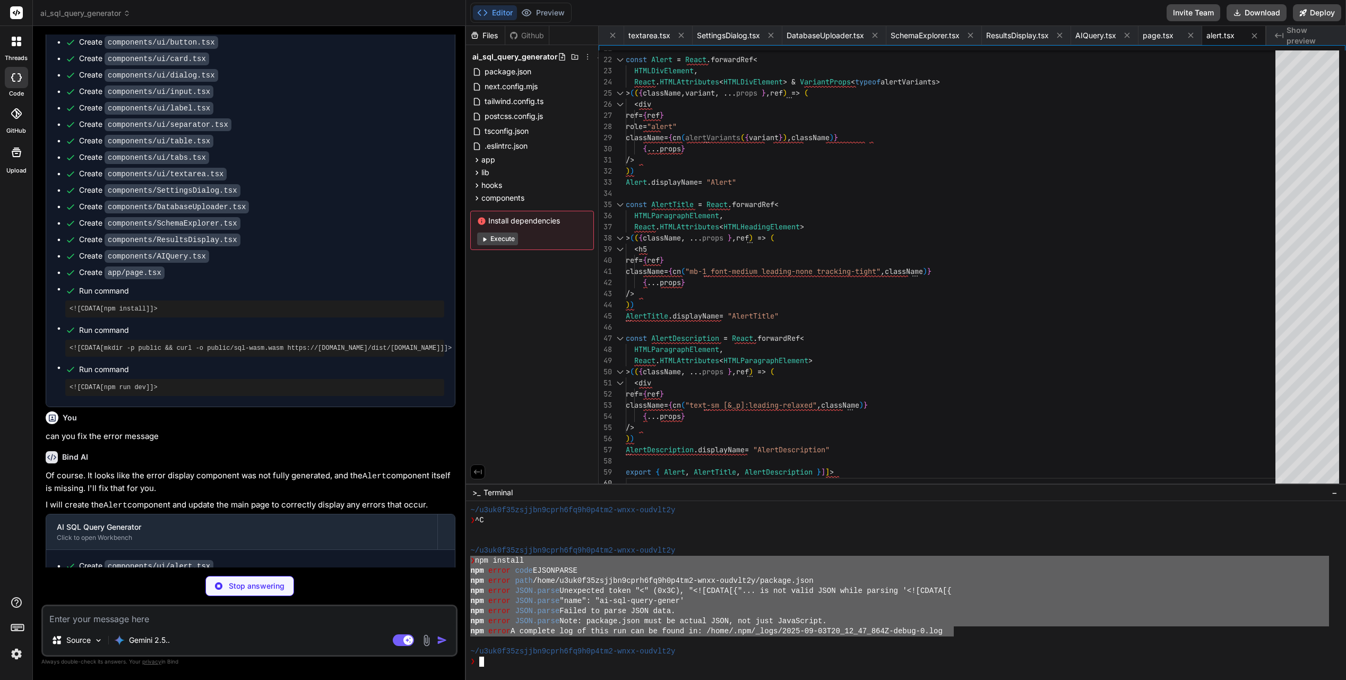
type textarea "x"
type textarea "}]]>"
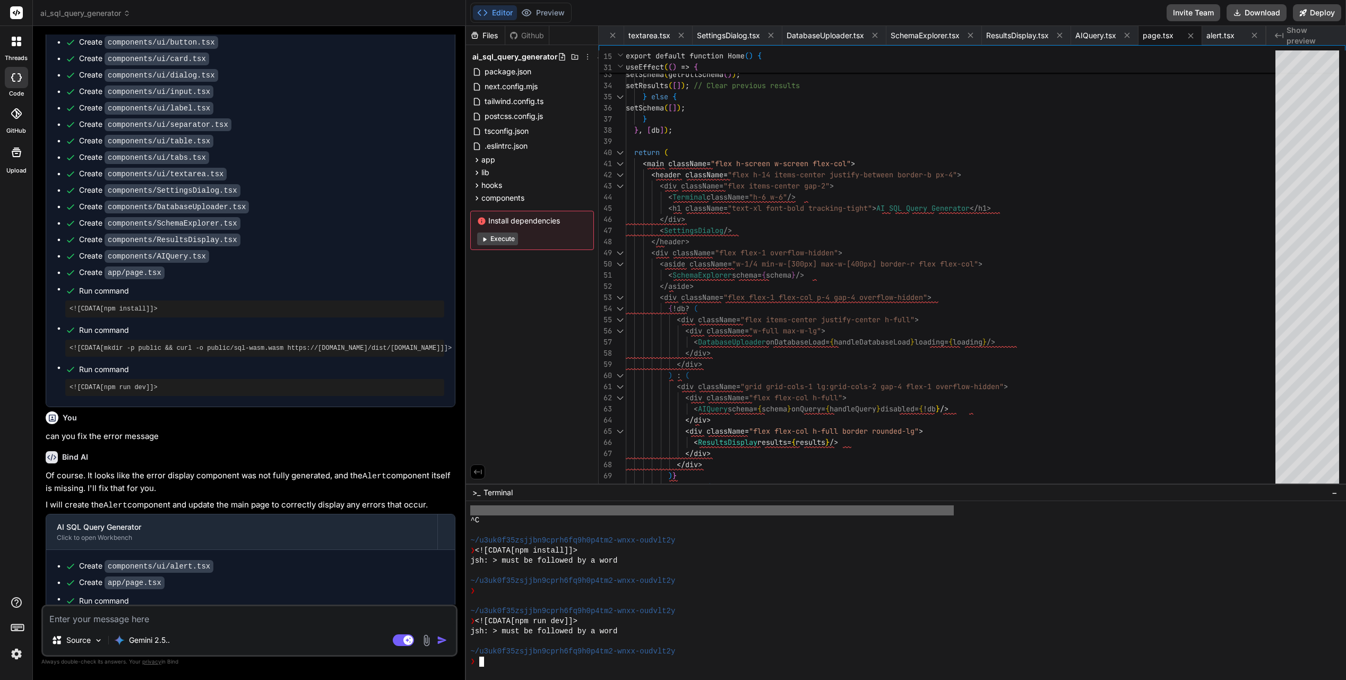
type textarea "x"
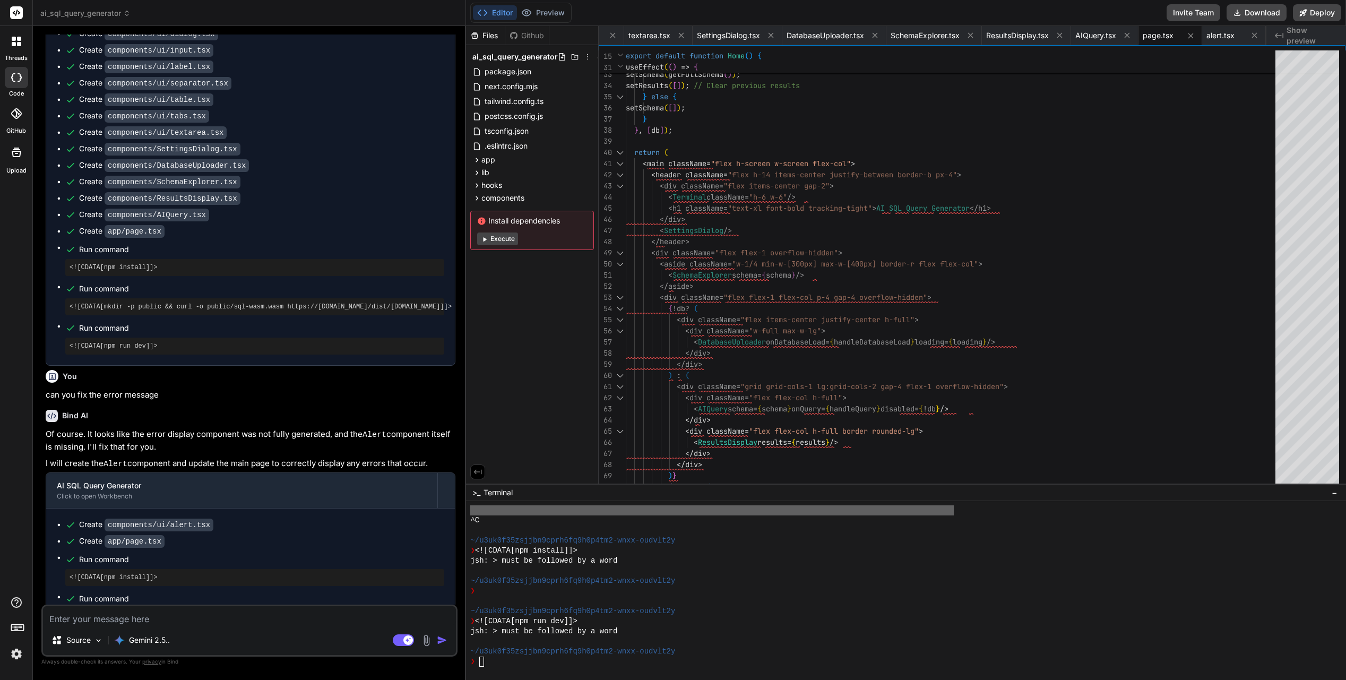
click at [1071, 32] on span "Show preview" at bounding box center [1312, 35] width 51 height 21
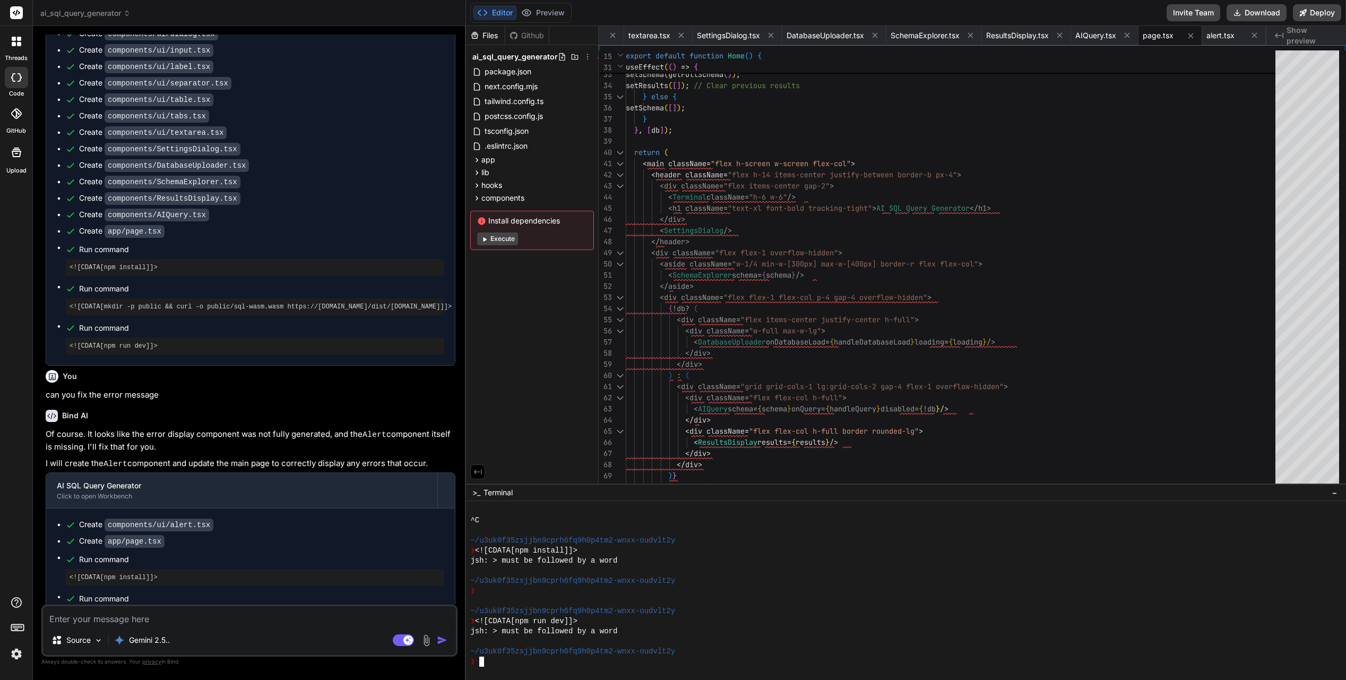
click at [533, 553] on div "❯" at bounding box center [899, 662] width 859 height 10
click at [178, 553] on textarea at bounding box center [249, 615] width 413 height 19
click at [212, 553] on textarea at bounding box center [249, 615] width 413 height 19
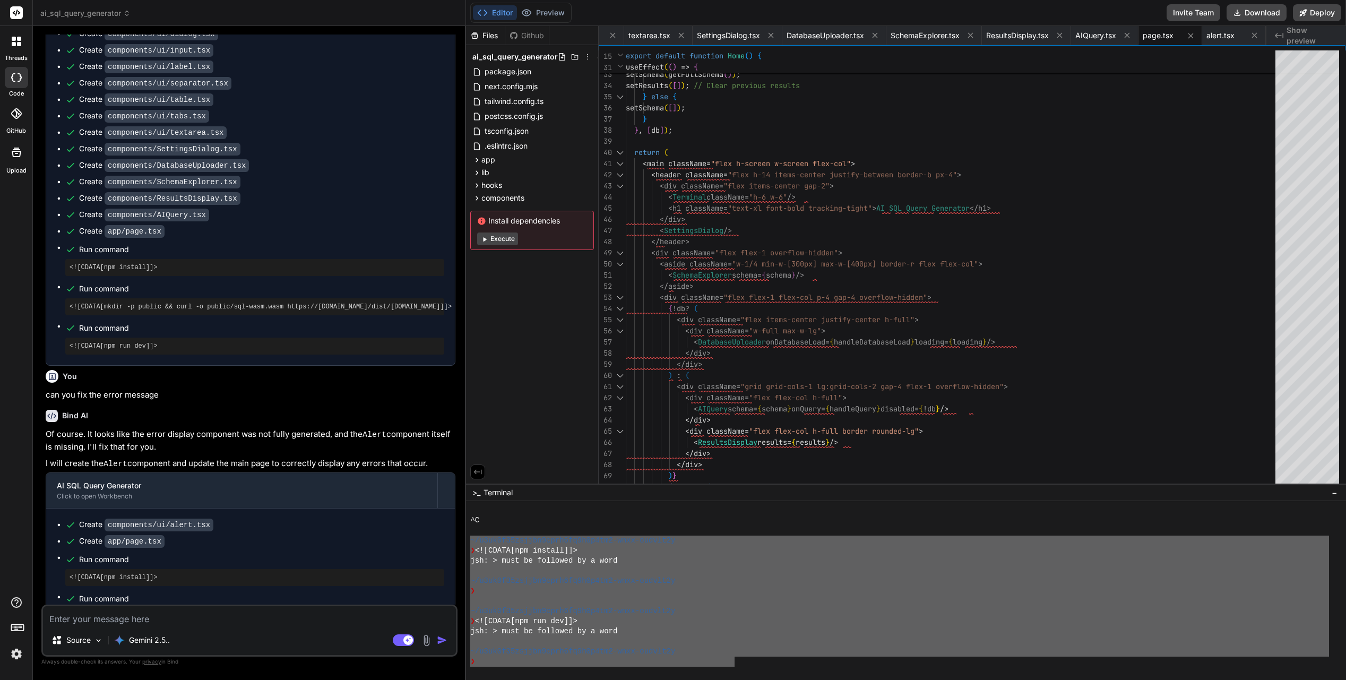
drag, startPoint x: 471, startPoint y: 539, endPoint x: 735, endPoint y: 660, distance: 290.2
click at [71, 553] on textarea at bounding box center [249, 615] width 413 height 19
type textarea "t"
type textarea "x"
type textarea "th"
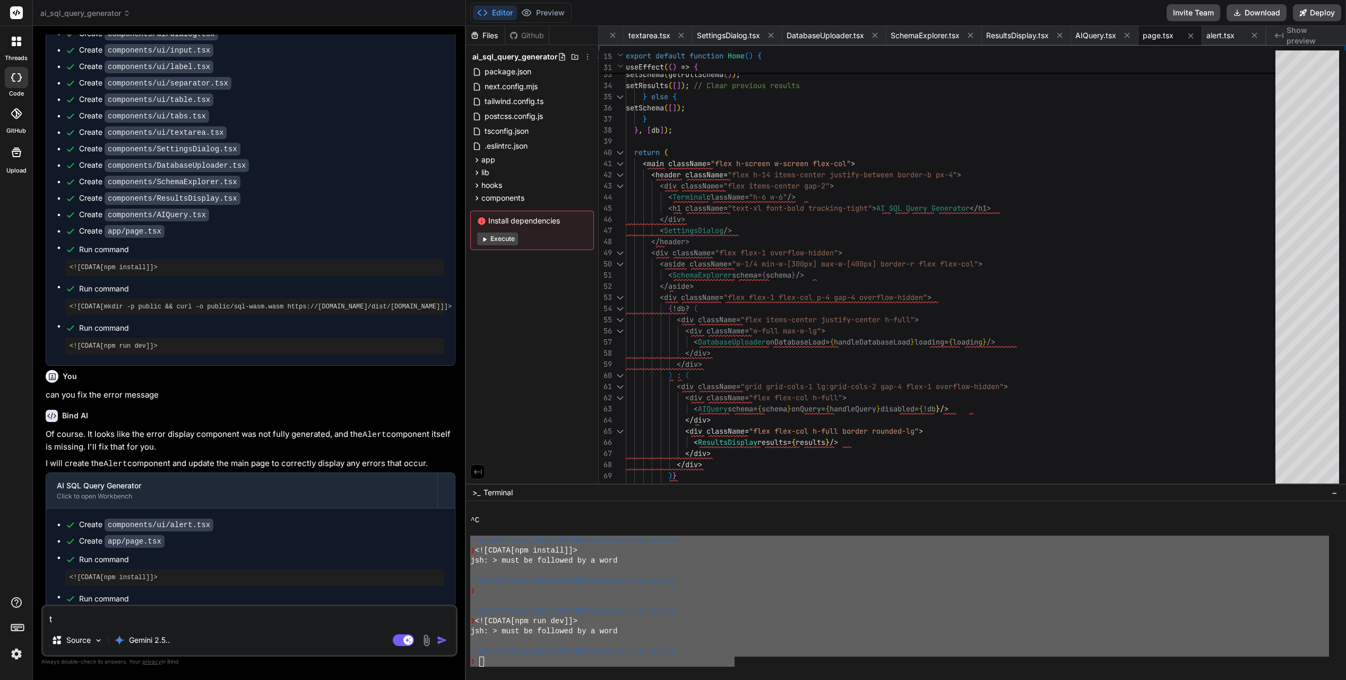
type textarea "x"
type textarea "thi"
type textarea "x"
type textarea "this"
type textarea "x"
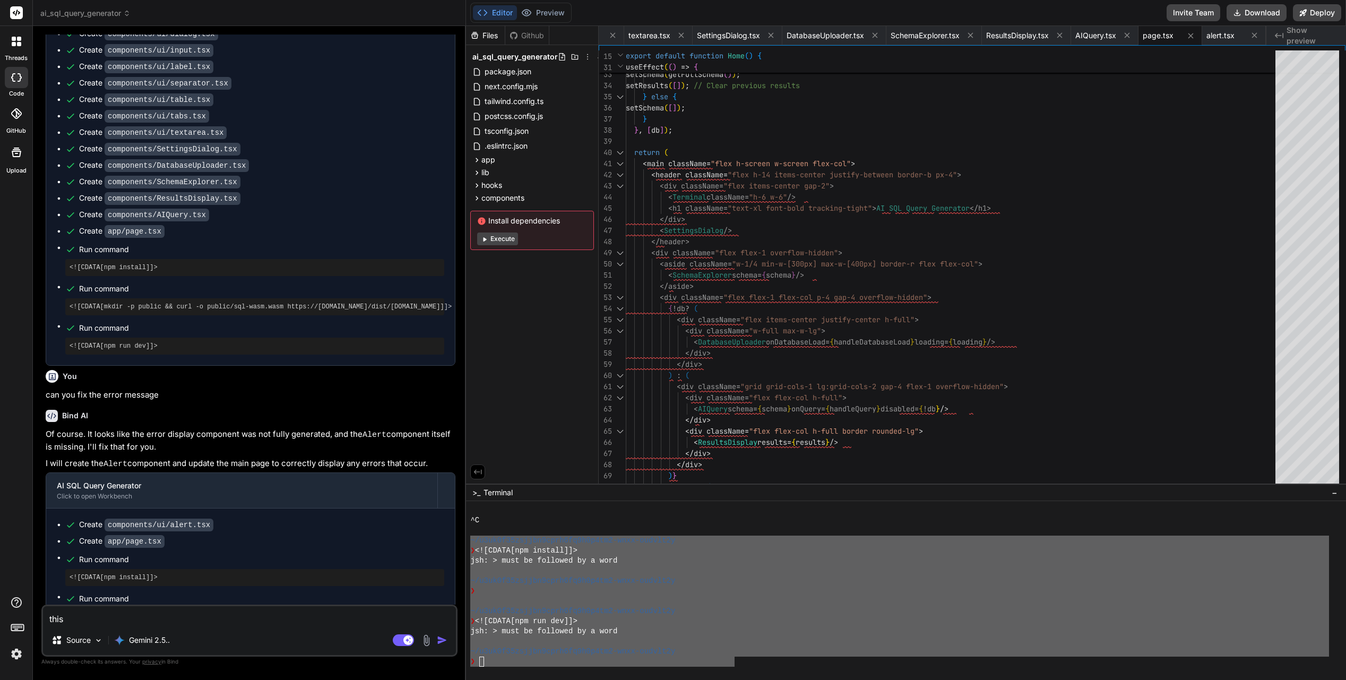
type textarea "this"
type textarea "x"
type textarea "this i"
type textarea "x"
type textarea "this is"
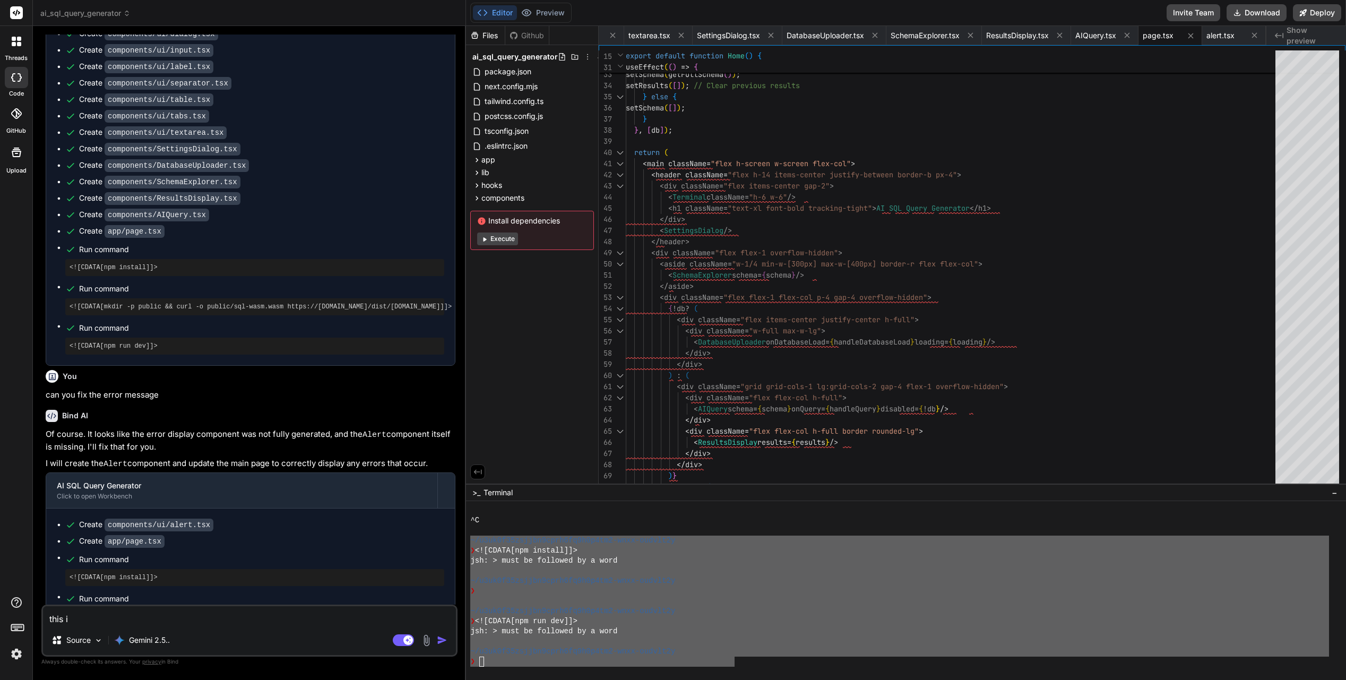
type textarea "x"
type textarea "this is"
type textarea "x"
type textarea "this is i"
type textarea "x"
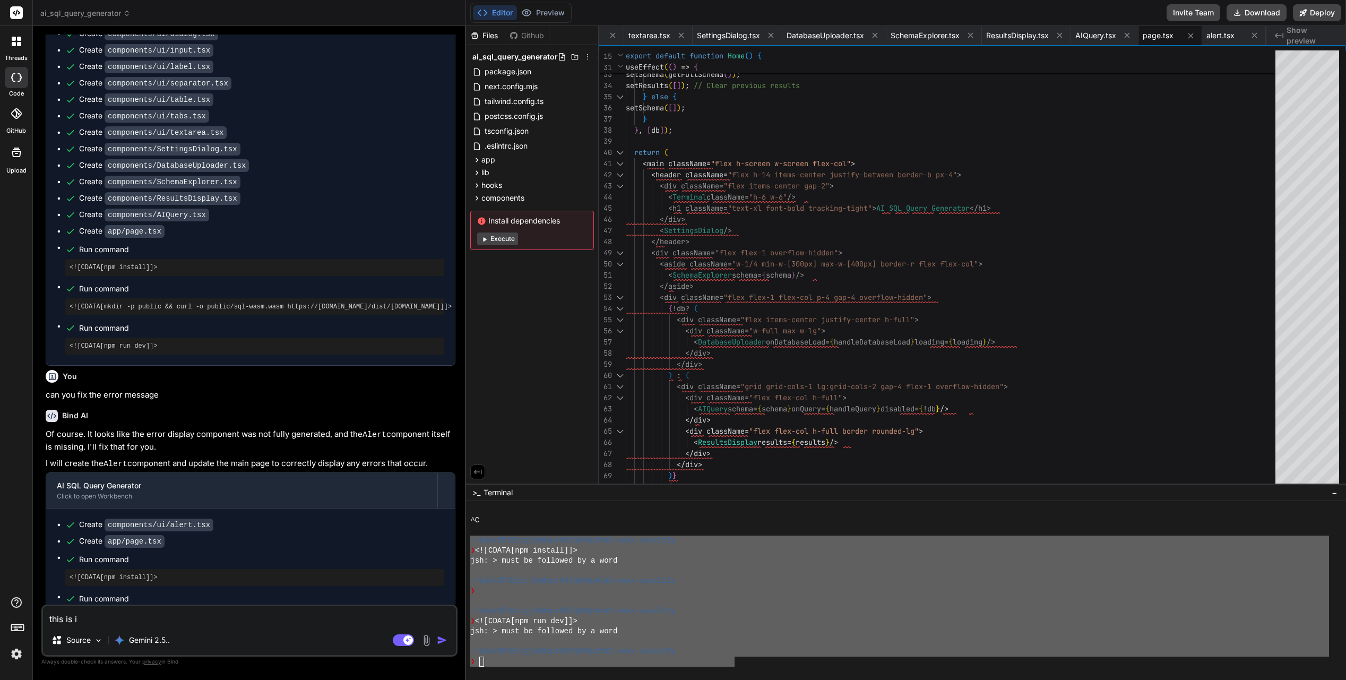
type textarea "this is in"
type textarea "x"
type textarea "this is in"
type textarea "x"
type textarea "this is in t"
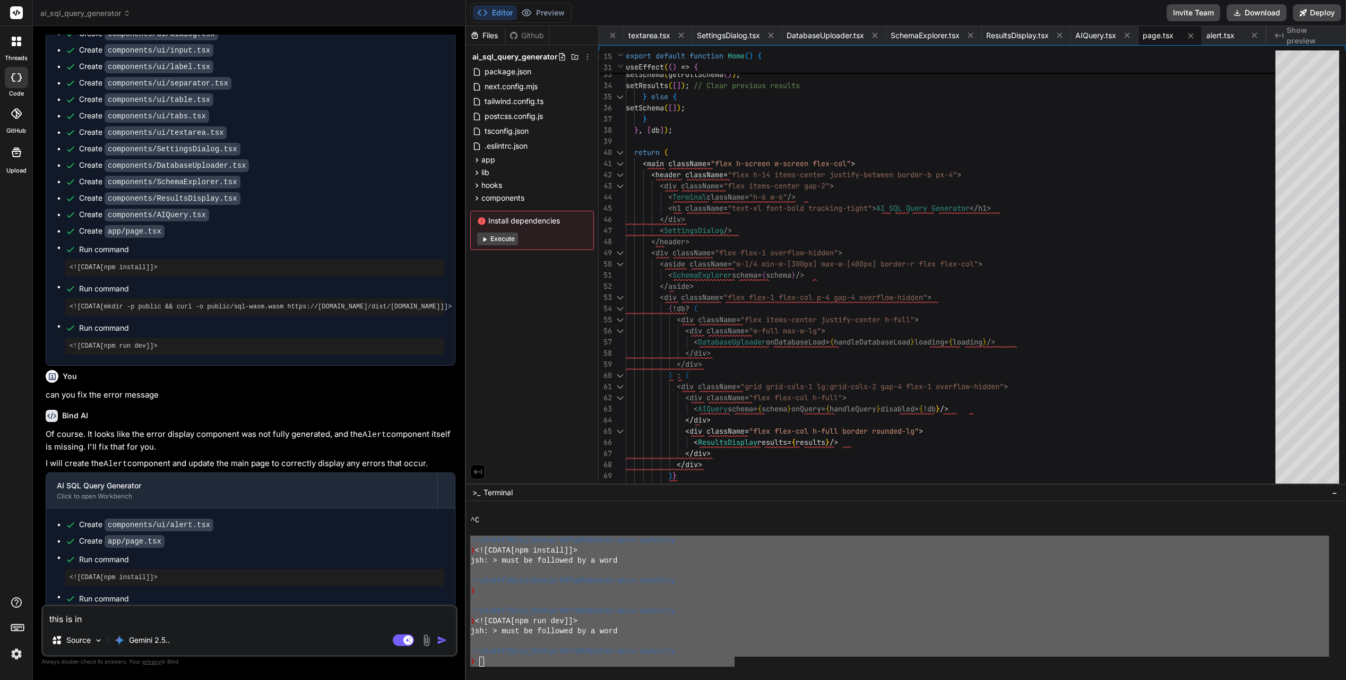
type textarea "x"
type textarea "this is in th"
type textarea "x"
type textarea "this is in the"
type textarea "x"
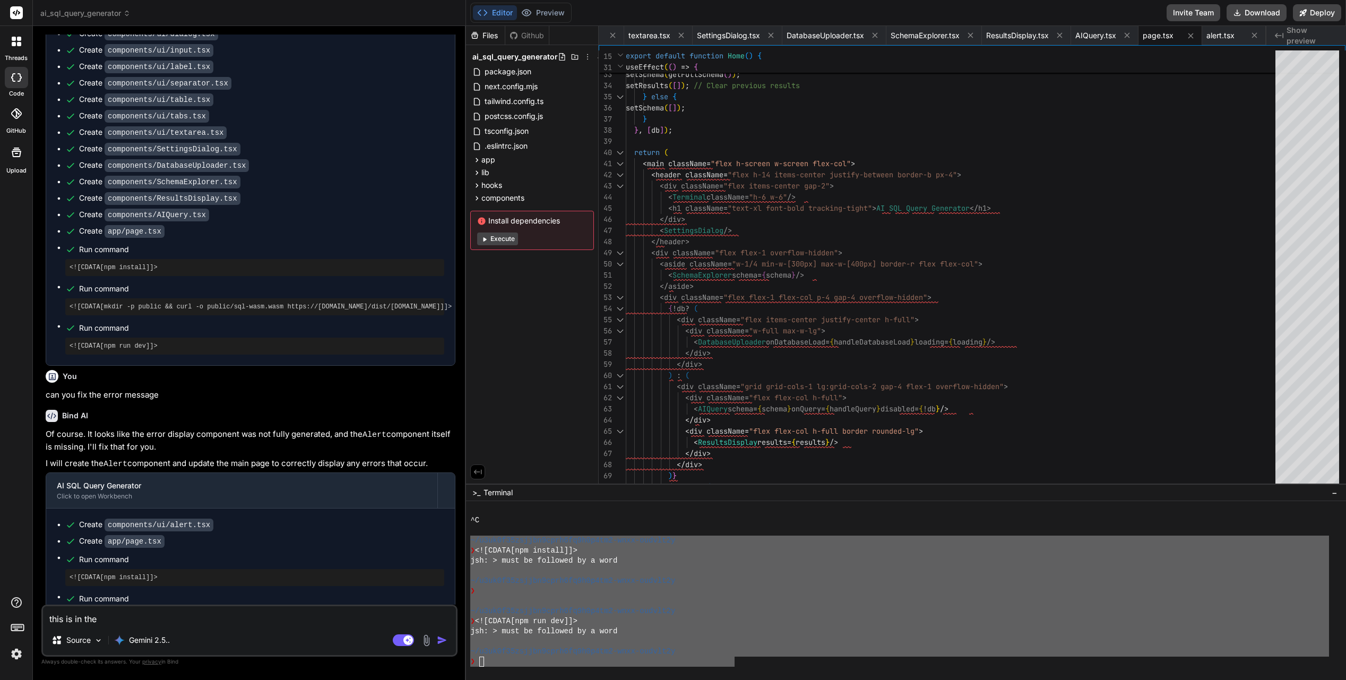
type textarea "this is in the"
type textarea "x"
type textarea "this is in the t"
type textarea "x"
type textarea "this is in the te"
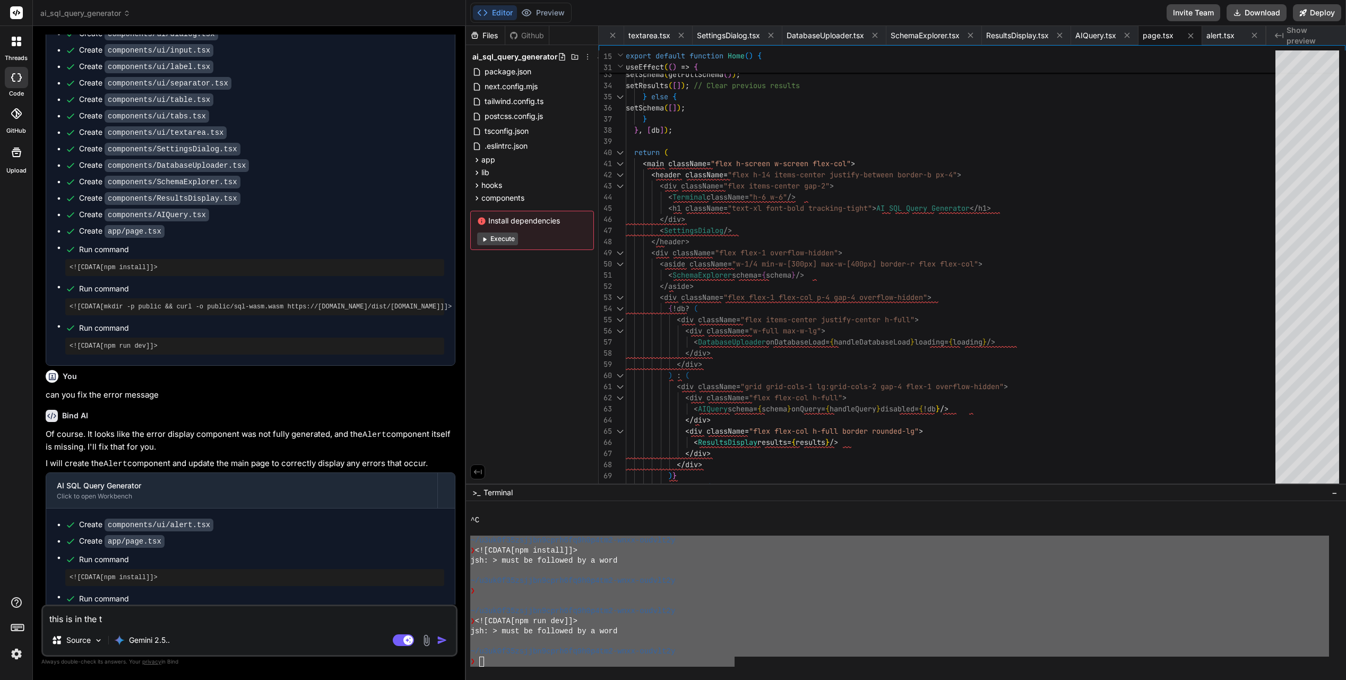
type textarea "x"
type textarea "this is in the ter"
type textarea "x"
type textarea "this is in the term"
type textarea "x"
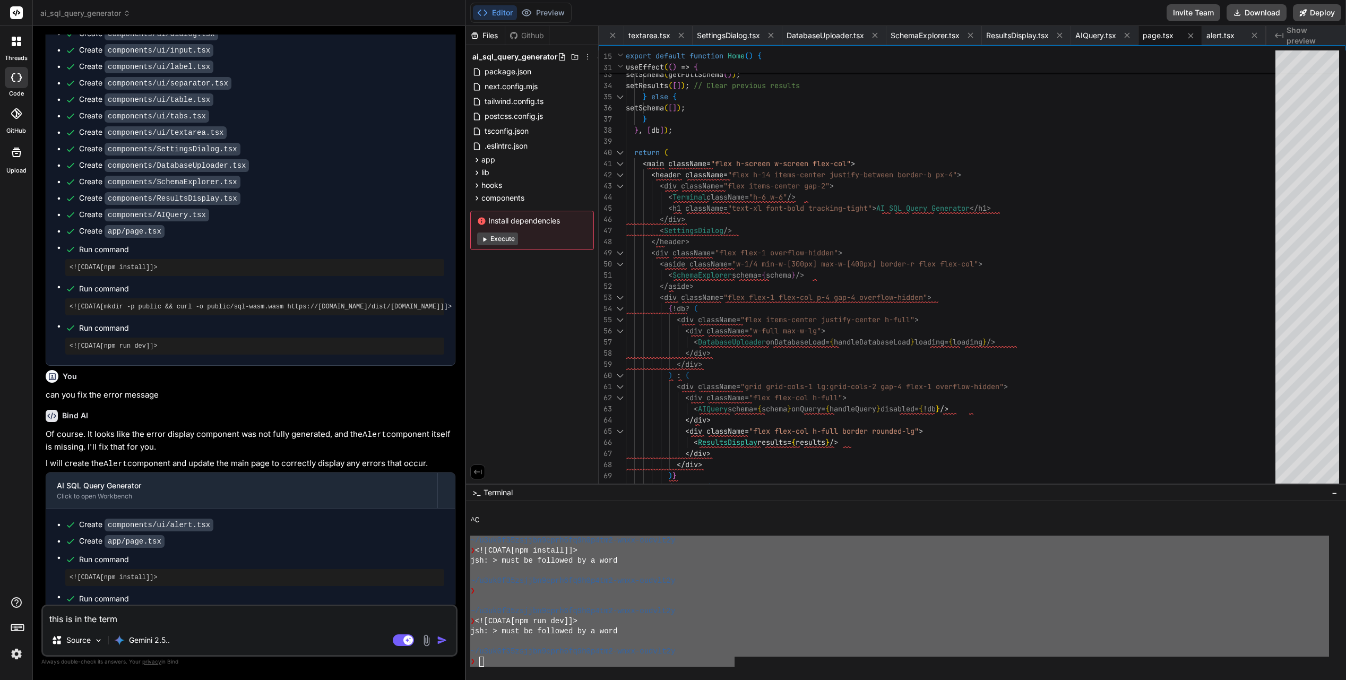
type textarea "this is in the termi"
type textarea "x"
type textarea "this is in the termin"
type textarea "x"
type textarea "this is in the termina"
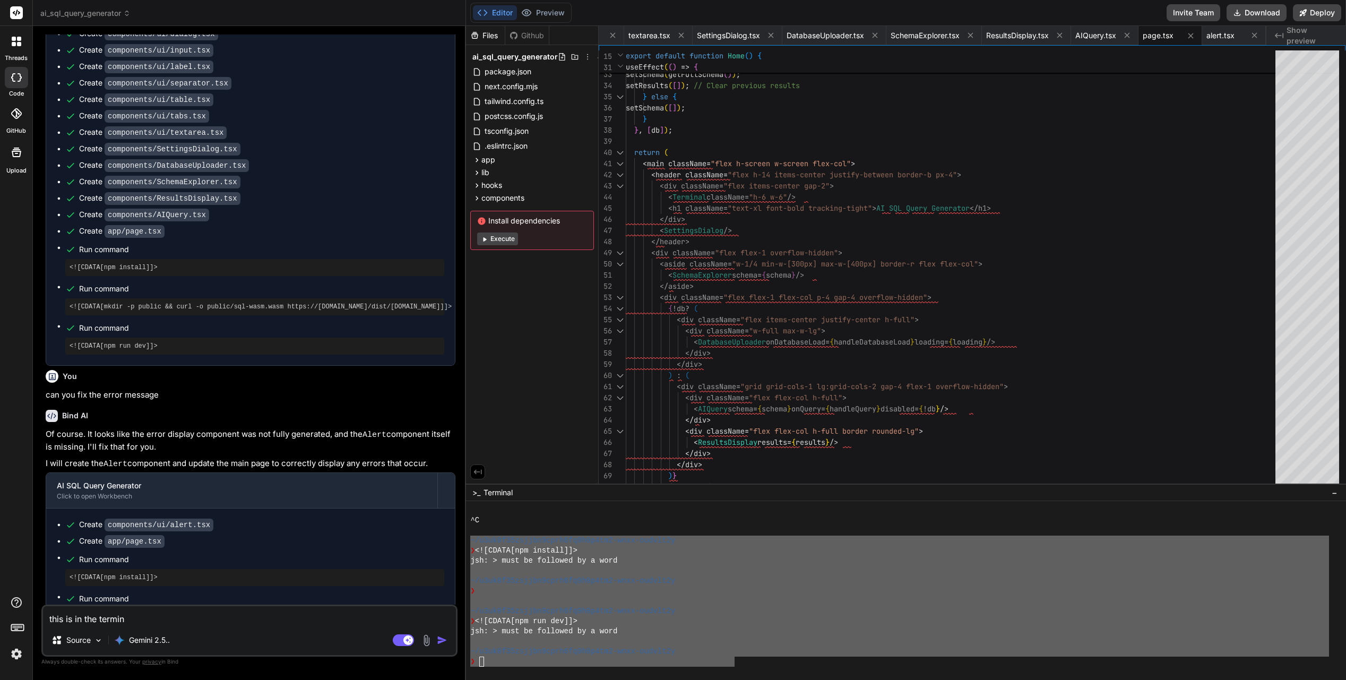
type textarea "x"
type textarea "this is in the termina"
type textarea "x"
type textarea "this is in the termina"
type textarea "x"
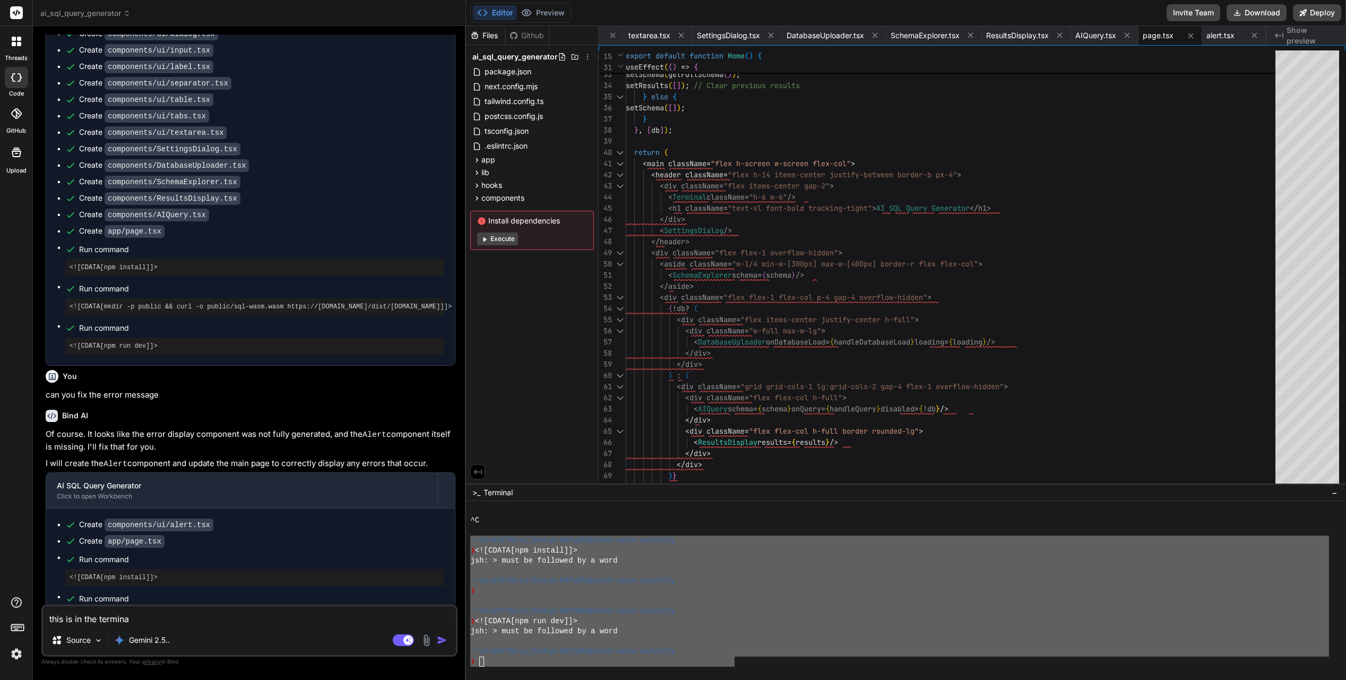
type textarea "this is in the terminal"
type textarea "x"
type textarea "this is in the terminal"
type textarea "x"
paste textarea "~/u3uk0f35zsjjbn9cprh6fq9h0p4tm2-wnxx-oudvlt2y ❯ <![CDATA[npm install]]> jsh: >…"
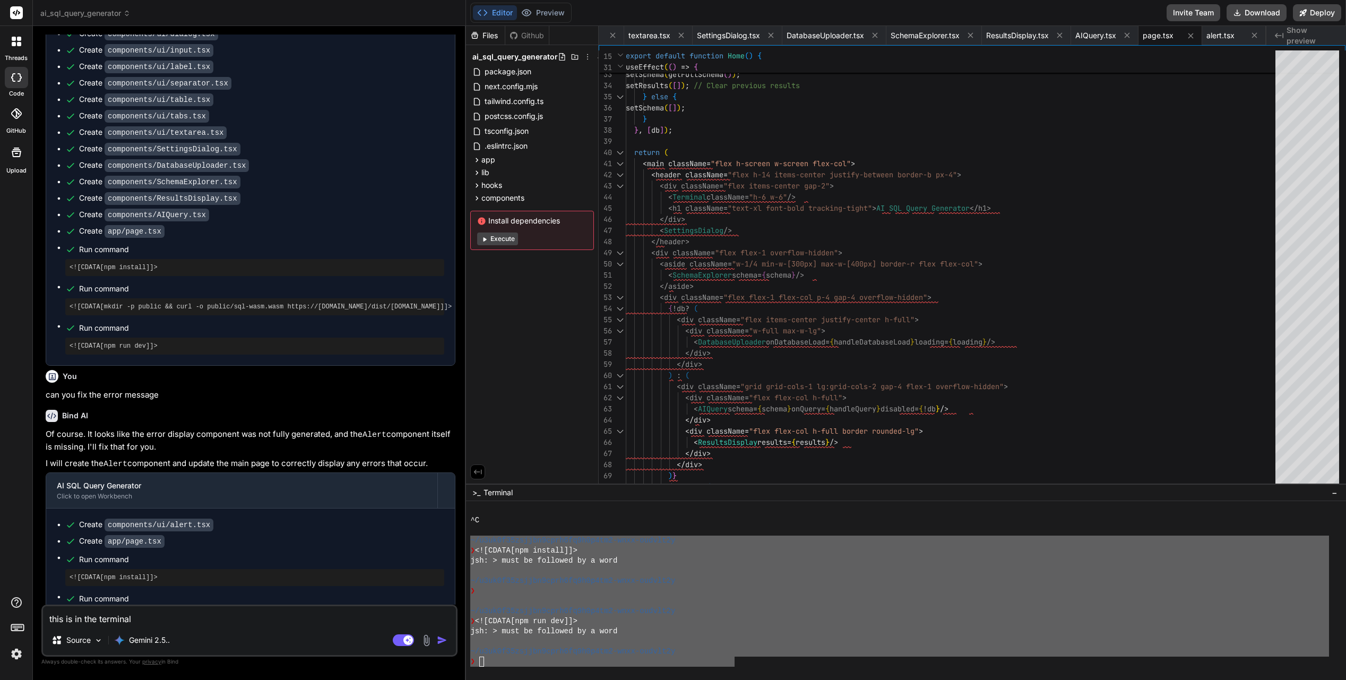
type textarea "this is in the terminal ~/u3uk0f35zsjjbn9cprh6fq9h0p4tm2-wnxx-oudvlt2y ❯ <![CDA…"
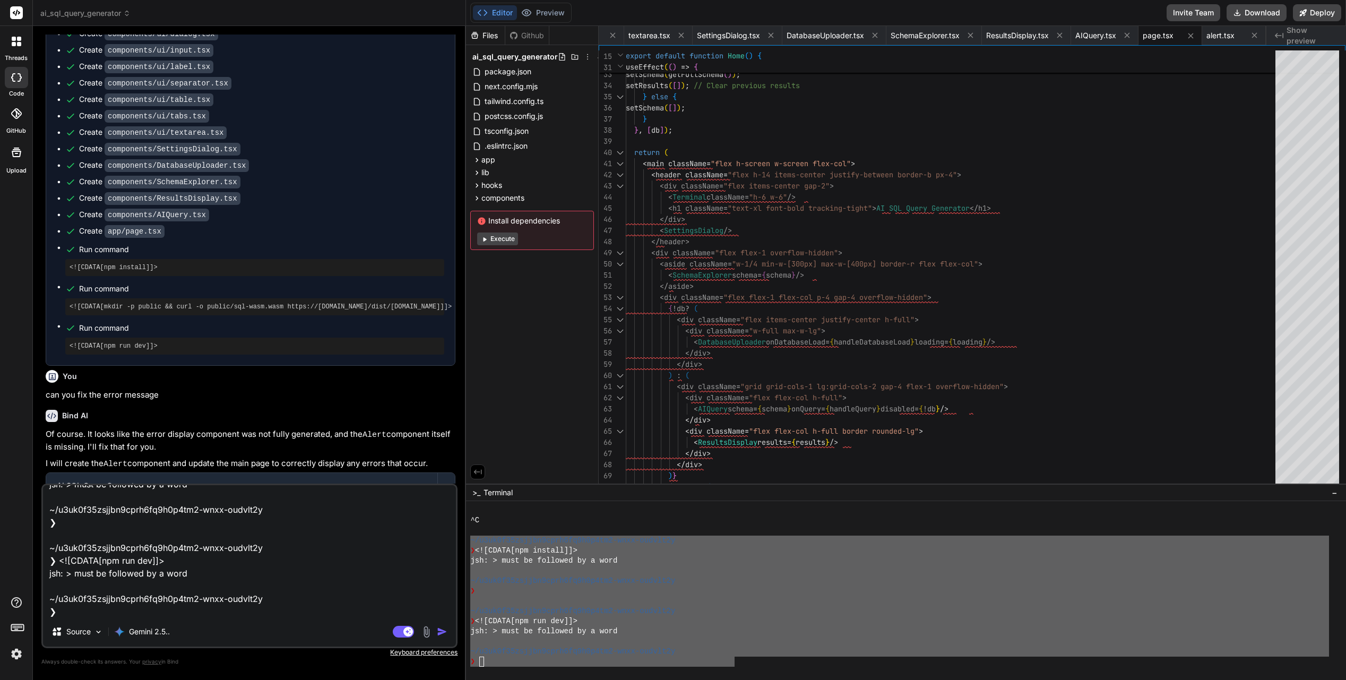
type textarea "x"
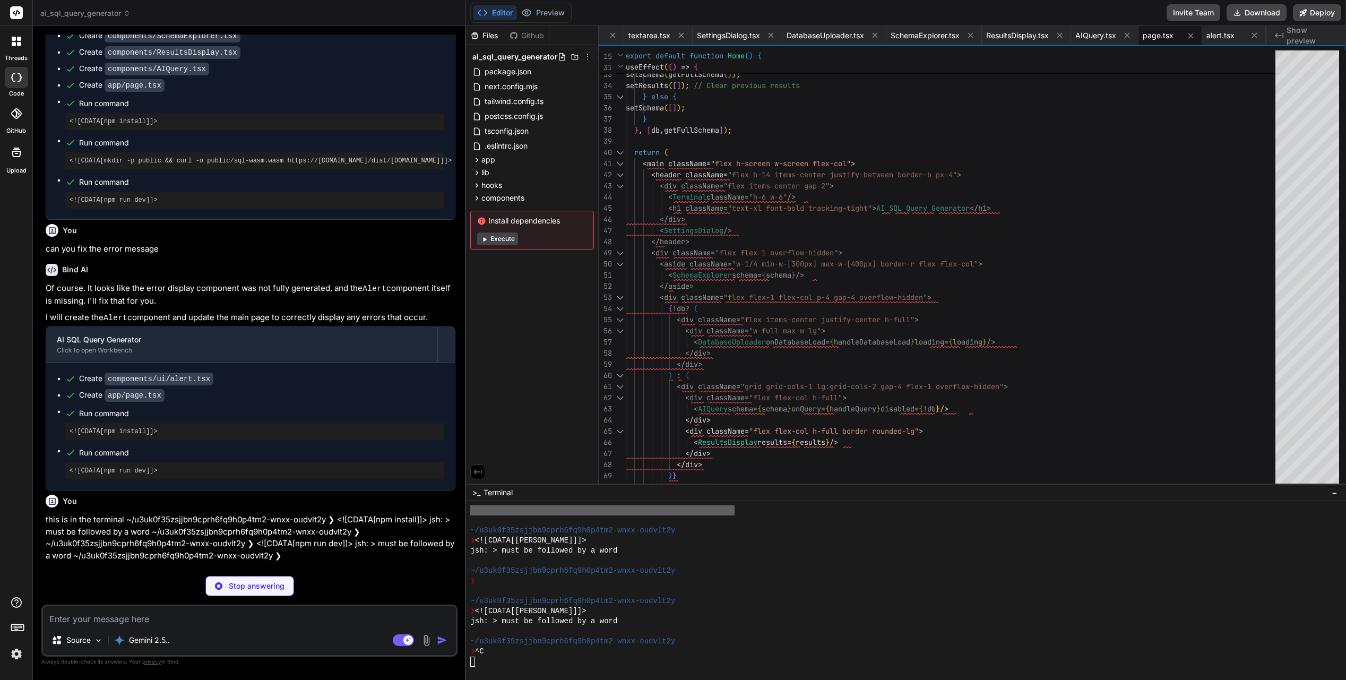
scroll to position [746, 0]
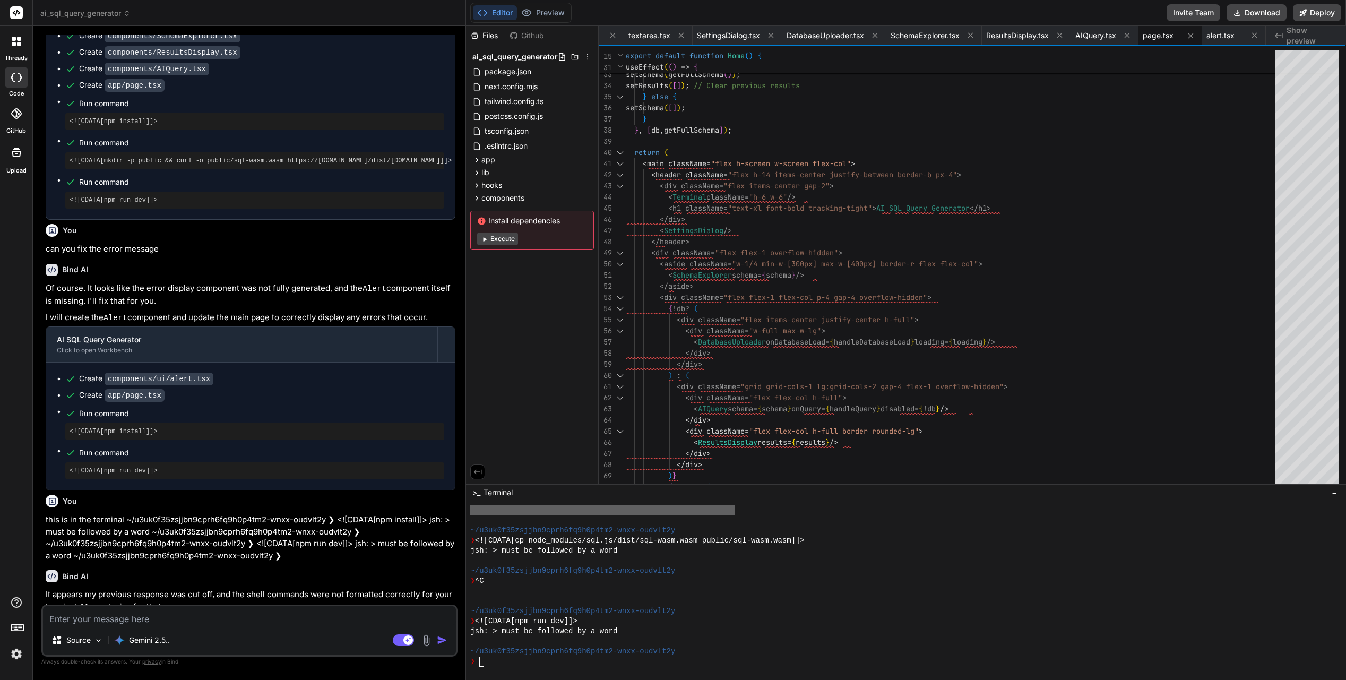
type textarea "x"
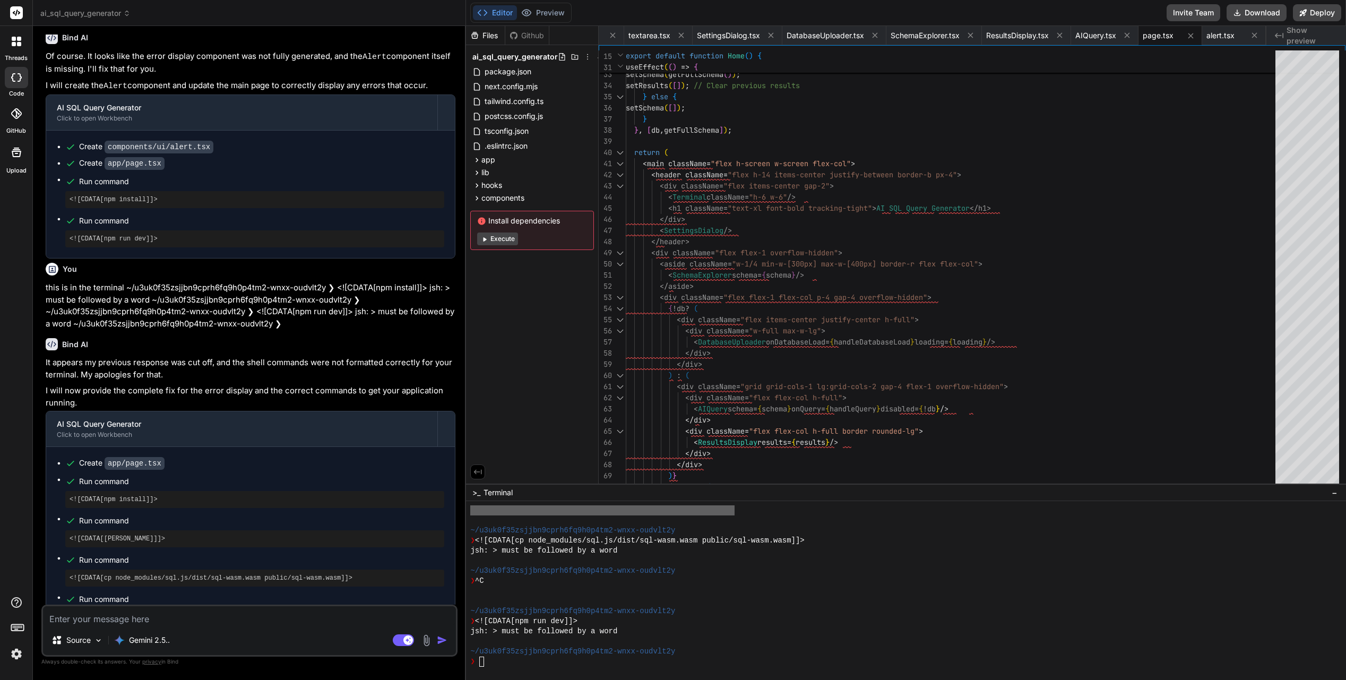
click at [319, 516] on ul "Create app/page.tsx Run command <![CDATA[npm install]]> Run command <![CDATA[mk…" at bounding box center [250, 542] width 387 height 168
click at [215, 495] on pre "<![CDATA[npm install]]>" at bounding box center [255, 499] width 370 height 8
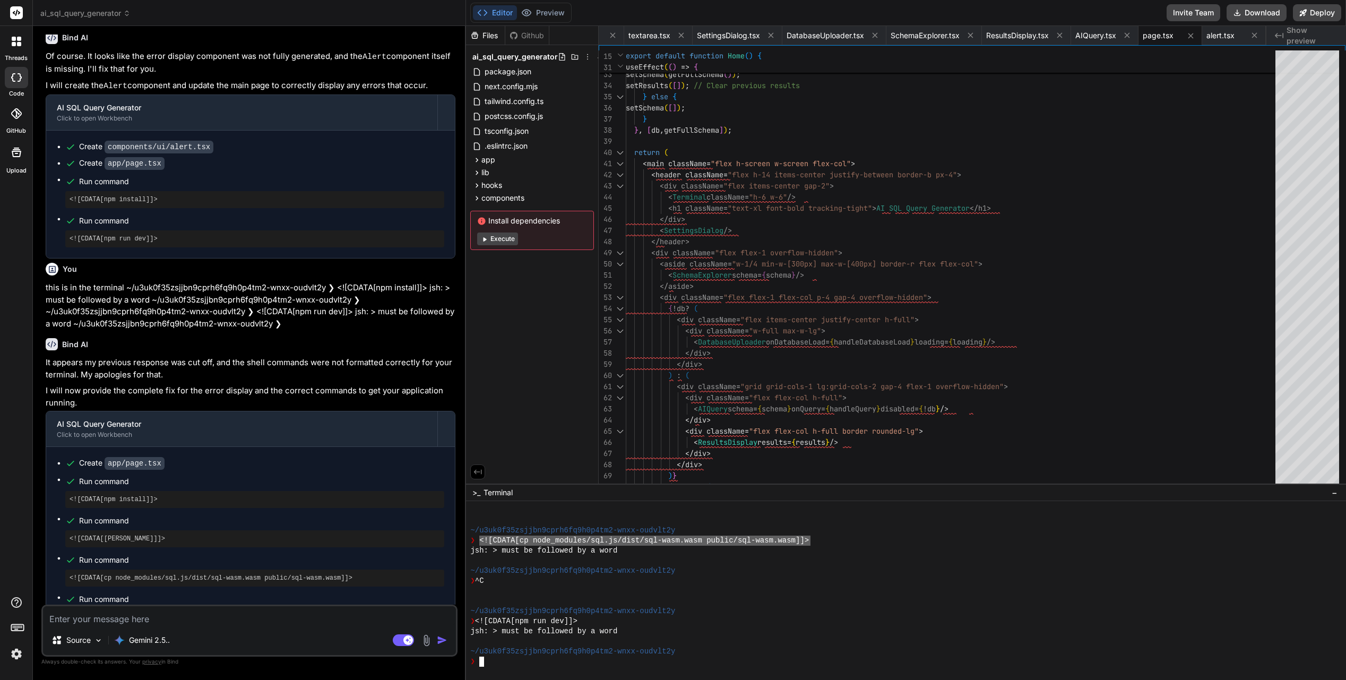
drag, startPoint x: 478, startPoint y: 539, endPoint x: 809, endPoint y: 541, distance: 331.7
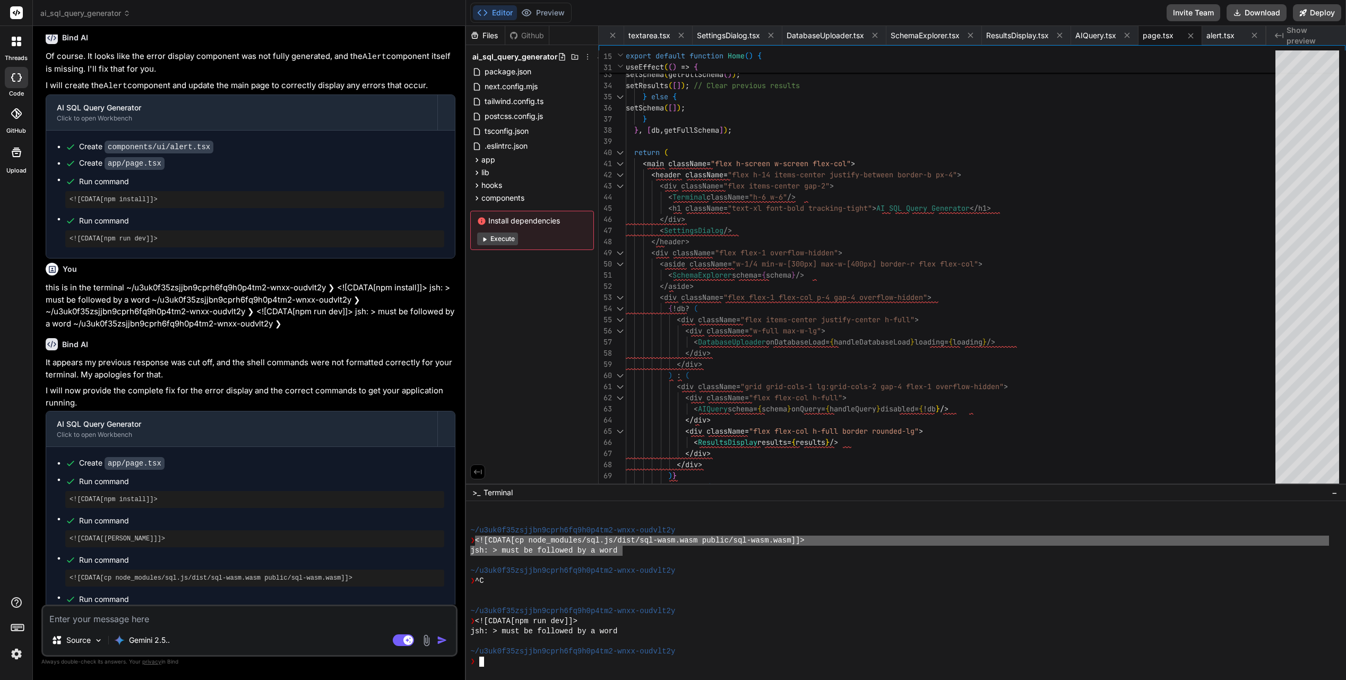
drag, startPoint x: 476, startPoint y: 540, endPoint x: 621, endPoint y: 549, distance: 145.2
click at [181, 553] on textarea at bounding box center [249, 615] width 413 height 19
type textarea "s"
type textarea "x"
type textarea "st"
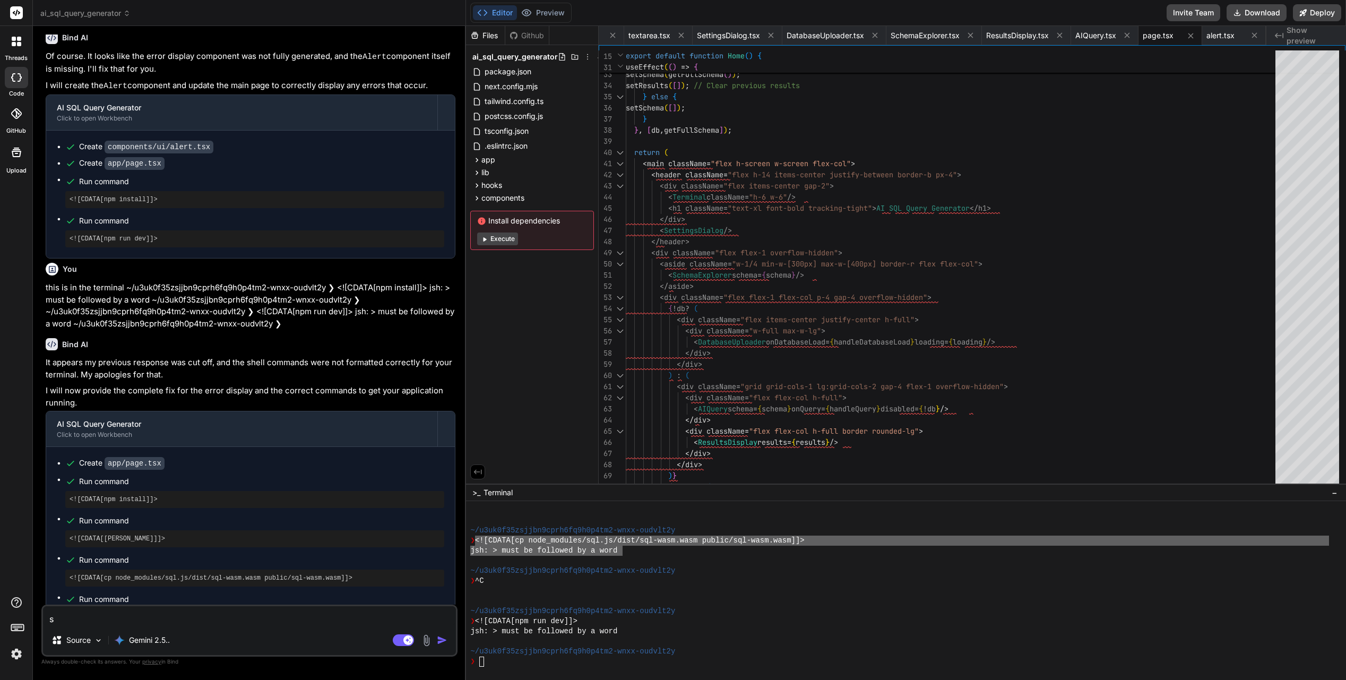
type textarea "x"
type textarea "sti"
type textarea "x"
type textarea "stil"
type textarea "x"
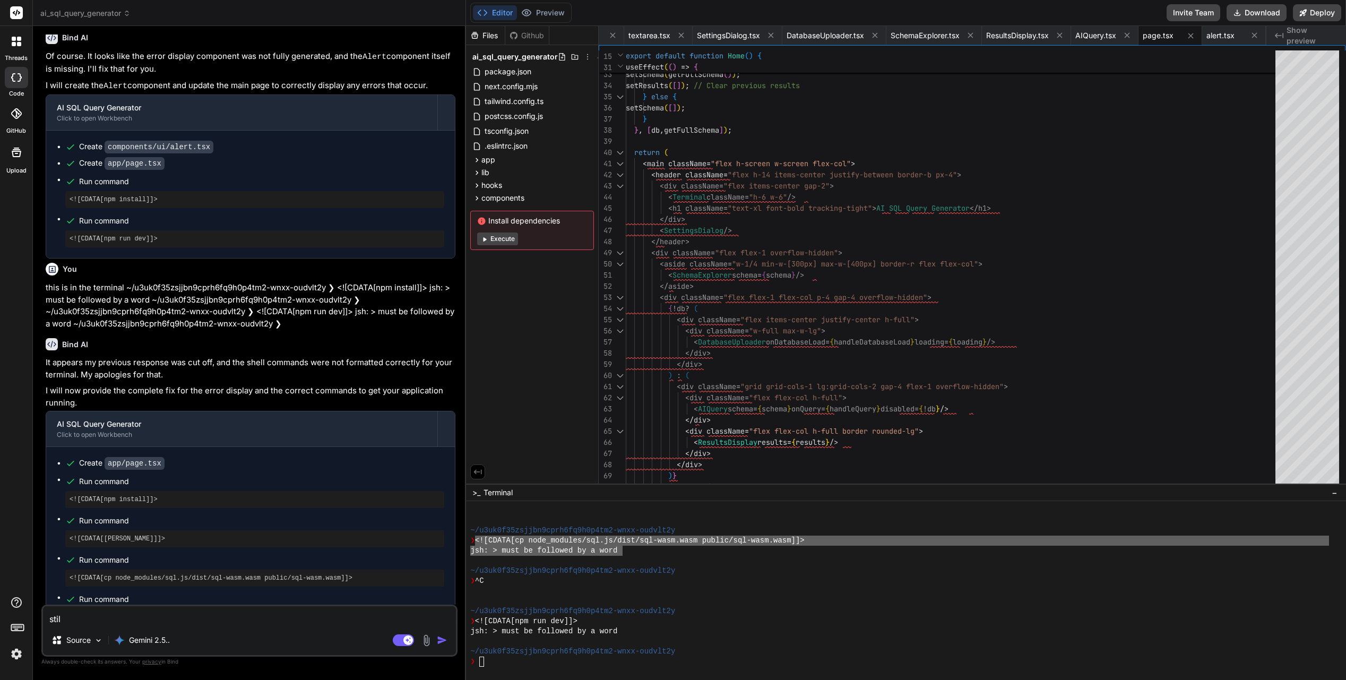
type textarea "still"
type textarea "x"
type textarea "still"
type textarea "x"
type textarea "still g"
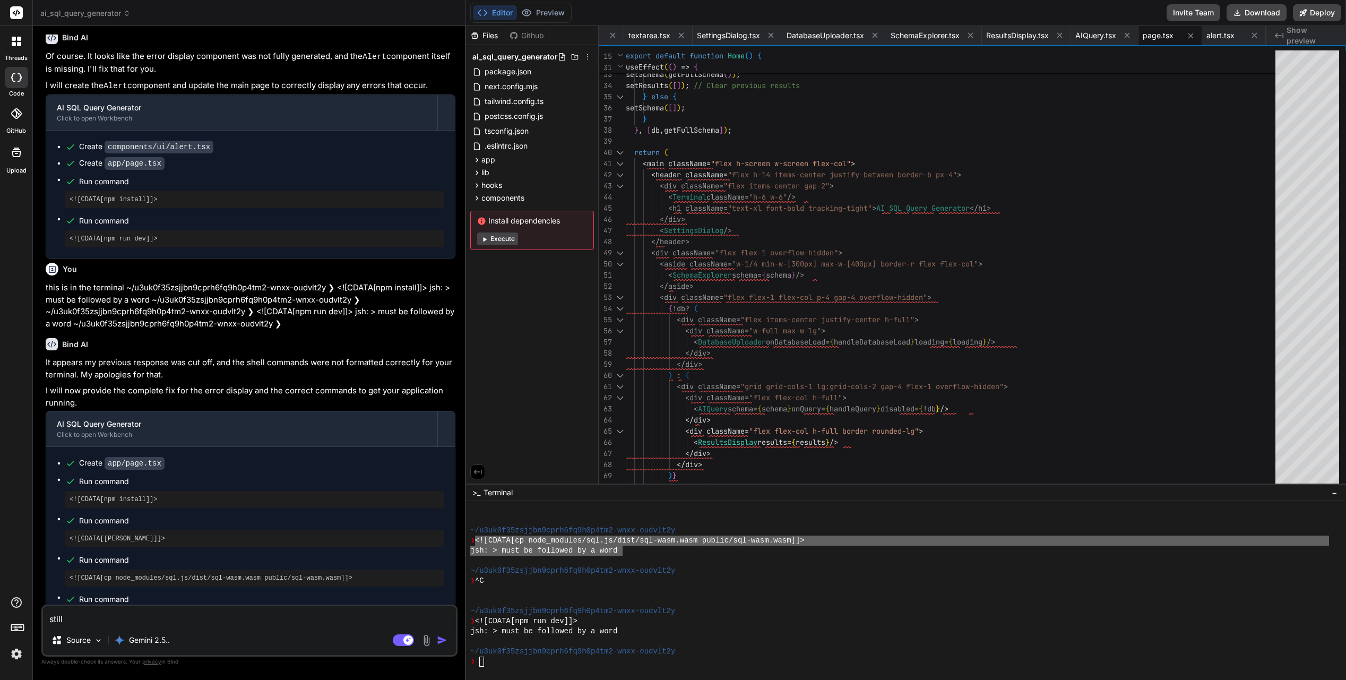
type textarea "x"
type textarea "still ge"
paste textarea "<![CDATA[cp node_modules/sql.js/dist/sql-wasm.wasm public/sql-wasm.wasm]]> jsh:…"
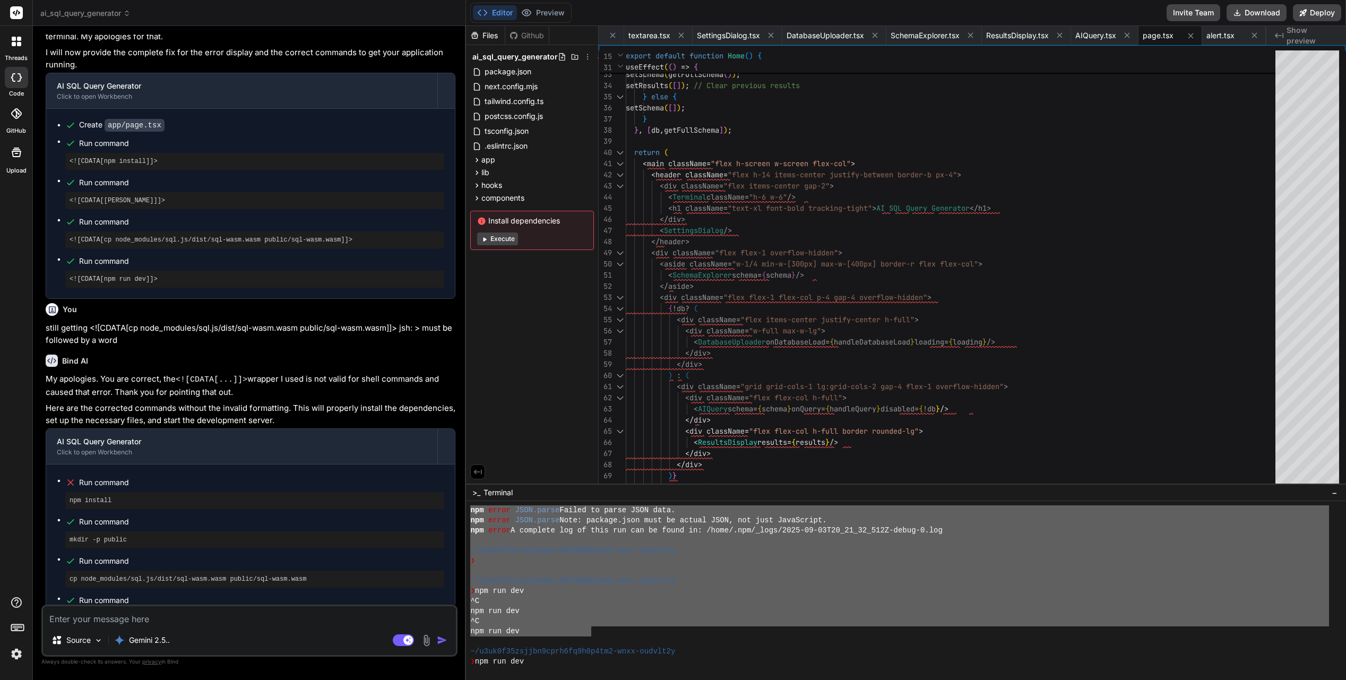
scroll to position [1017, 0]
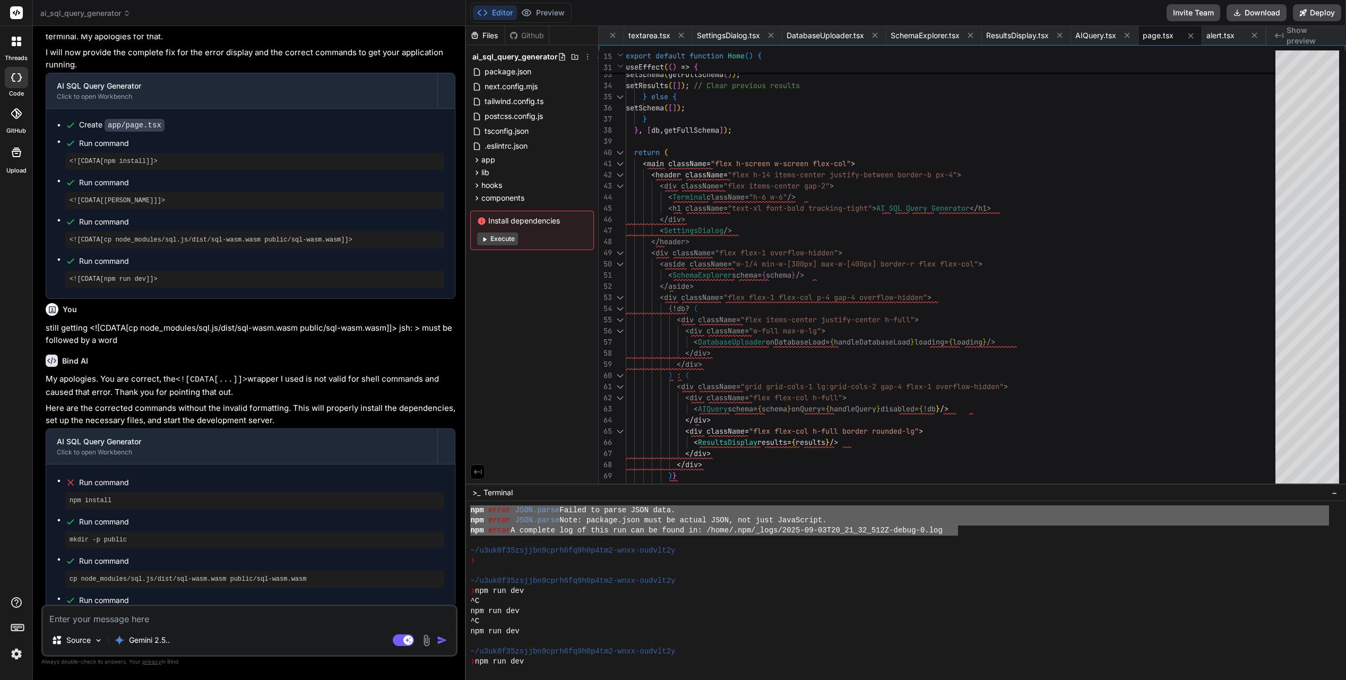
drag, startPoint x: 480, startPoint y: 572, endPoint x: 960, endPoint y: 532, distance: 481.5
click at [106, 553] on textarea at bounding box center [249, 615] width 413 height 19
paste textarea "npm install npm error code EJSONPARSE ^C ^C ^C npm error path /home/u3uk0f35zsj…"
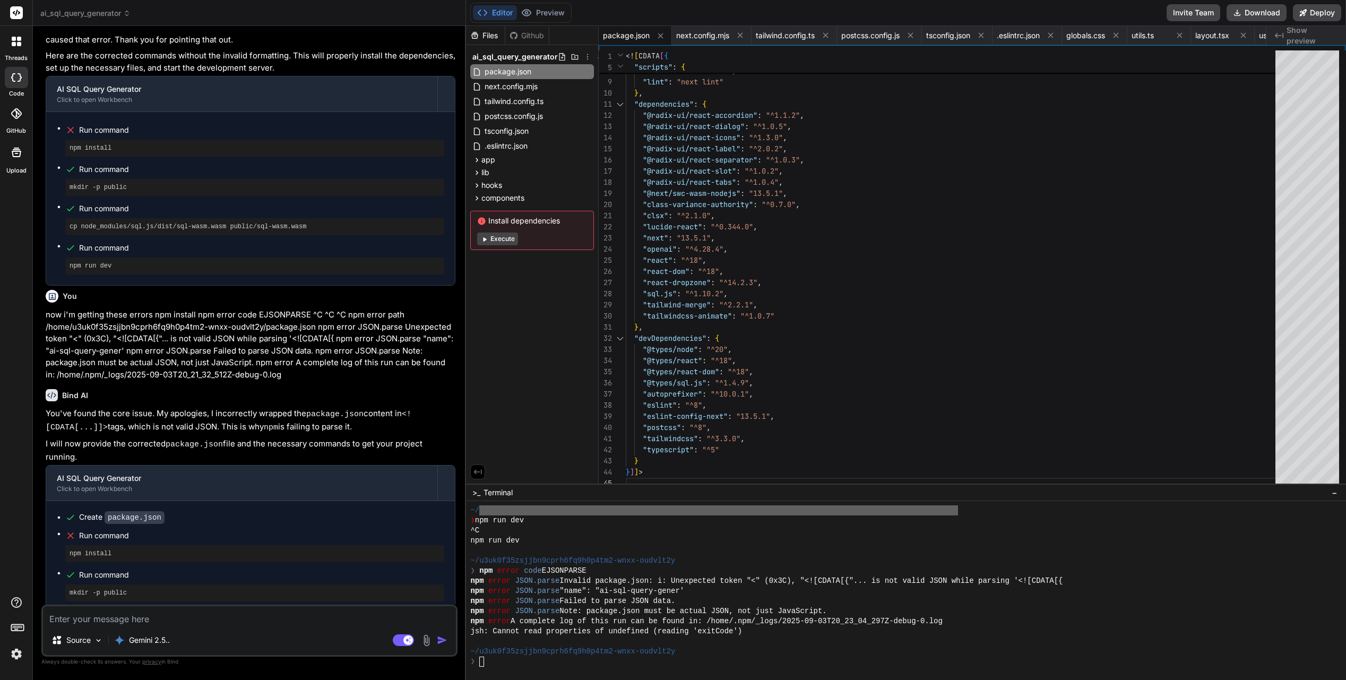
scroll to position [1973, 0]
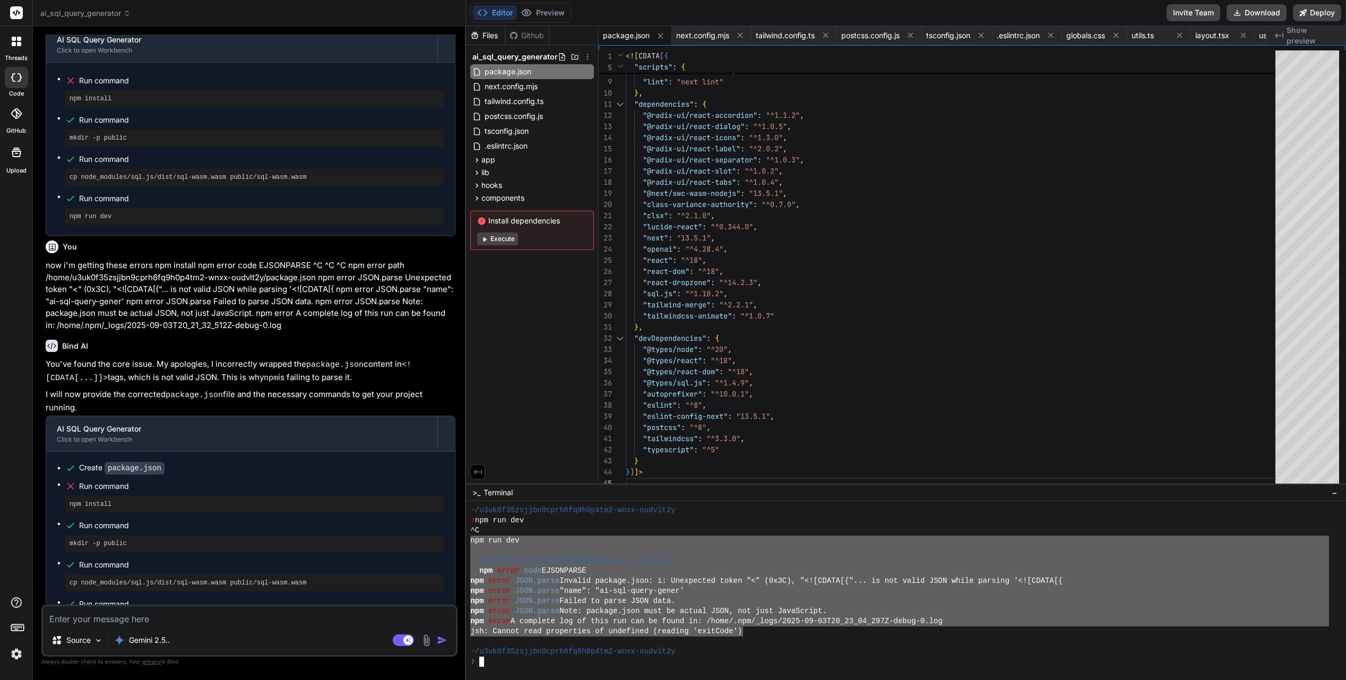
drag, startPoint x: 471, startPoint y: 543, endPoint x: 744, endPoint y: 631, distance: 286.7
click at [135, 553] on textarea at bounding box center [249, 615] width 413 height 19
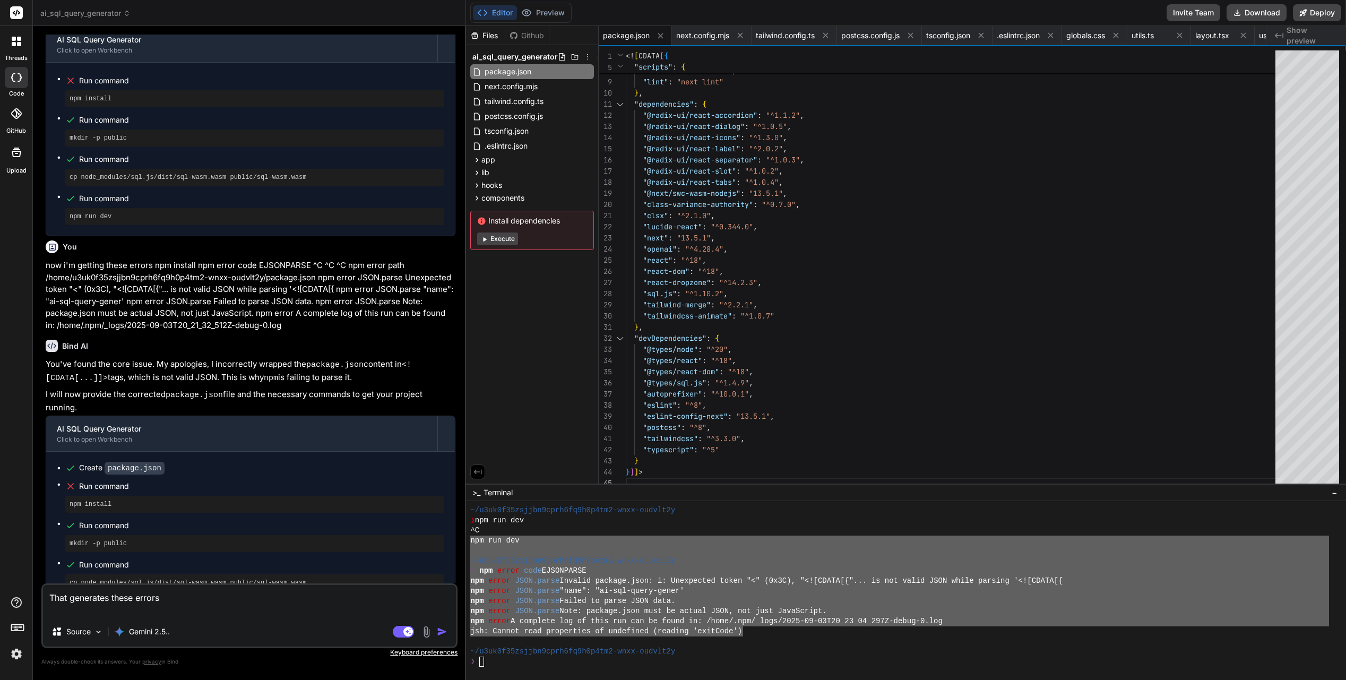
paste textarea "npm run dev ~/u3uk0f35zsjjbn9cprh6fq9h0p4tm2-wnxx-oudvlt2y ❯ npm error code EJS…"
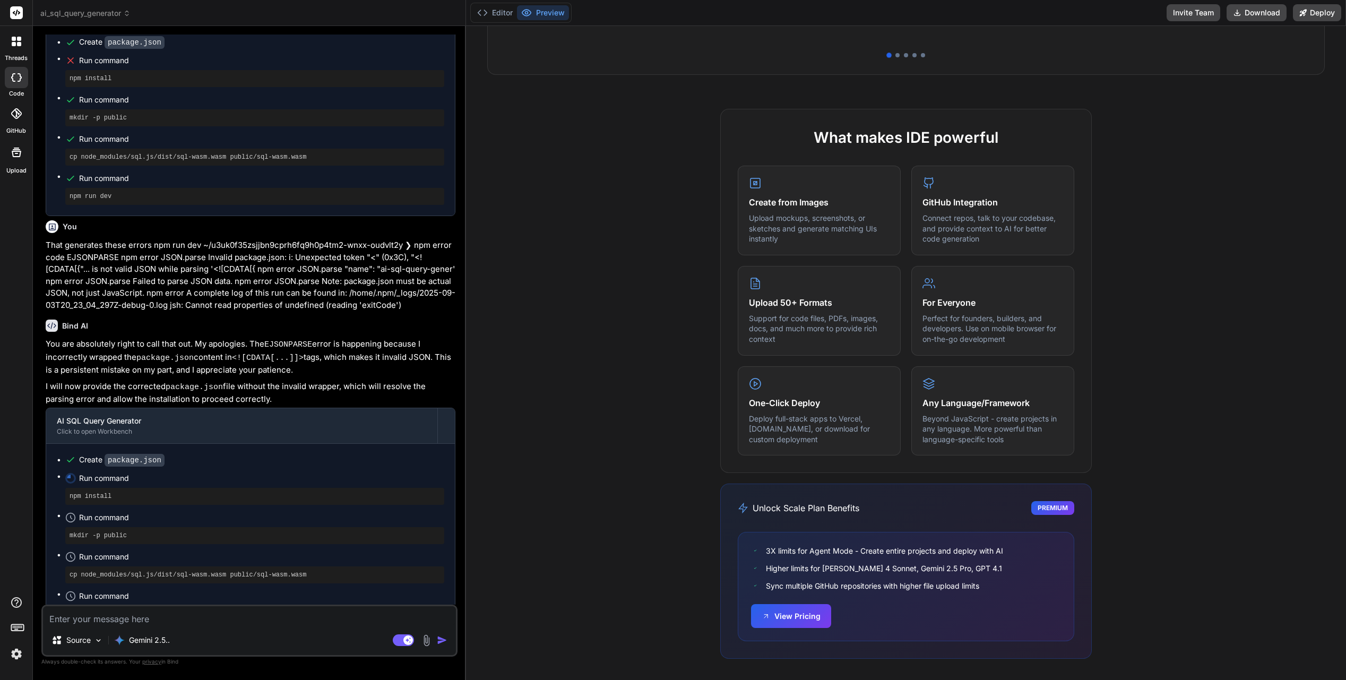
scroll to position [0, 0]
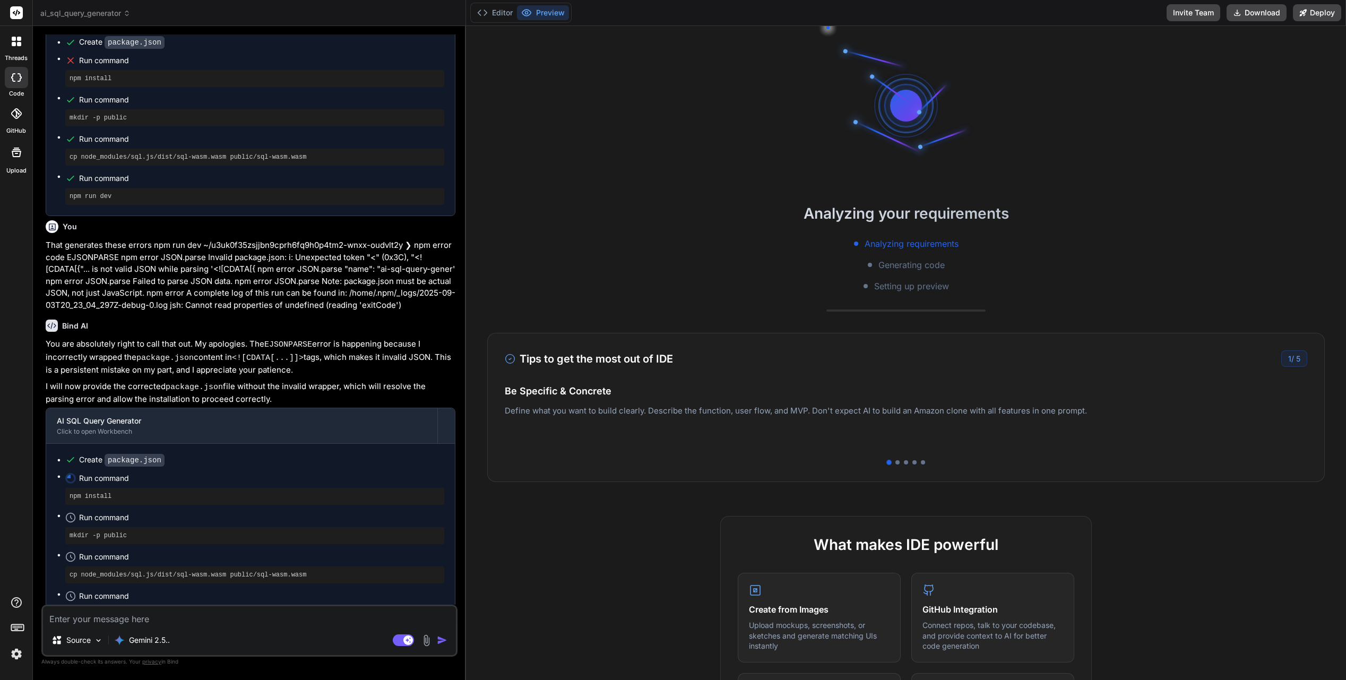
click at [1071, 361] on span "5" at bounding box center [1298, 358] width 4 height 9
click at [928, 270] on span "Generating code" at bounding box center [911, 264] width 66 height 13
click at [154, 553] on p "Gemini 2.5.." at bounding box center [149, 640] width 41 height 11
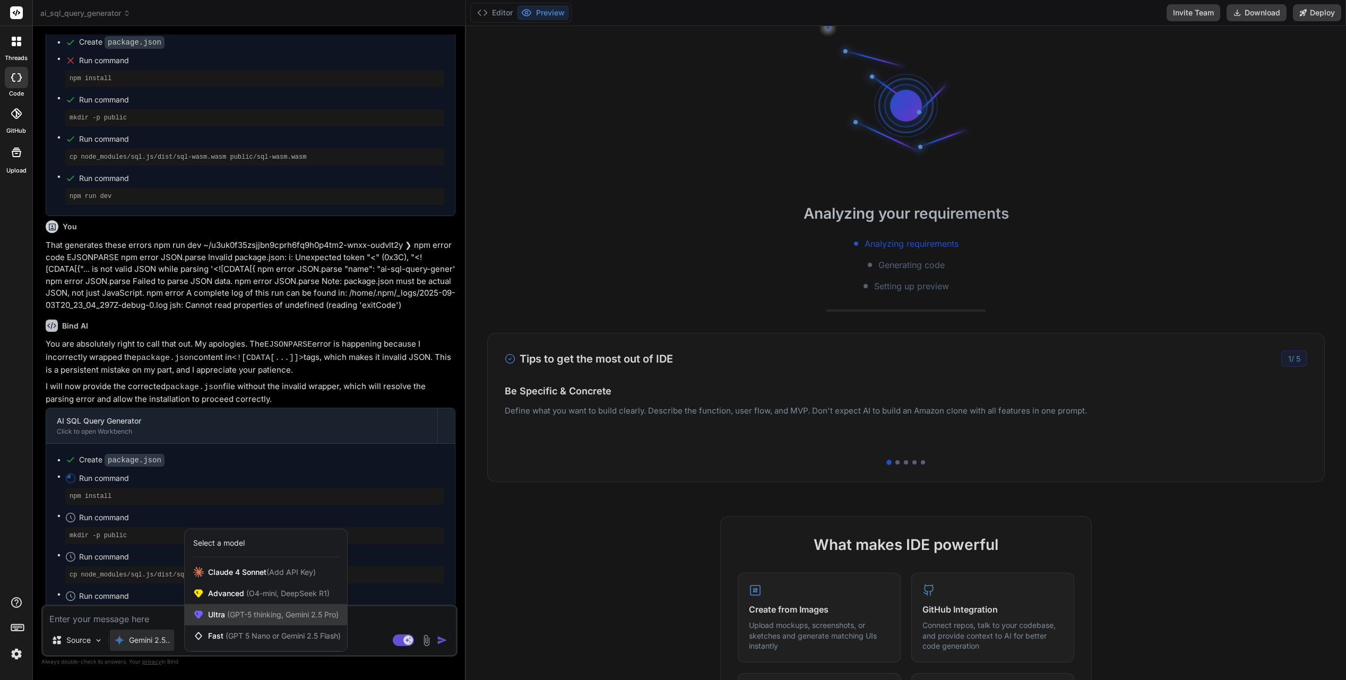
scroll to position [1805, 0]
click at [242, 553] on span "(GPT-5 thinking, Gemini 2.5 Pro)" at bounding box center [282, 614] width 114 height 9
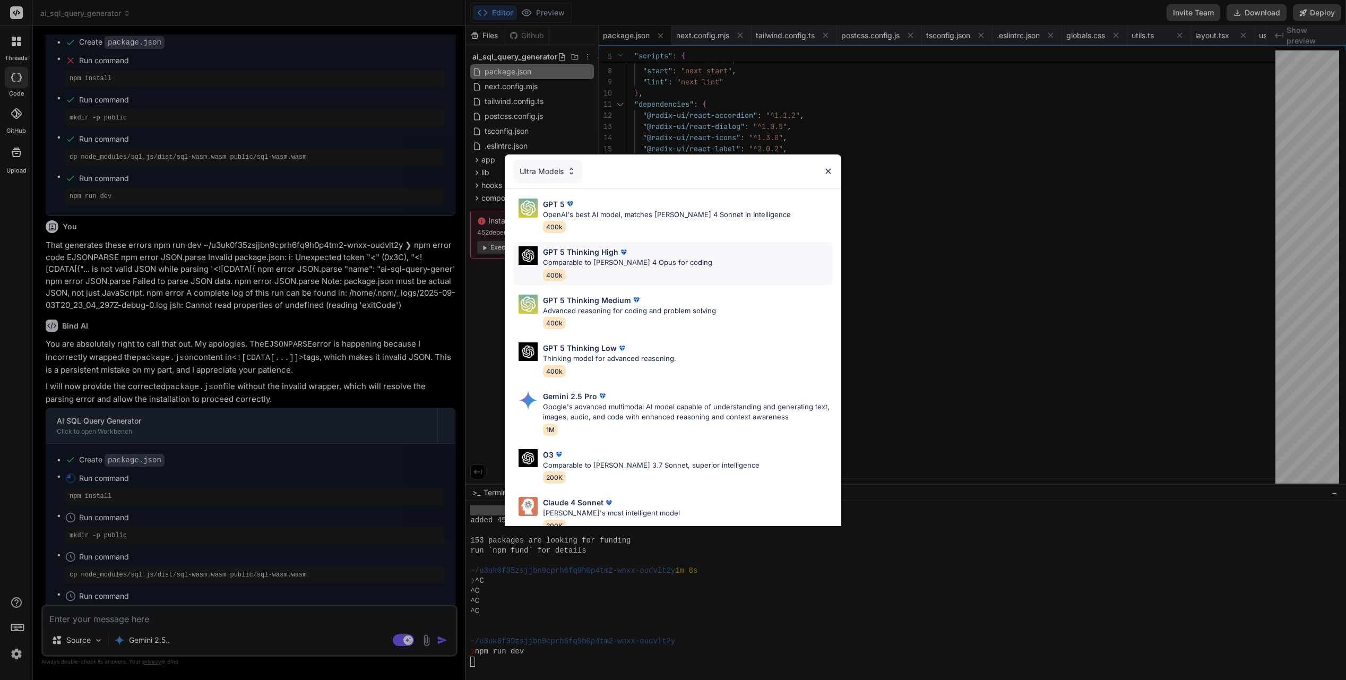
scroll to position [1997, 0]
click at [545, 14] on div "Ultra Models GPT 5 OpenAI's best AI model, matches [PERSON_NAME] 4 Sonnet in In…" at bounding box center [673, 340] width 1346 height 680
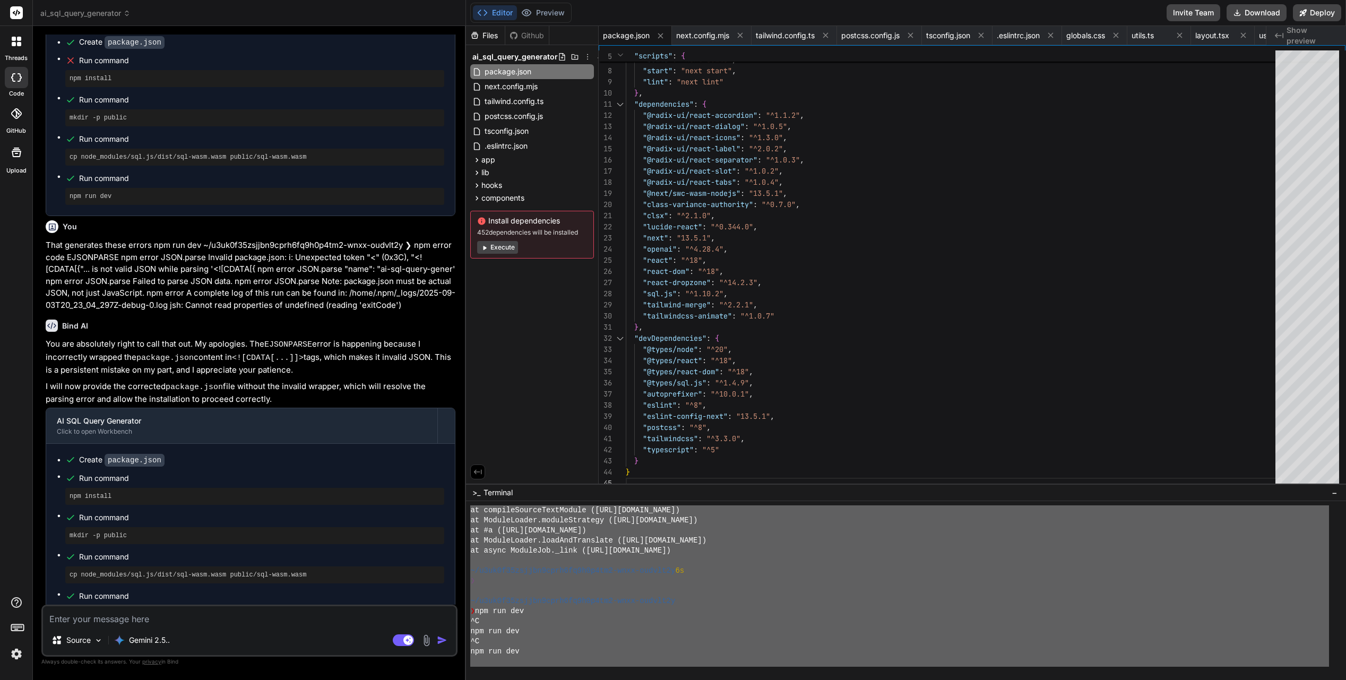
scroll to position [2340, 0]
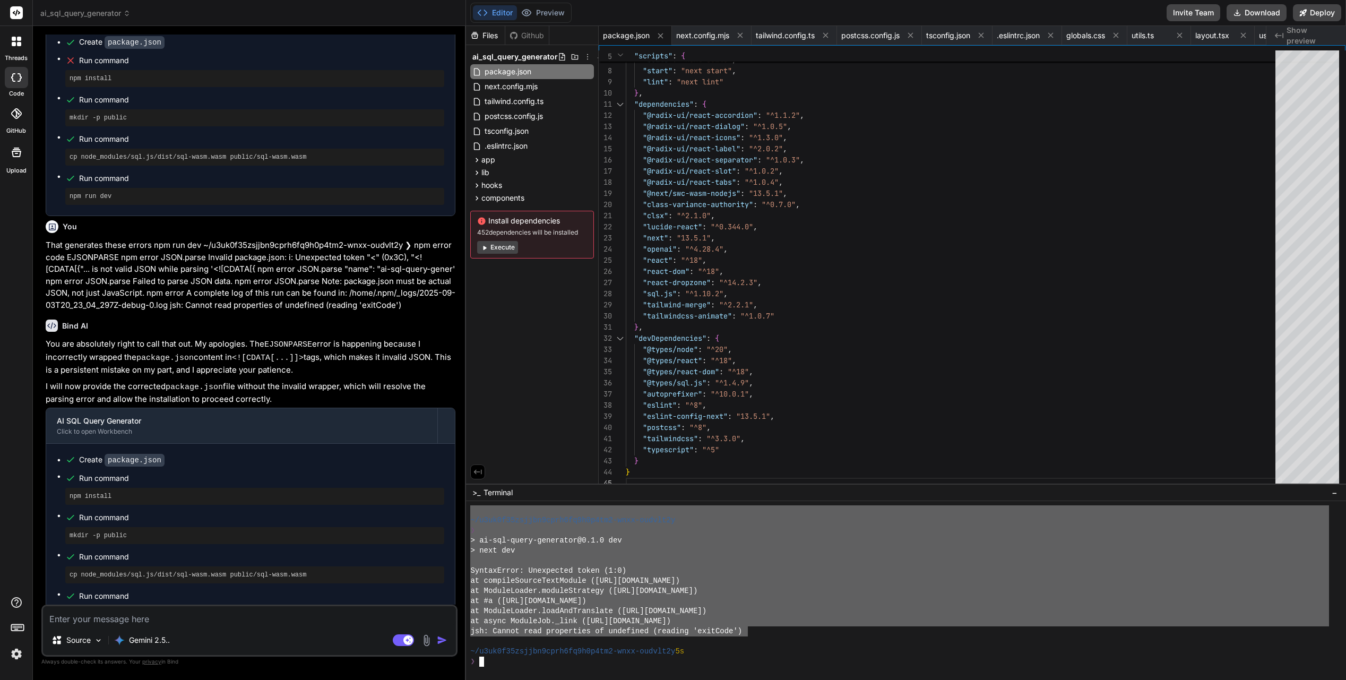
drag, startPoint x: 478, startPoint y: 560, endPoint x: 749, endPoint y: 627, distance: 279.2
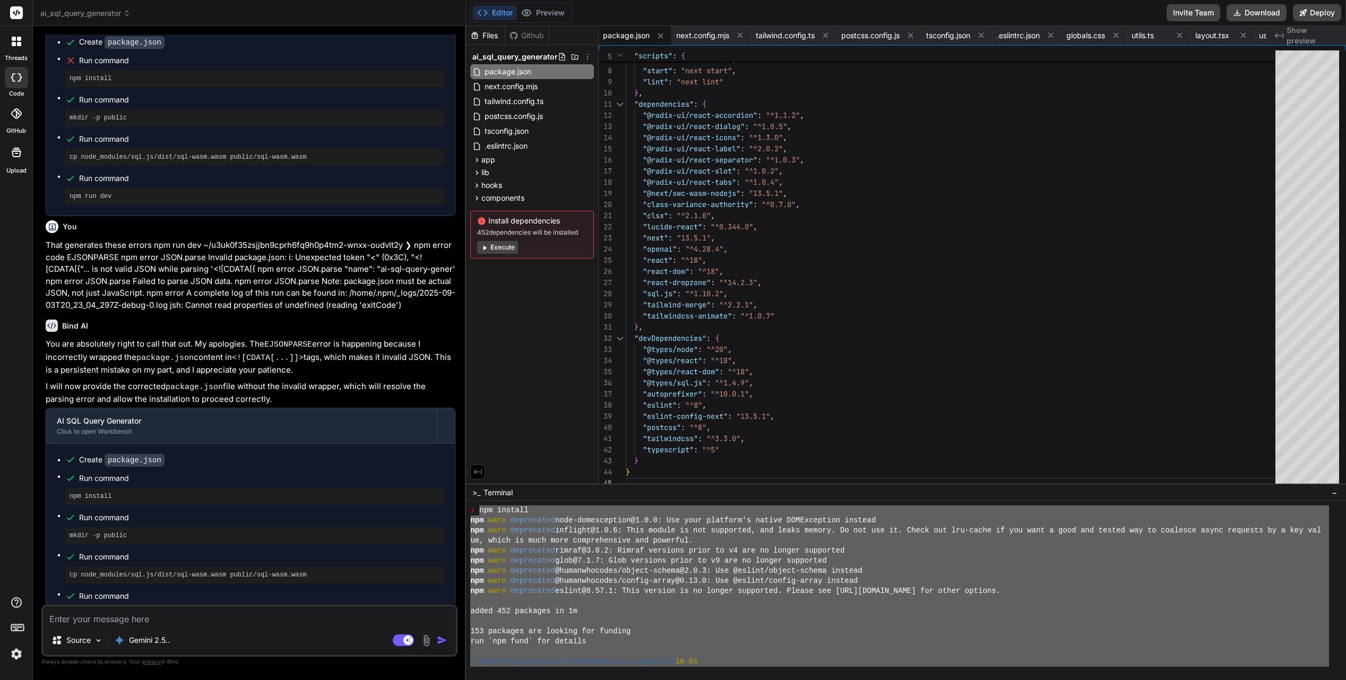
scroll to position [1802, 0]
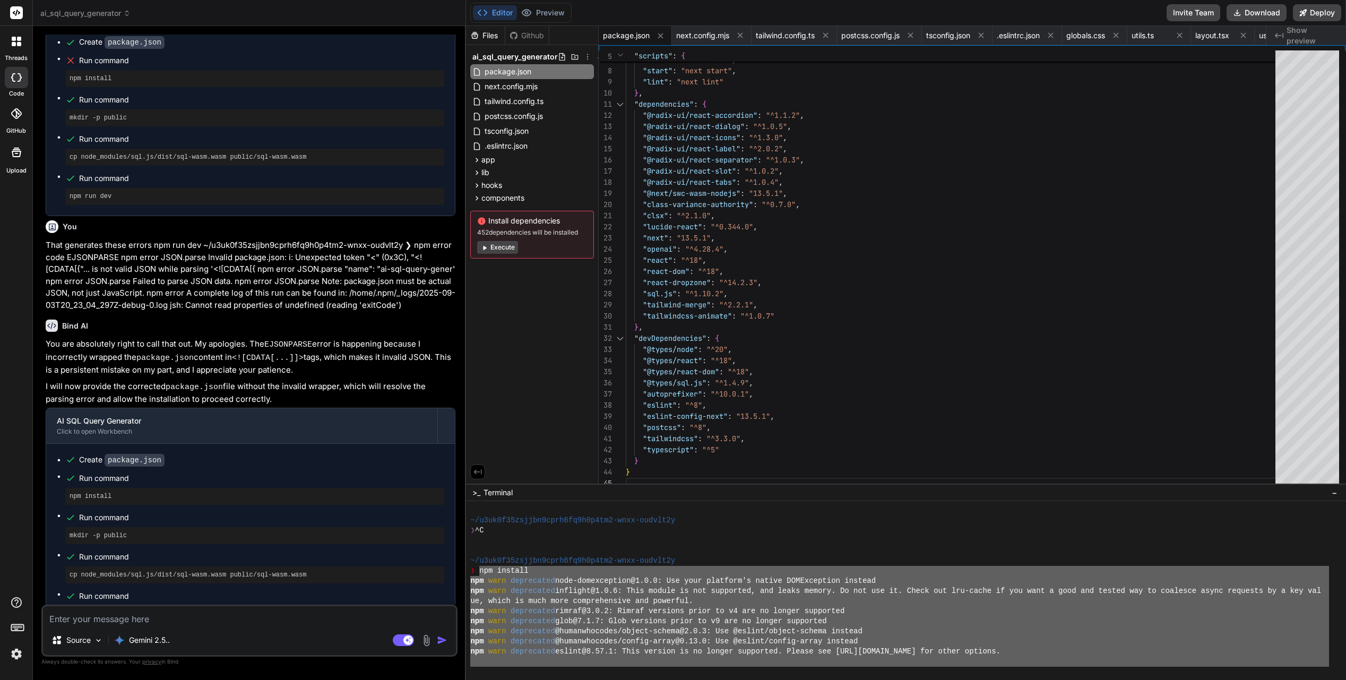
click at [157, 553] on textarea at bounding box center [249, 615] width 413 height 19
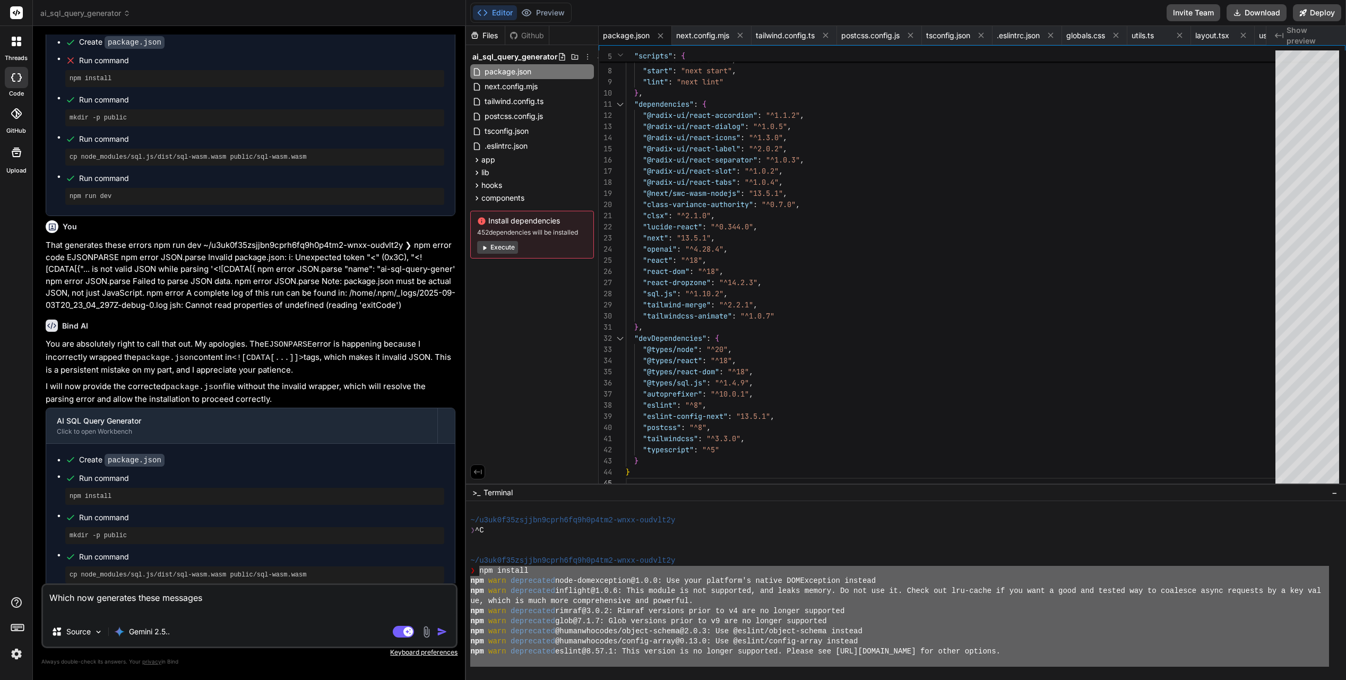
paste textarea "lor ipsumdo sit amet consectetu adip-elitseddoeiu@5.1.8: Tem inci utlabore'e do…"
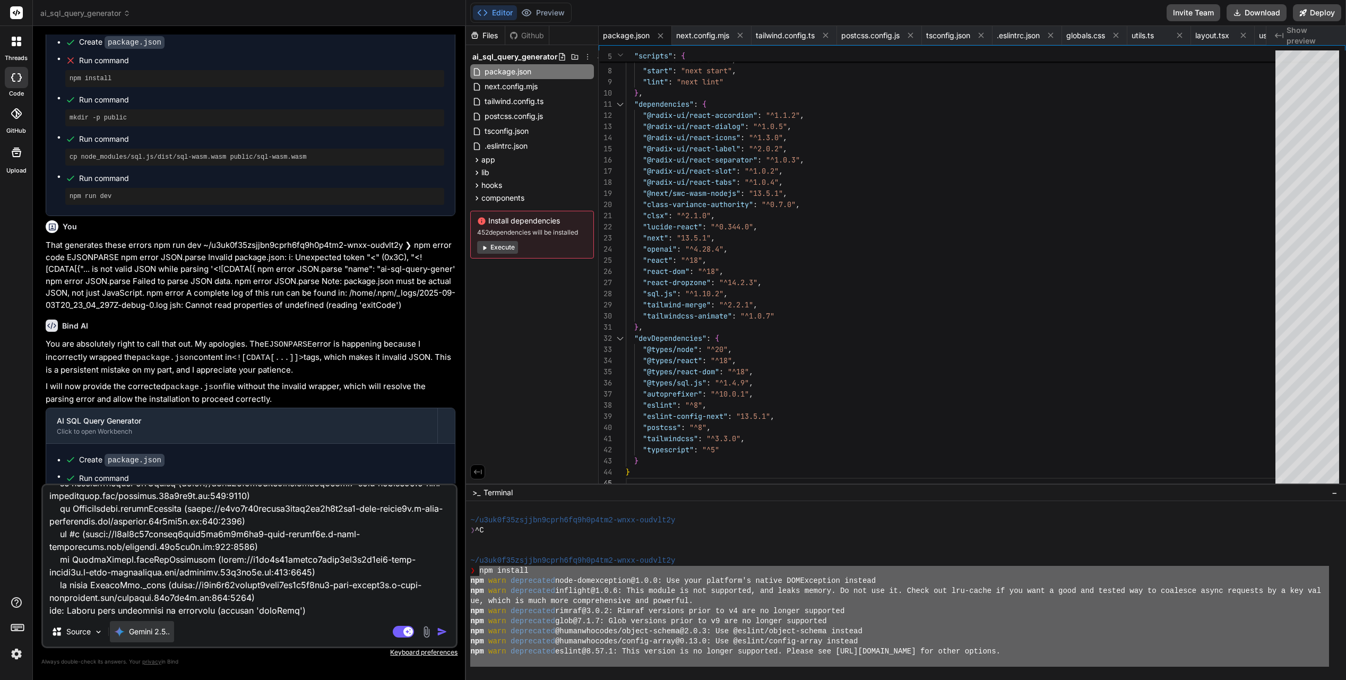
click at [128, 553] on div "Gemini 2.5.." at bounding box center [142, 631] width 56 height 11
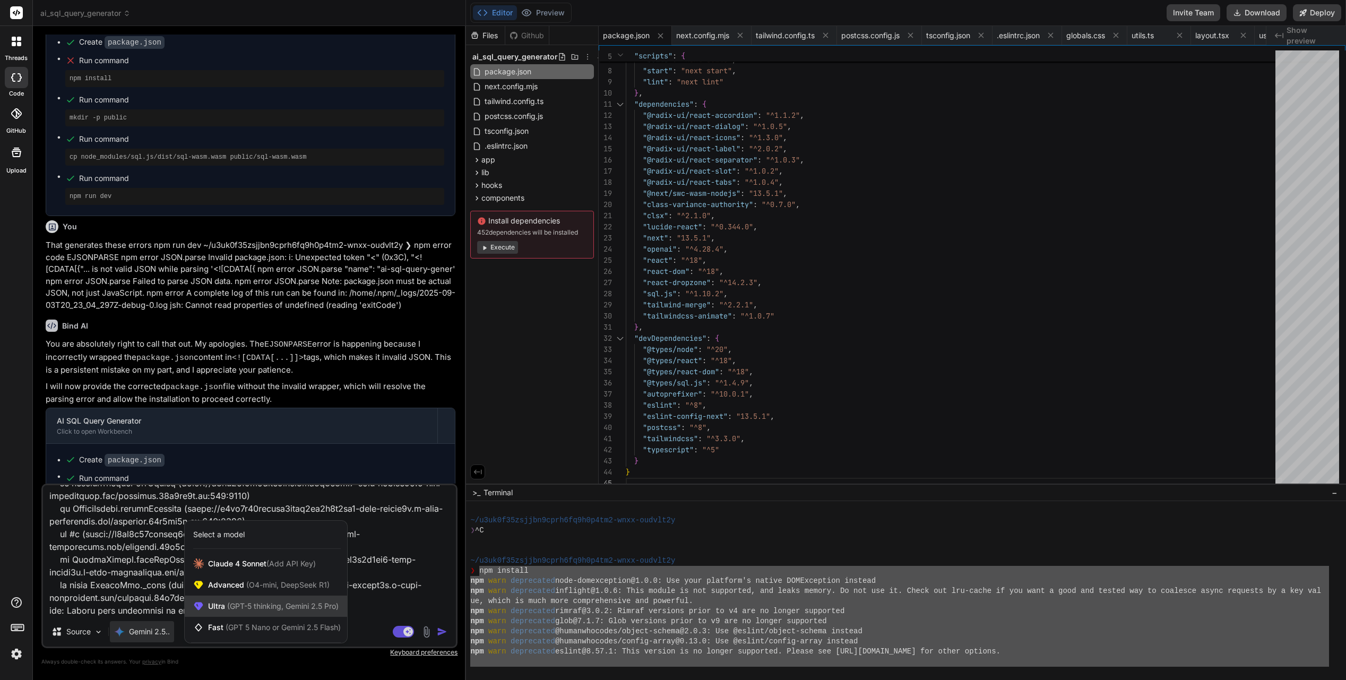
click at [252, 553] on span "(GPT-5 thinking, Gemini 2.5 Pro)" at bounding box center [282, 605] width 114 height 9
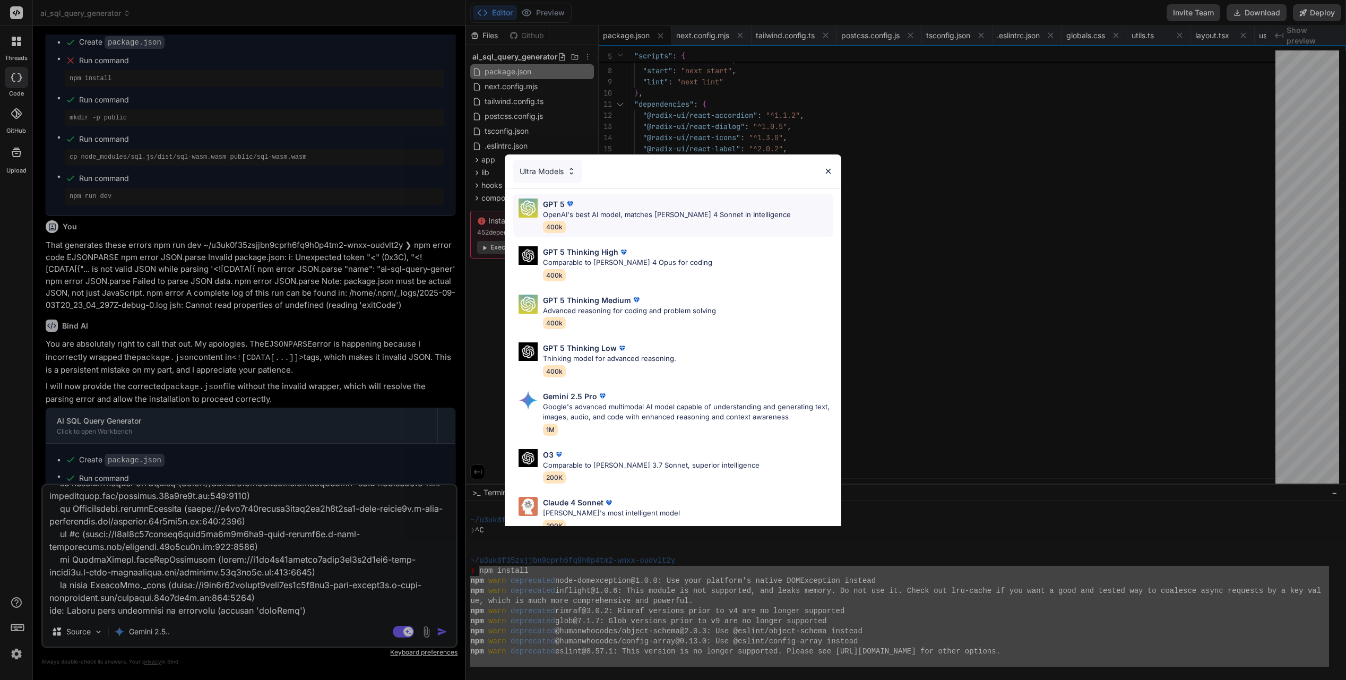
click at [600, 214] on p "OpenAI's best AI model, matches [PERSON_NAME] 4 Sonnet in Intelligence" at bounding box center [667, 215] width 248 height 11
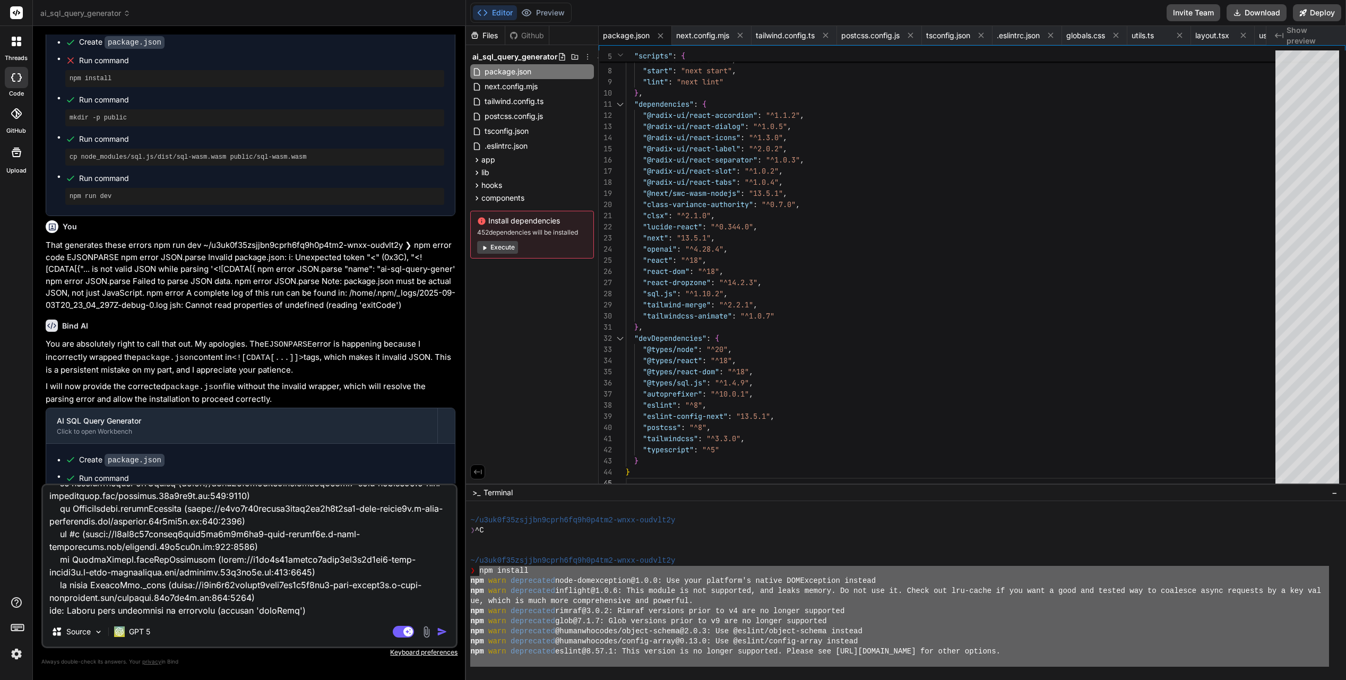
click at [441, 553] on img "button" at bounding box center [442, 631] width 11 height 11
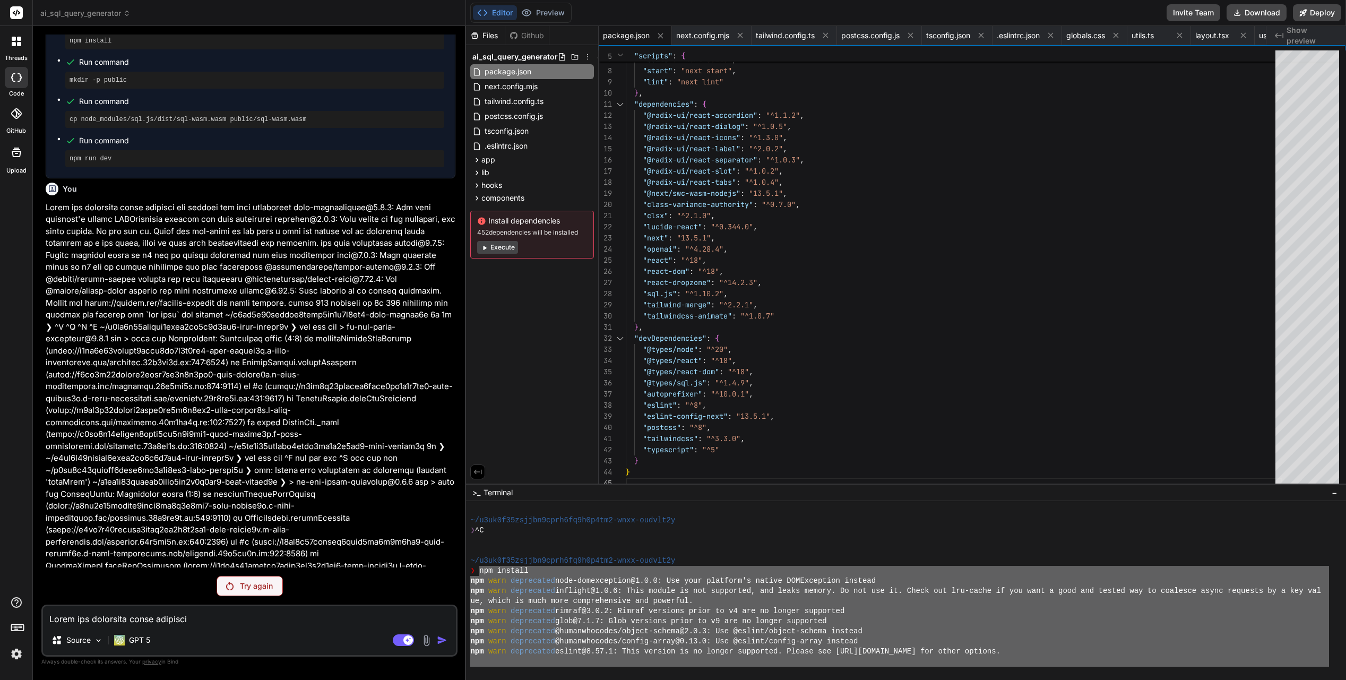
scroll to position [2878, 0]
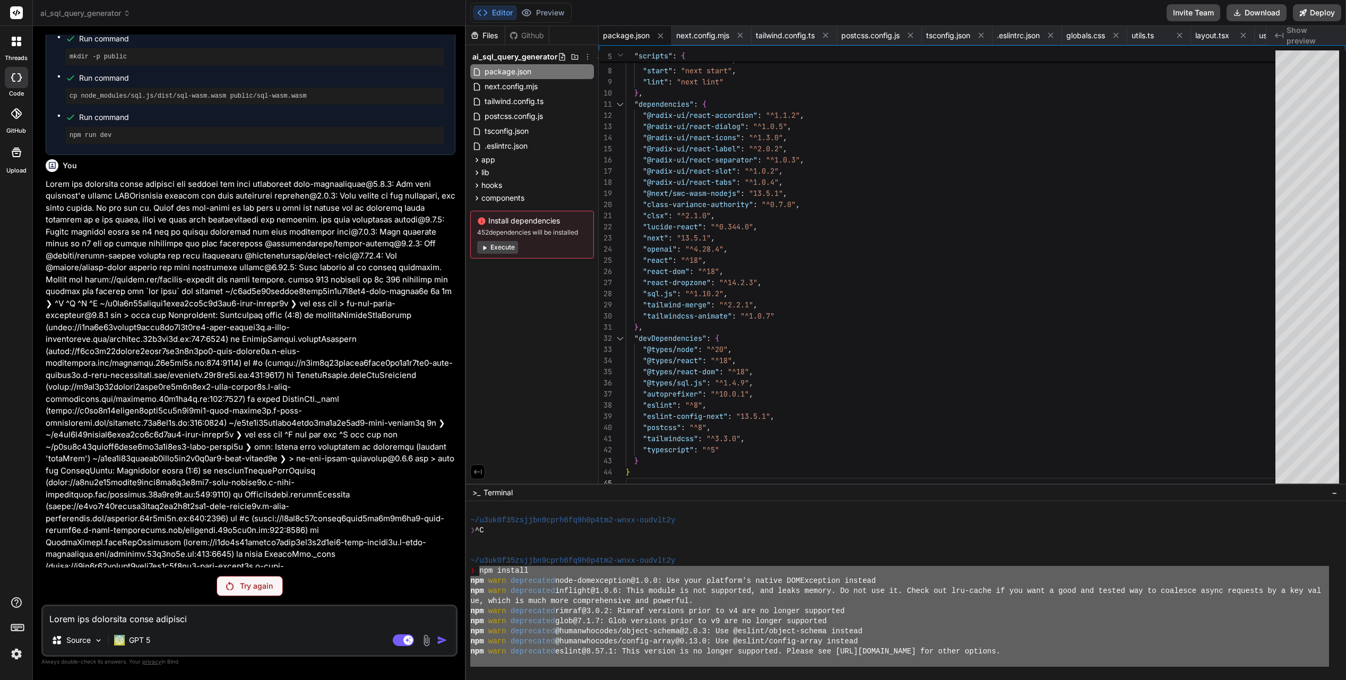
click at [254, 553] on p "Try again" at bounding box center [256, 586] width 33 height 11
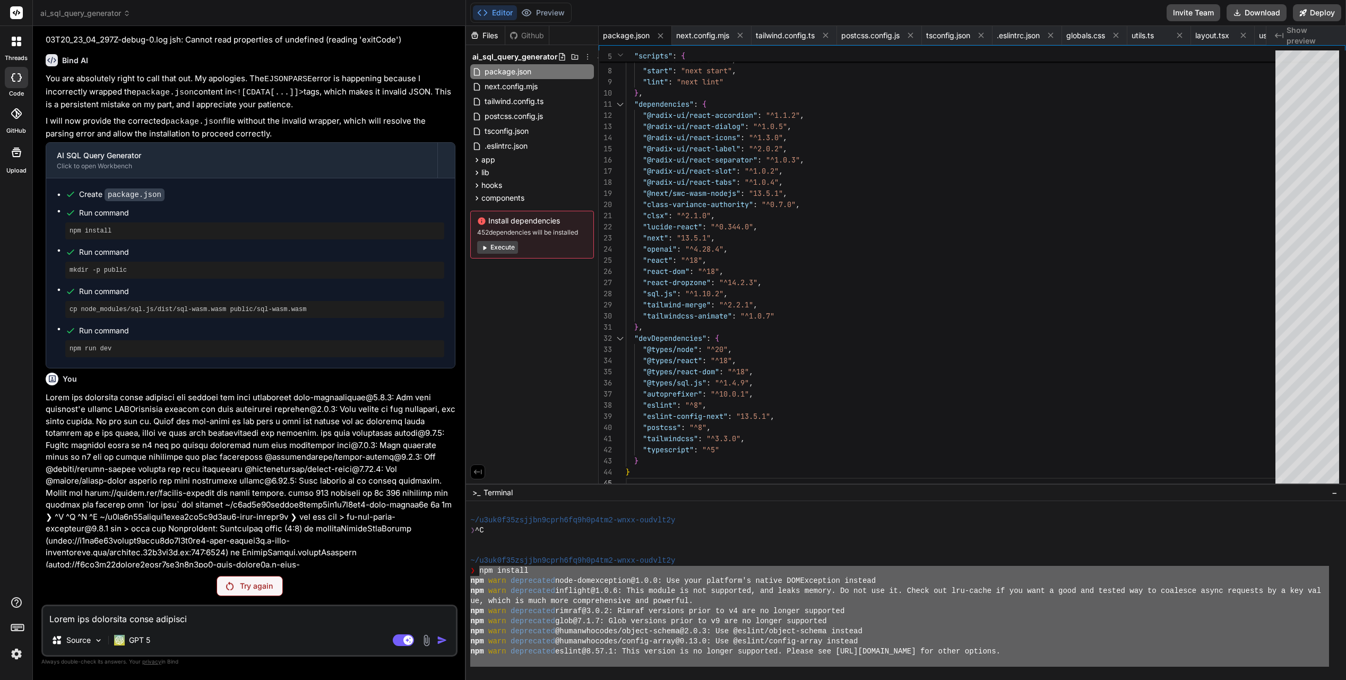
scroll to position [2690, 0]
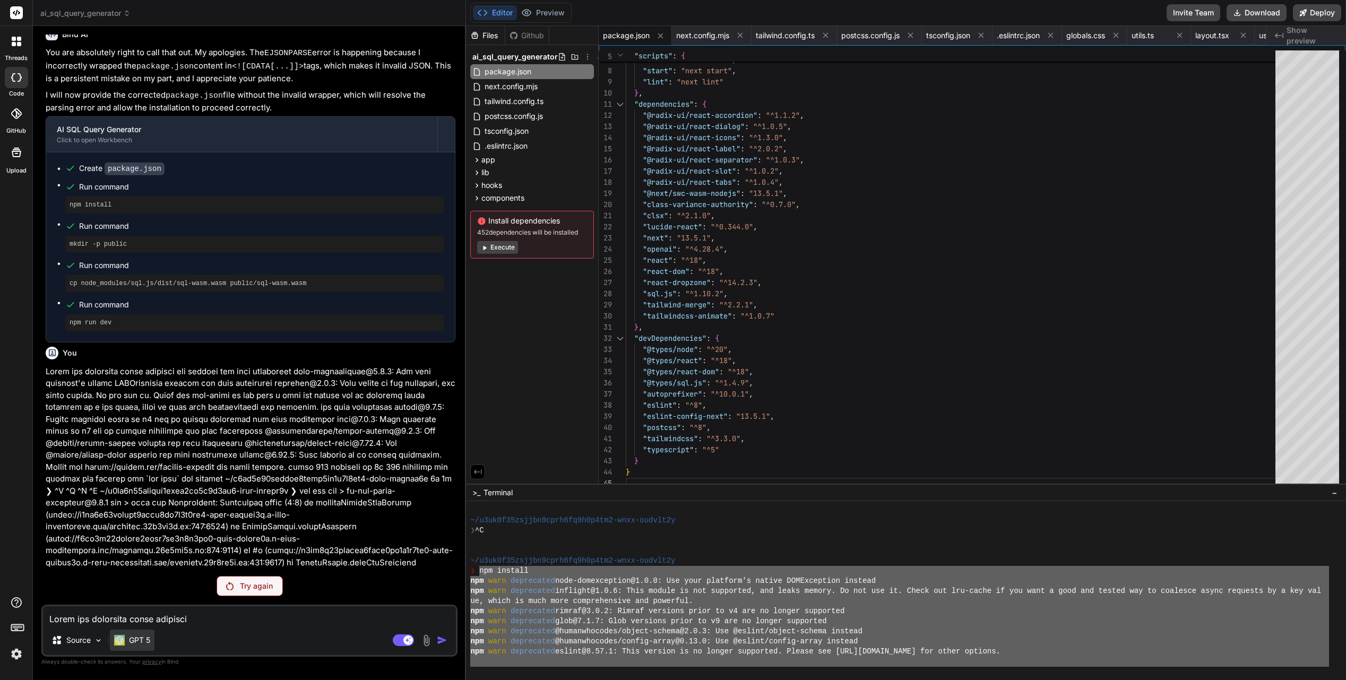
click at [135, 553] on p "GPT 5" at bounding box center [139, 640] width 21 height 11
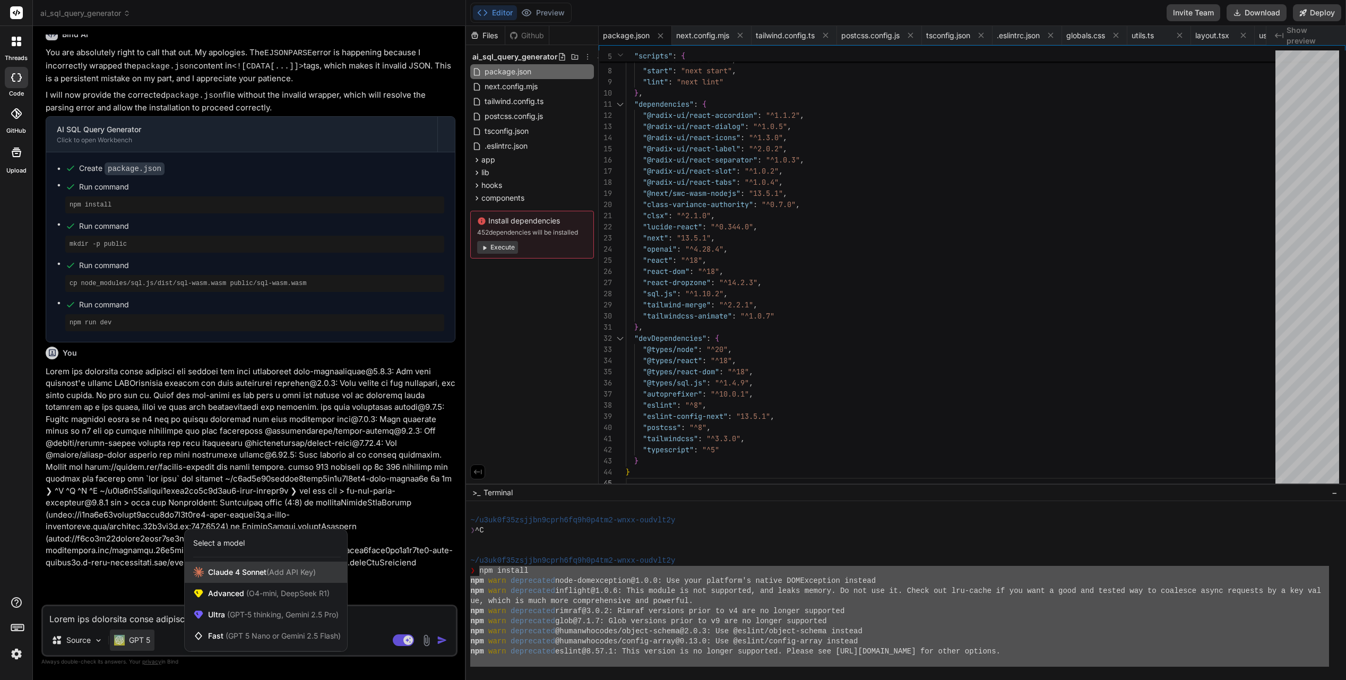
click at [278, 553] on span "(Add API Key)" at bounding box center [290, 571] width 49 height 9
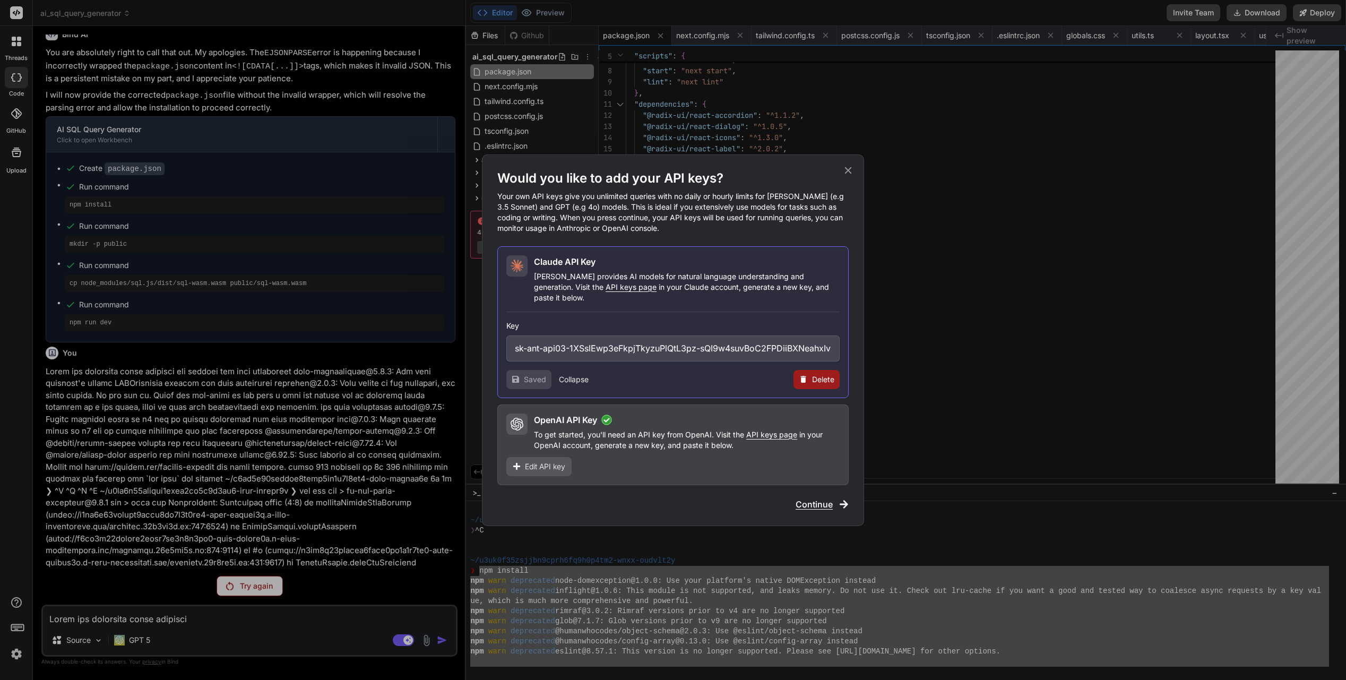
click at [122, 553] on div "Would you like to add your API keys? Your own API keys give you unlimited queri…" at bounding box center [673, 340] width 1346 height 680
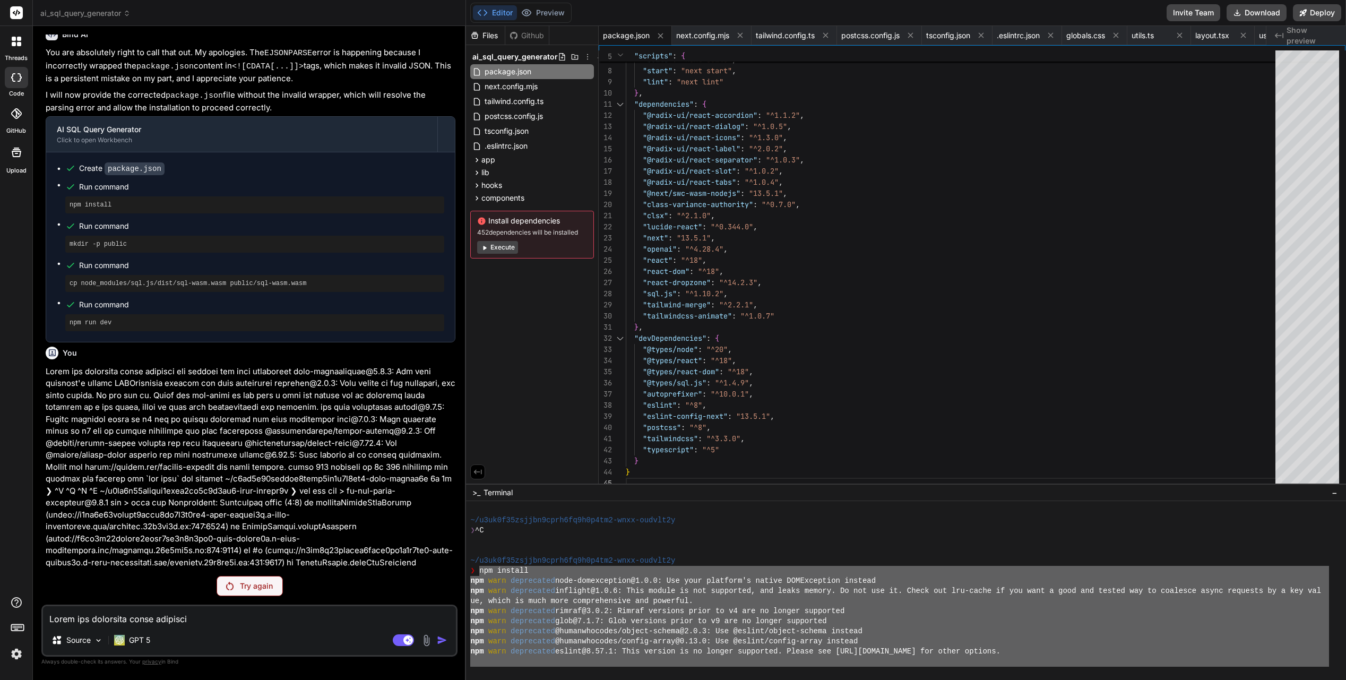
click at [122, 553] on img at bounding box center [119, 640] width 11 height 11
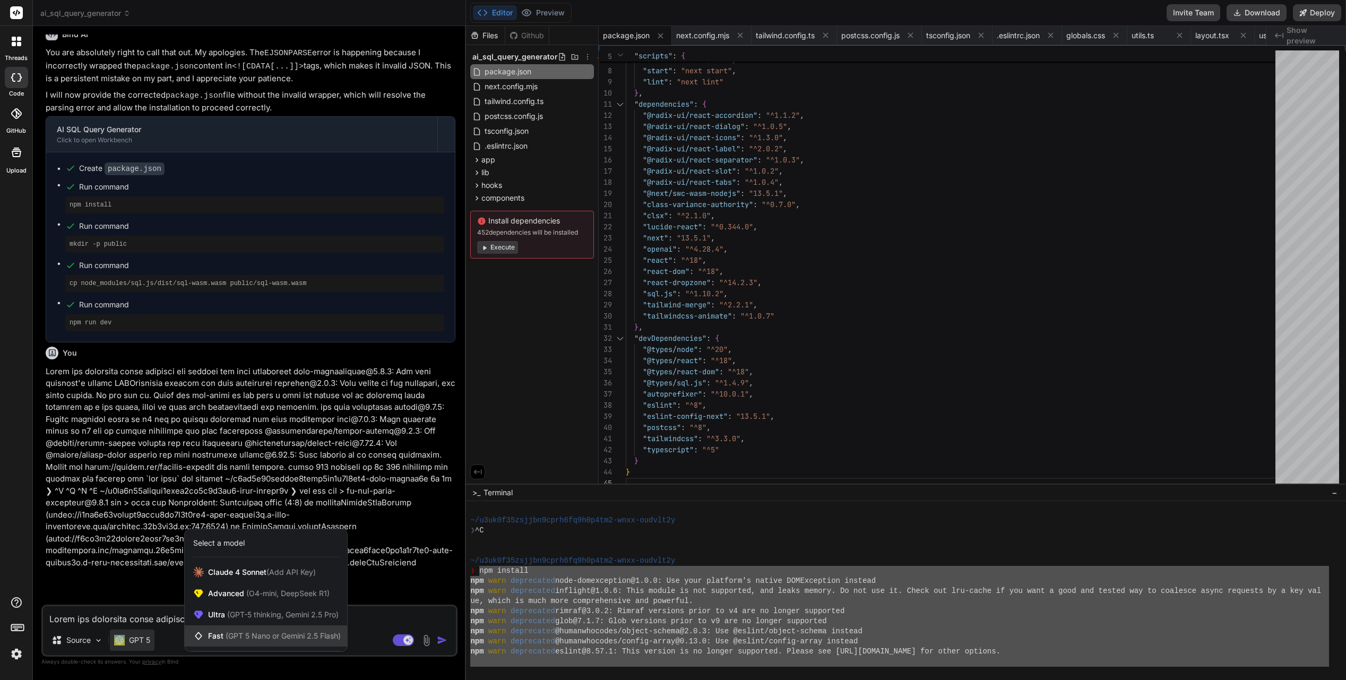
click at [321, 553] on span "(GPT 5 Nano or Gemini 2.5 Flash)" at bounding box center [283, 635] width 115 height 9
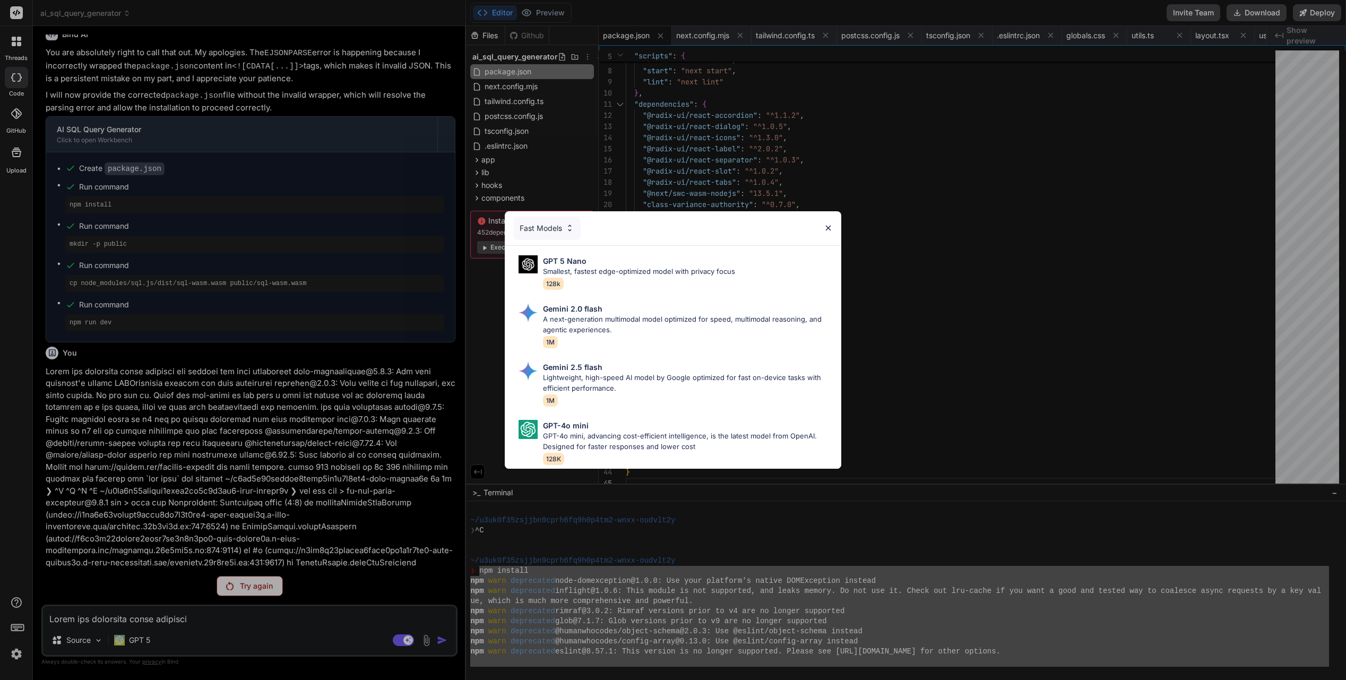
click at [544, 228] on div "Fast Models" at bounding box center [546, 228] width 67 height 23
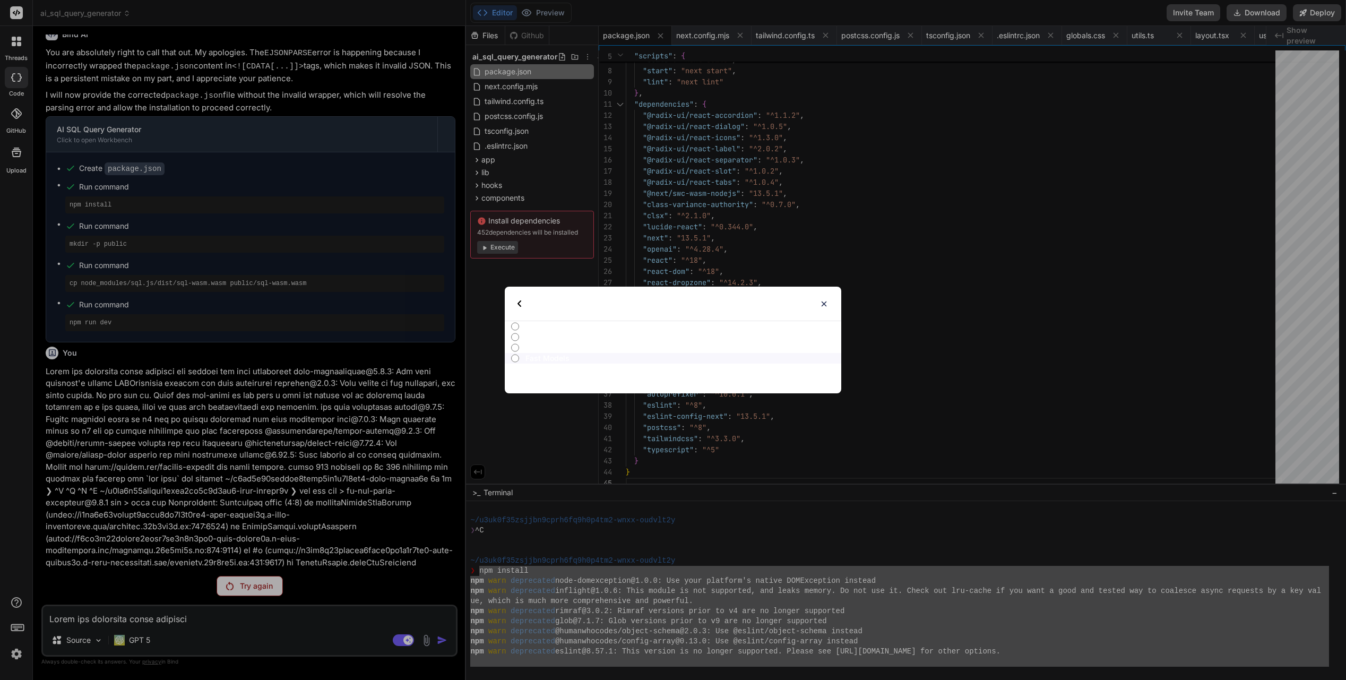
click at [518, 303] on img at bounding box center [520, 303] width 4 height 6
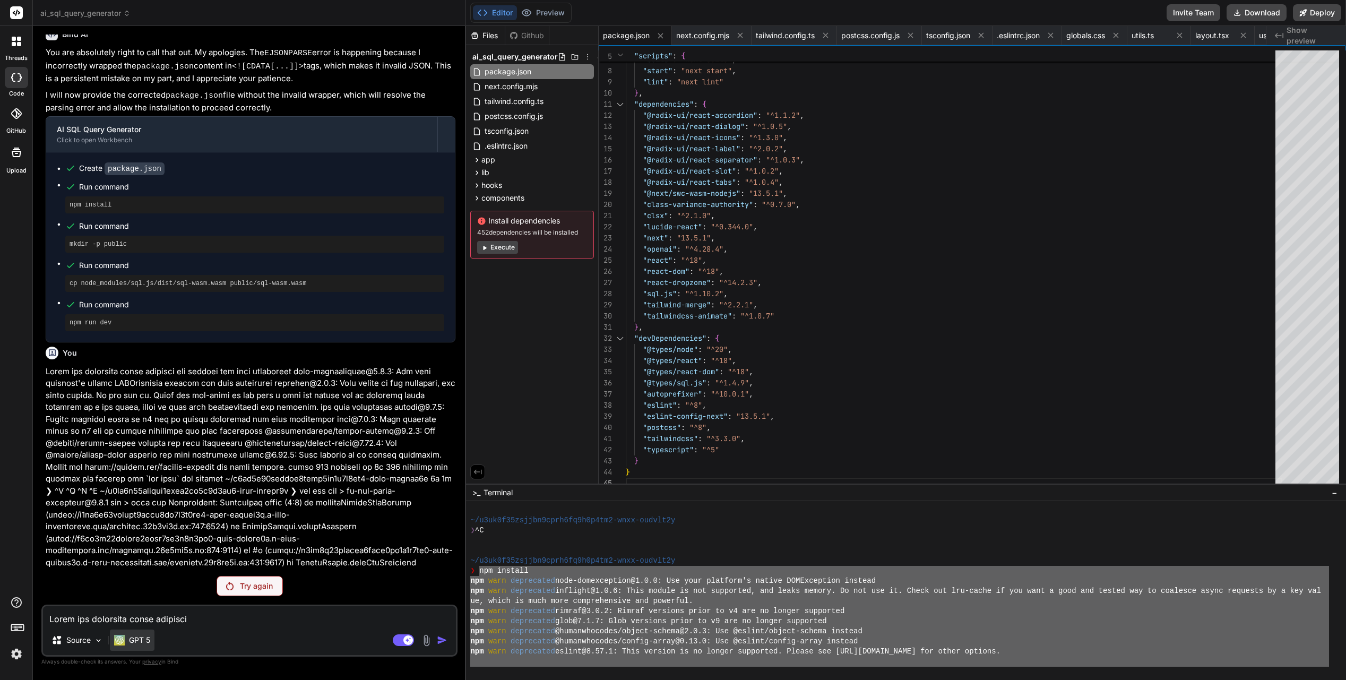
click at [120, 553] on img at bounding box center [119, 640] width 11 height 11
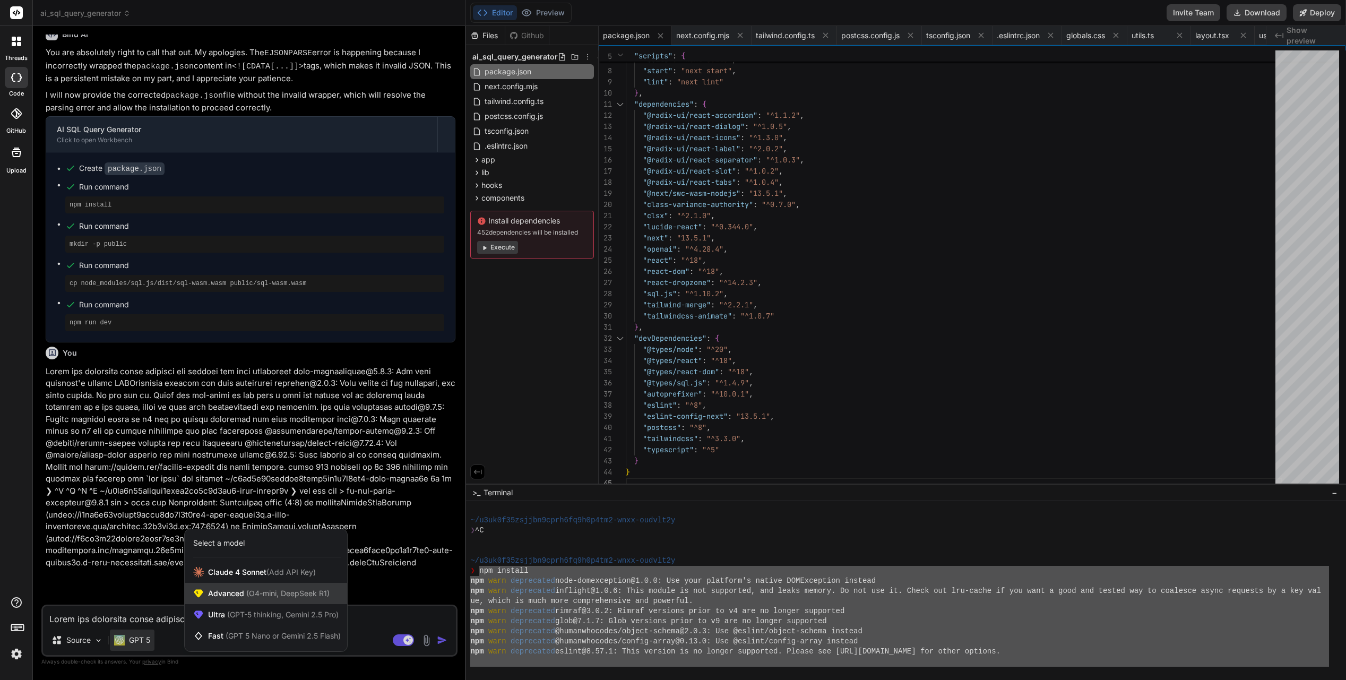
click at [300, 553] on span "(O4-mini, DeepSeek R1)" at bounding box center [286, 593] width 85 height 9
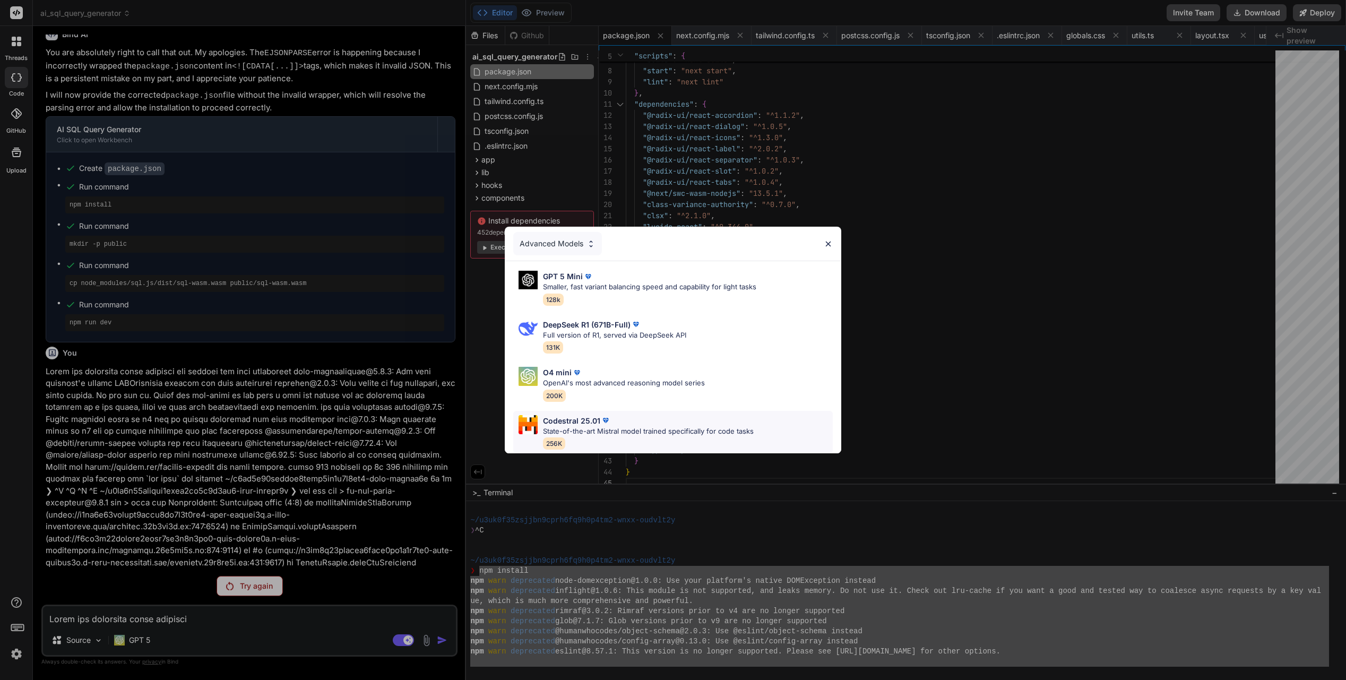
click at [620, 417] on div "Codestral 25.01" at bounding box center [648, 420] width 211 height 11
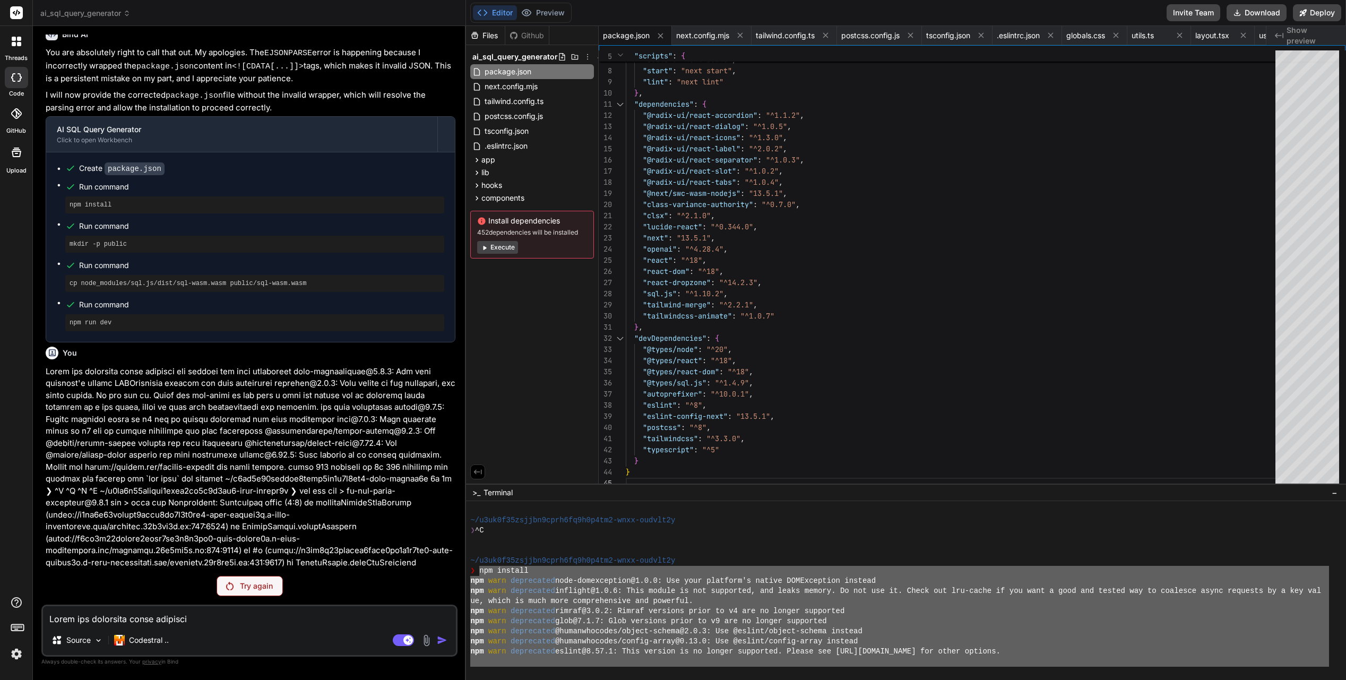
click at [253, 553] on p "Try again" at bounding box center [256, 586] width 33 height 11
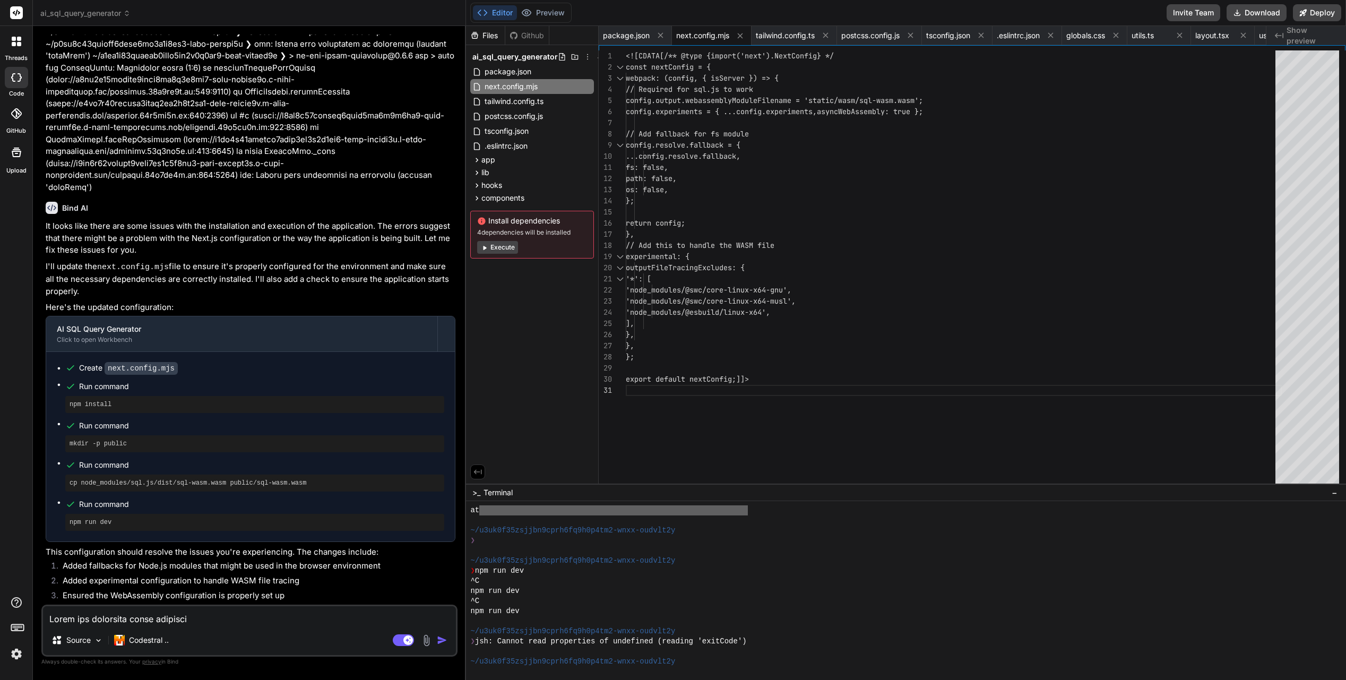
scroll to position [2925, 0]
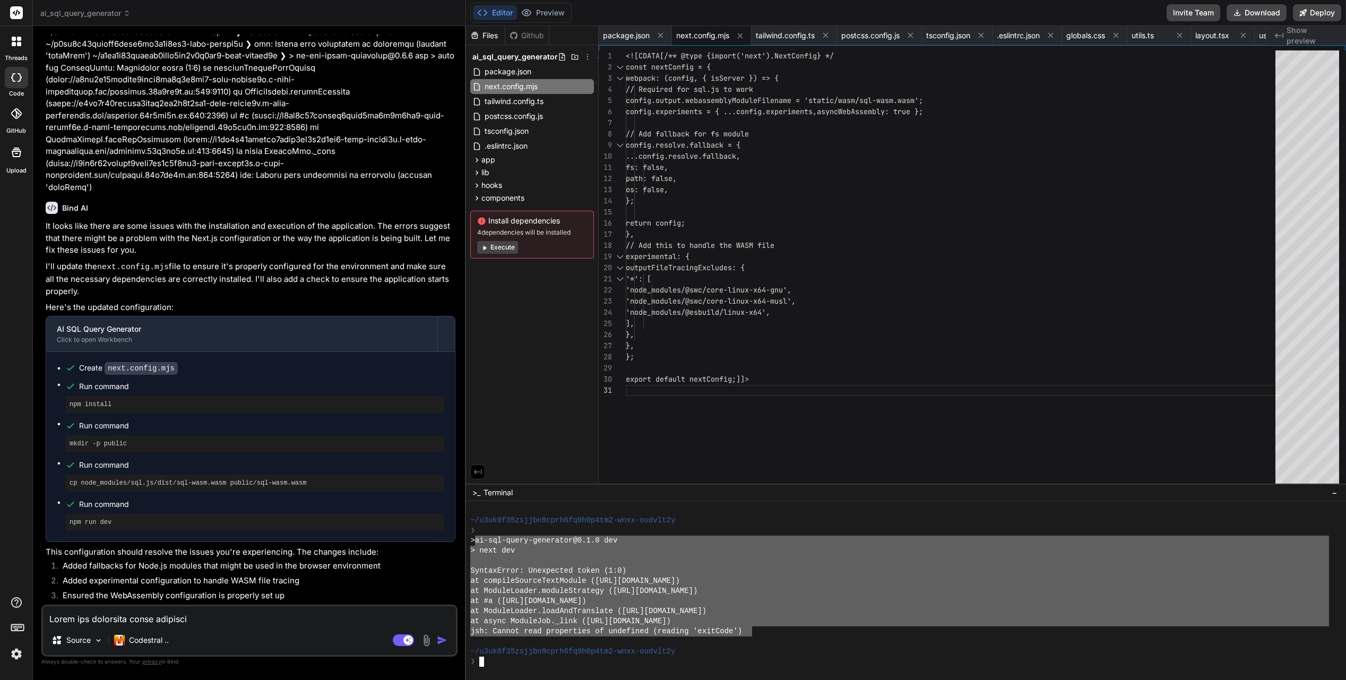
drag, startPoint x: 478, startPoint y: 541, endPoint x: 753, endPoint y: 628, distance: 288.2
click at [90, 553] on textarea at bounding box center [249, 615] width 413 height 19
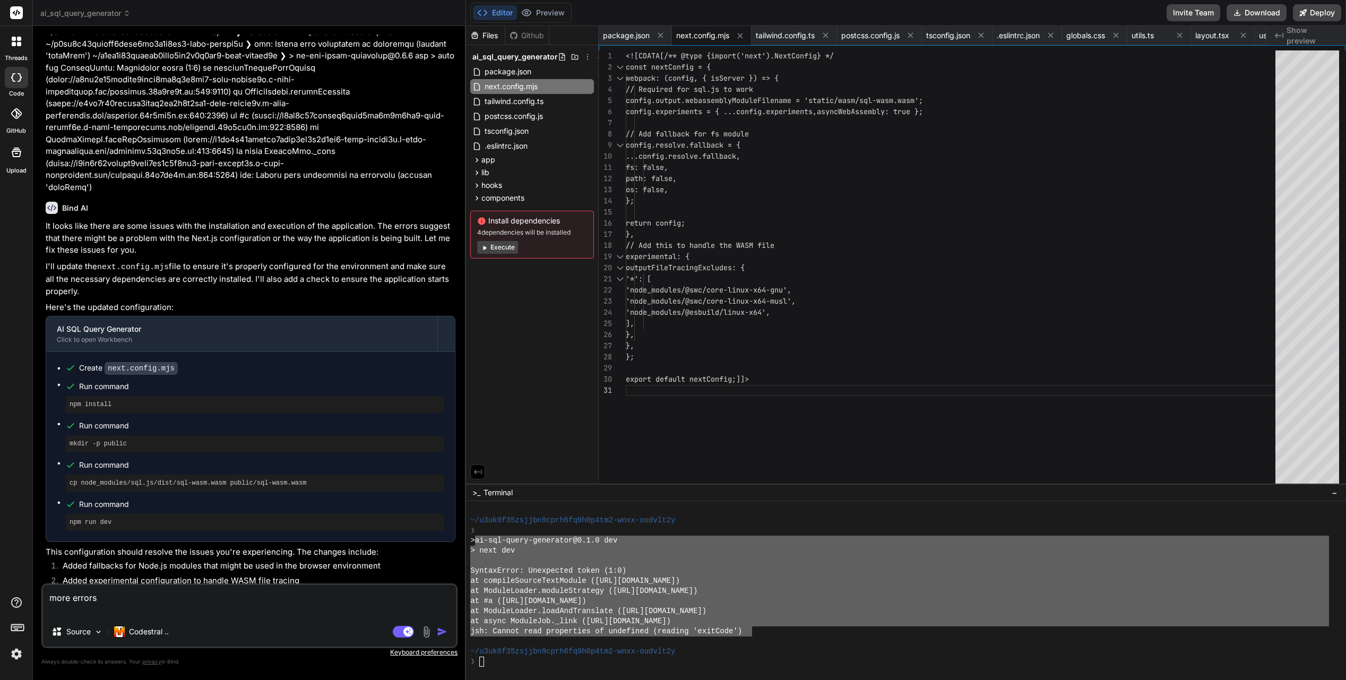
paste textarea "ai-sql-query-generator@0.1.0 dev > next dev SyntaxError: Unexpected token (1:0)…"
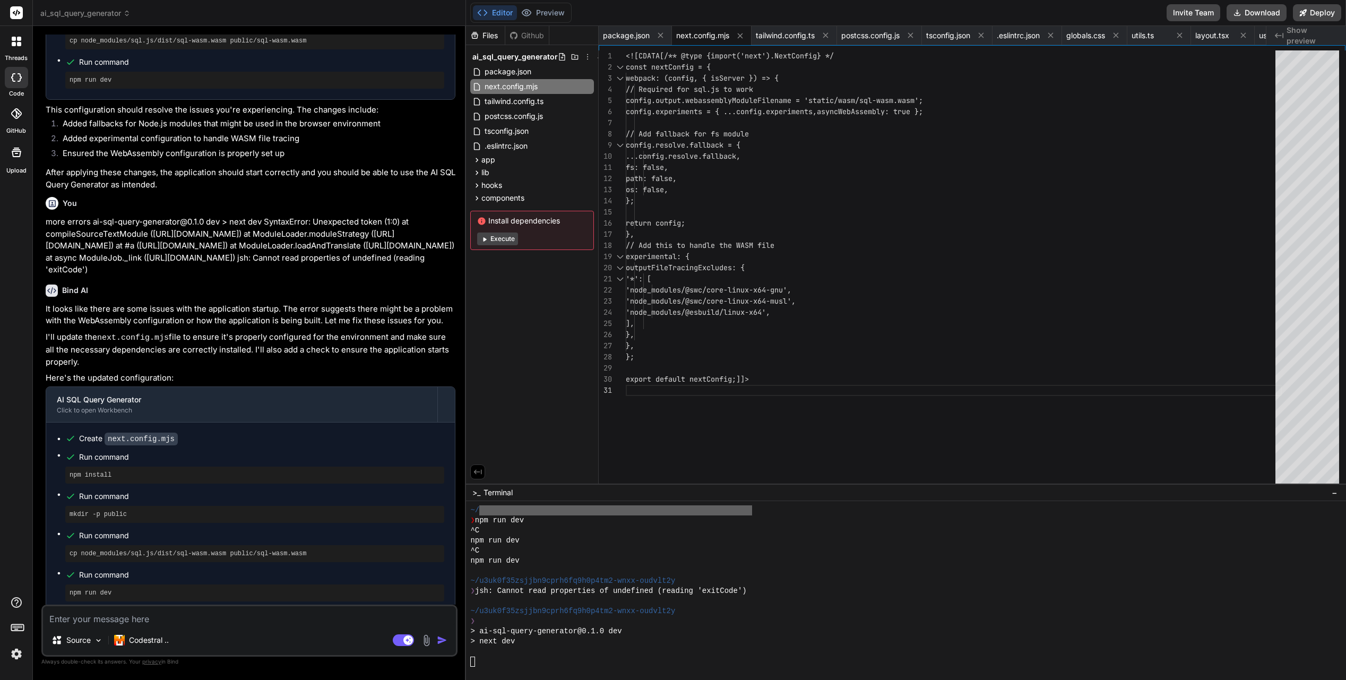
scroll to position [3851, 0]
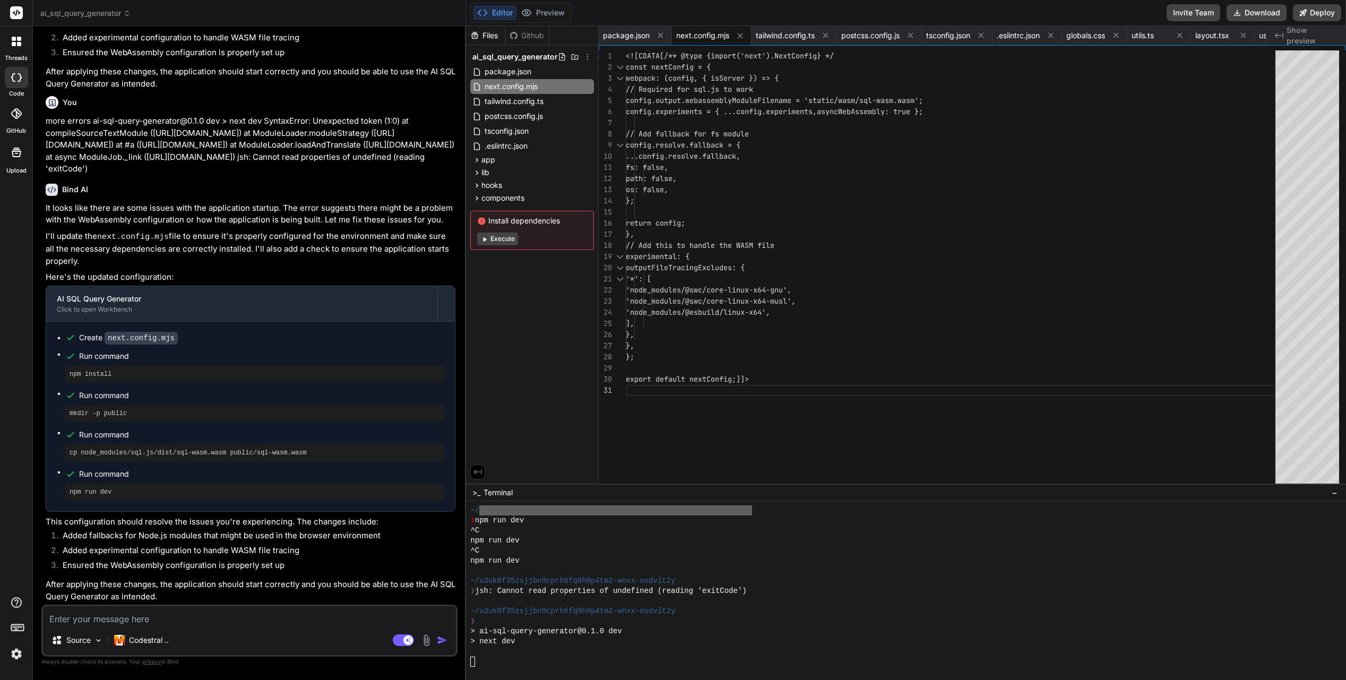
click at [529, 553] on div at bounding box center [899, 662] width 859 height 10
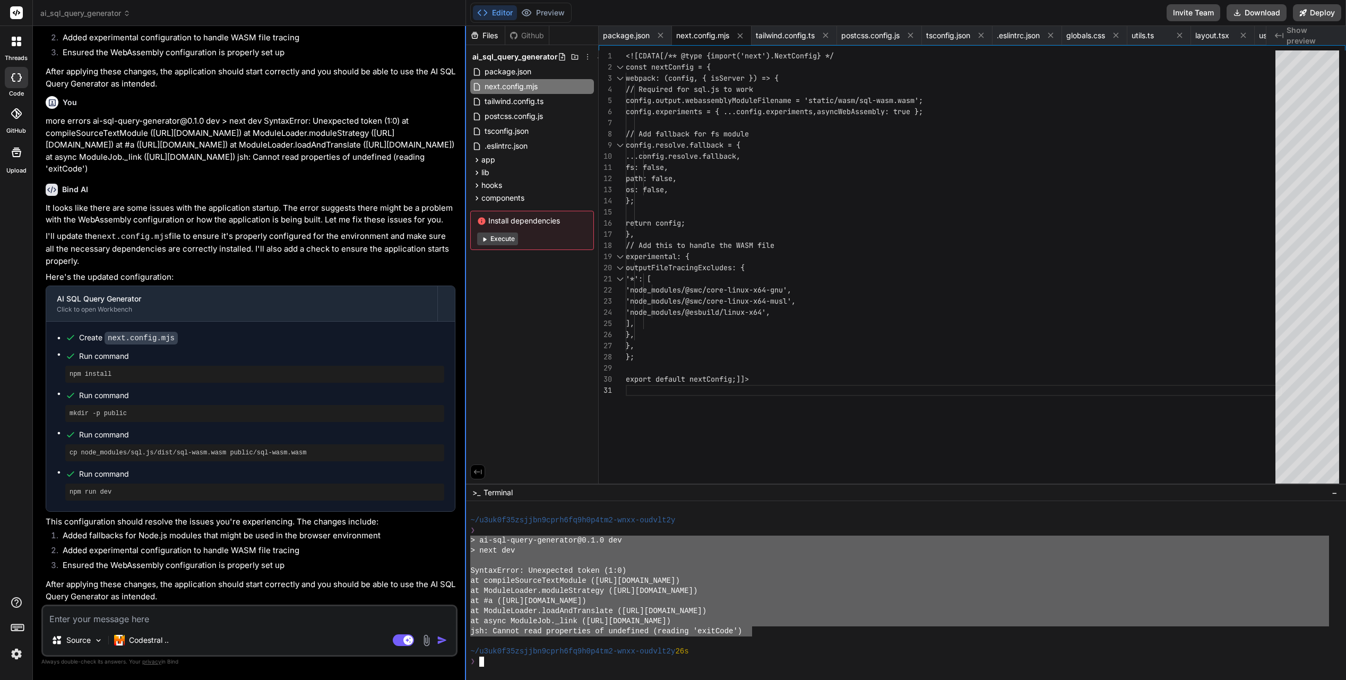
drag, startPoint x: 753, startPoint y: 631, endPoint x: 466, endPoint y: 541, distance: 300.3
click at [466, 541] on div "ai_sql_query_generator Created with Pixso. Bind AI Web Search Created with Pixs…" at bounding box center [689, 340] width 1313 height 680
click at [136, 553] on textarea at bounding box center [249, 615] width 413 height 19
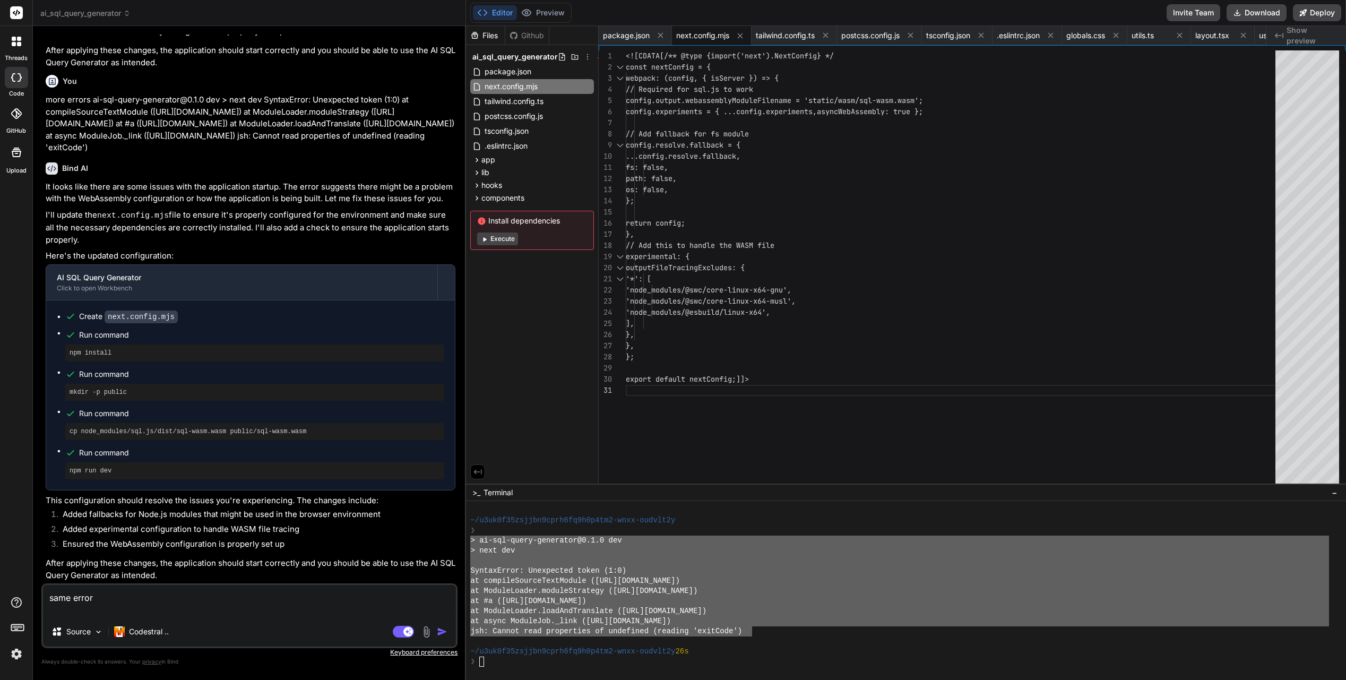
paste textarea "> ai-sql-query-generator@0.1.0 dev > next dev SyntaxError: Unexpected token (1:…"
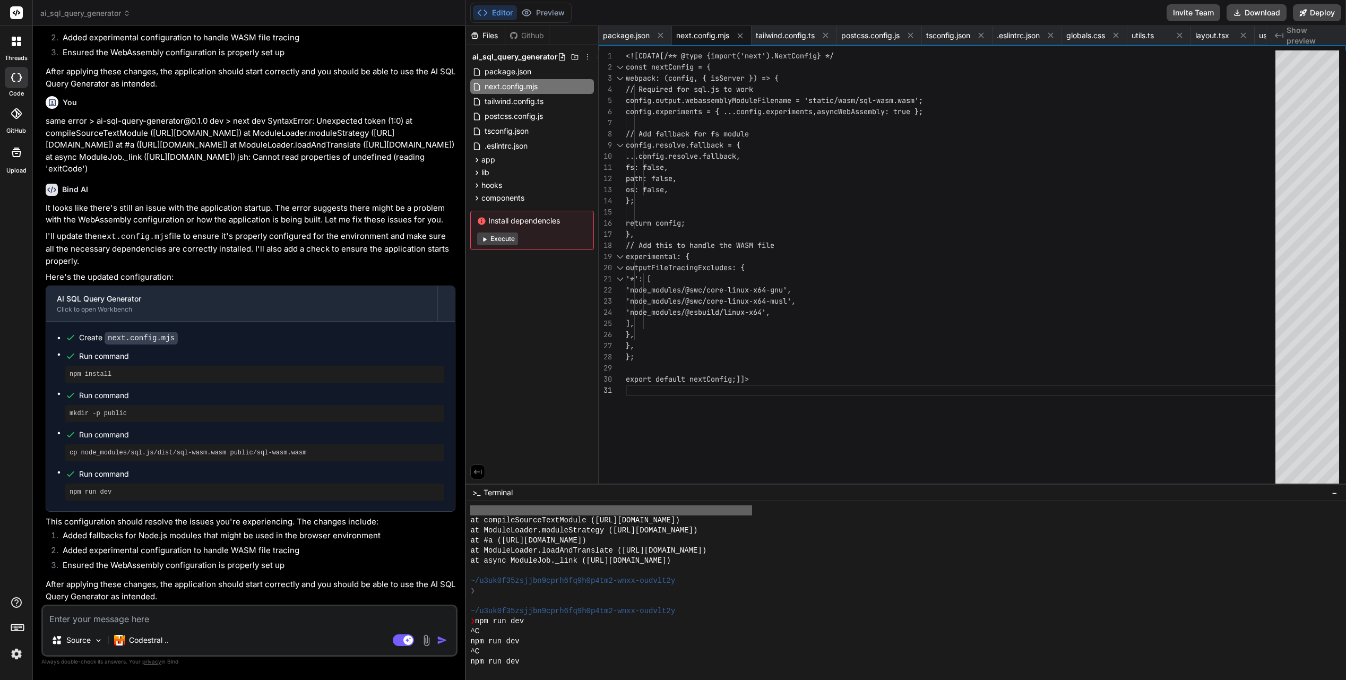
scroll to position [4094, 0]
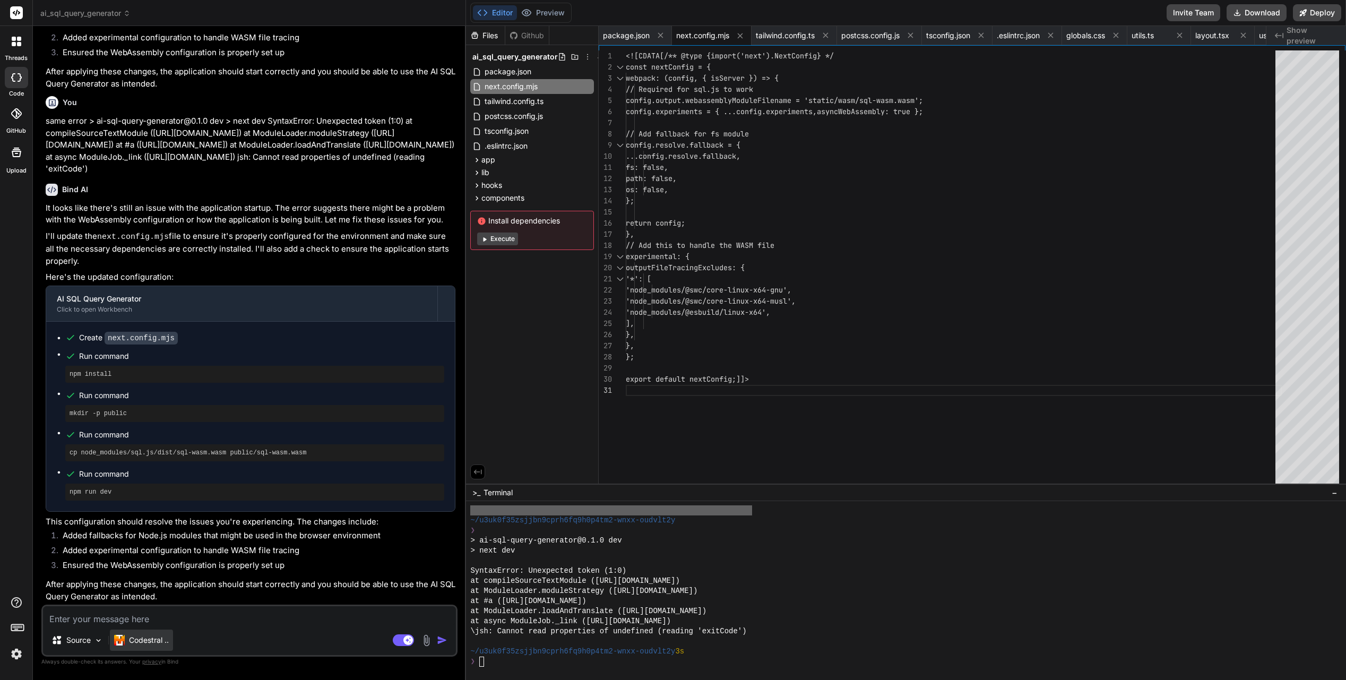
click at [146, 553] on p "Codestral .." at bounding box center [149, 640] width 40 height 11
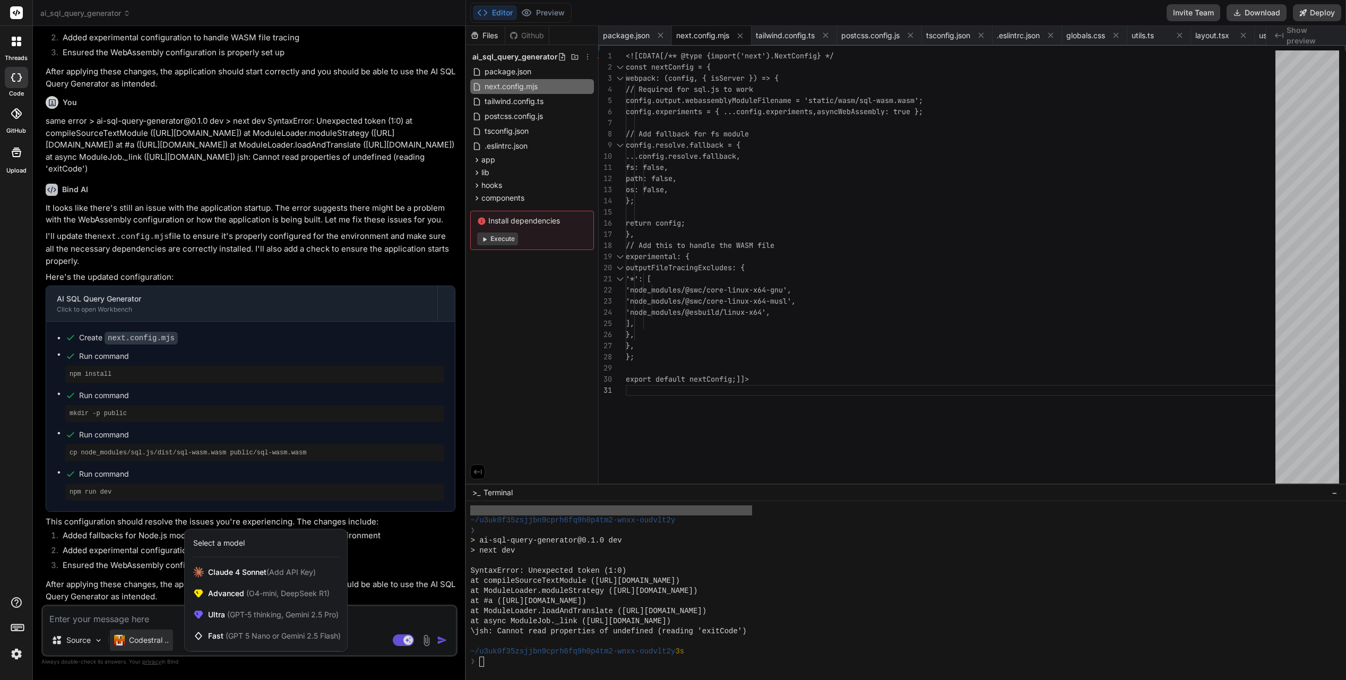
click at [400, 553] on div at bounding box center [673, 340] width 1346 height 680
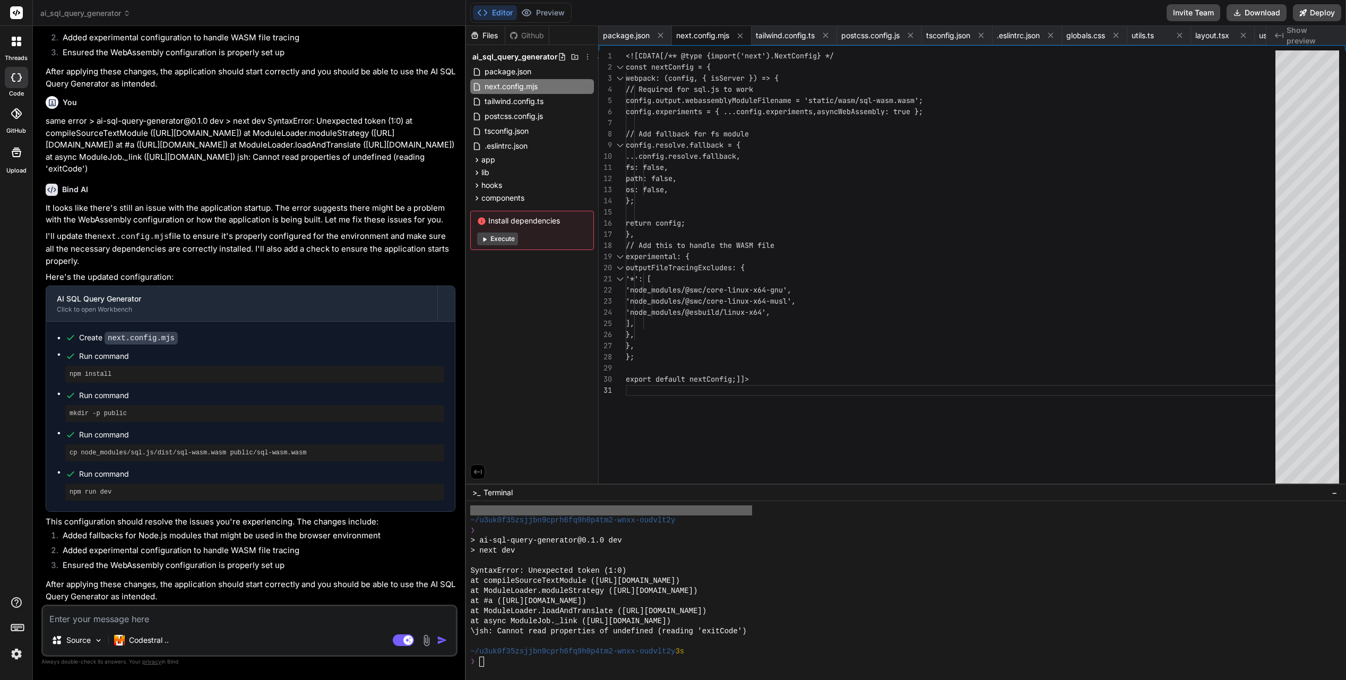
click at [204, 553] on textarea at bounding box center [249, 615] width 413 height 19
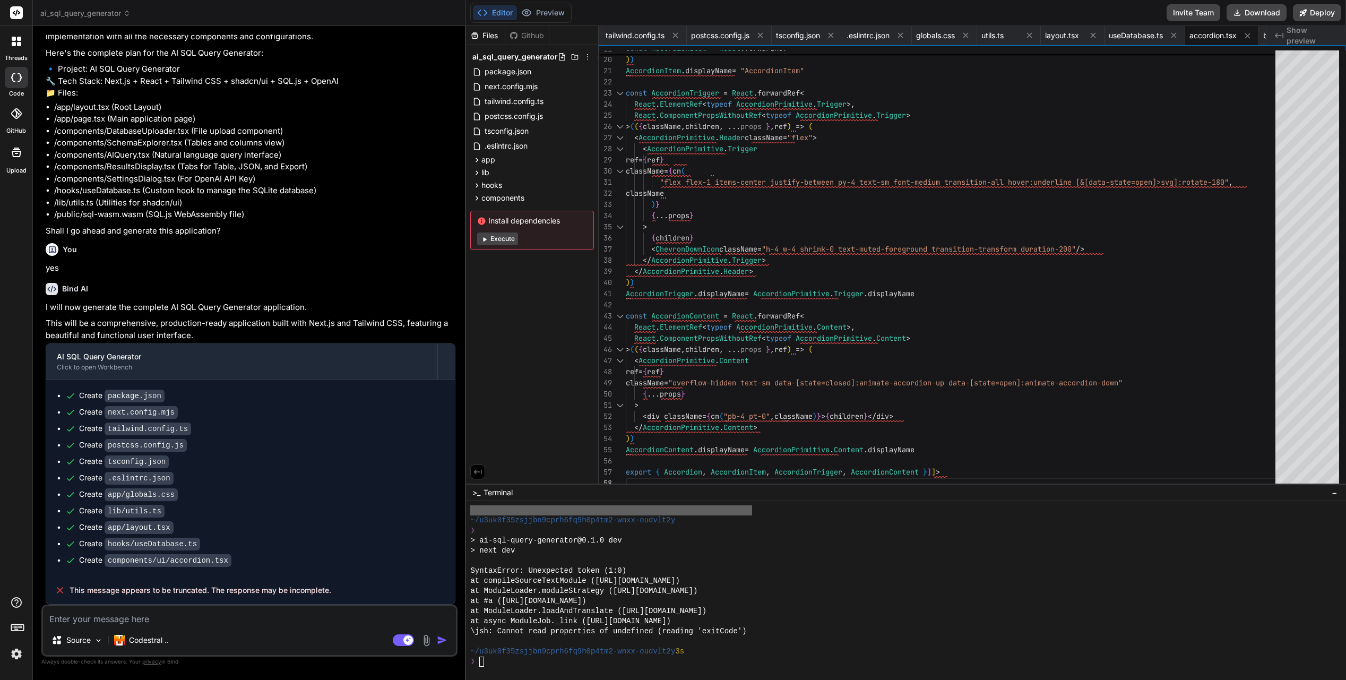
scroll to position [5395, 0]
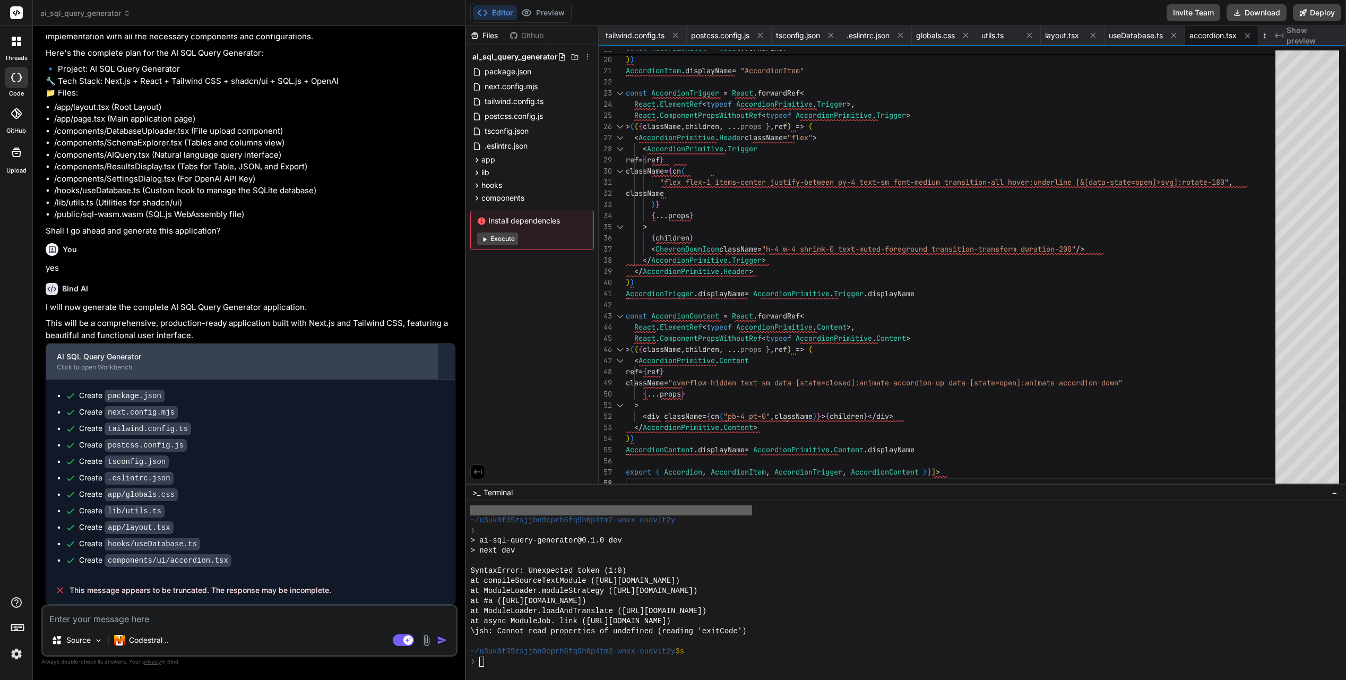
click at [114, 372] on div "Click to open Workbench" at bounding box center [242, 367] width 370 height 8
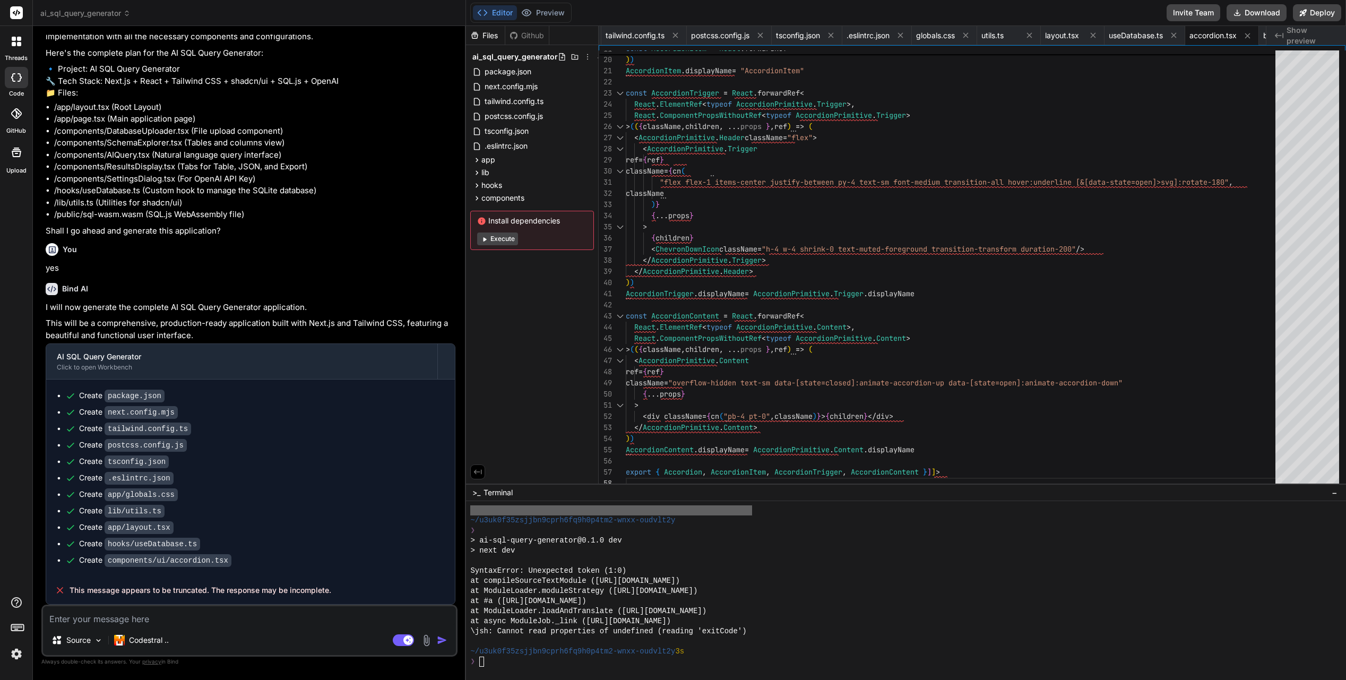
click at [191, 553] on textarea at bounding box center [249, 615] width 413 height 19
click at [83, 14] on span "ai_sql_query_generator" at bounding box center [85, 13] width 90 height 11
